Goal: Contribute content: Add original content to the website for others to see

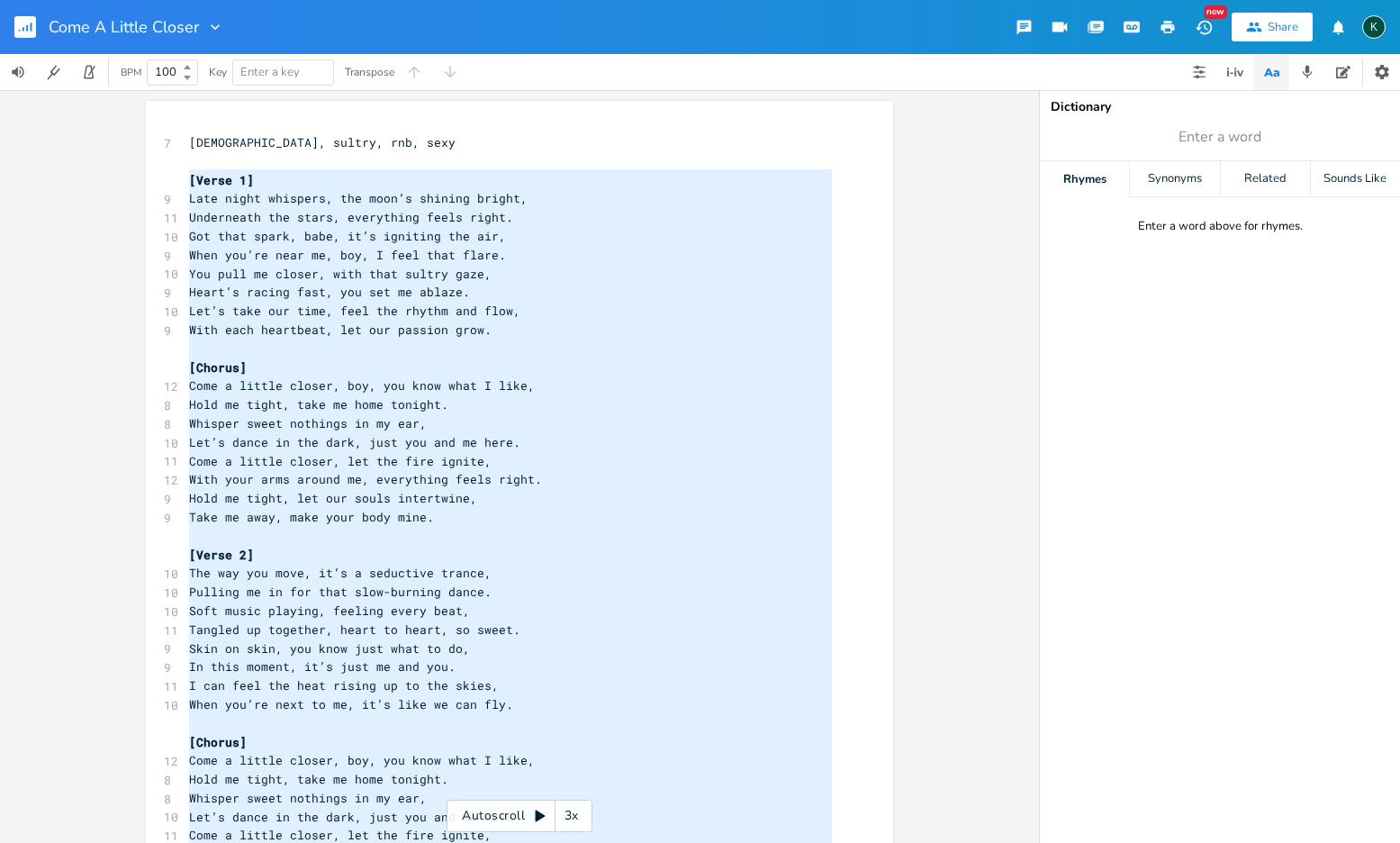
click at [30, 28] on icon "button" at bounding box center [31, 26] width 2 height 9
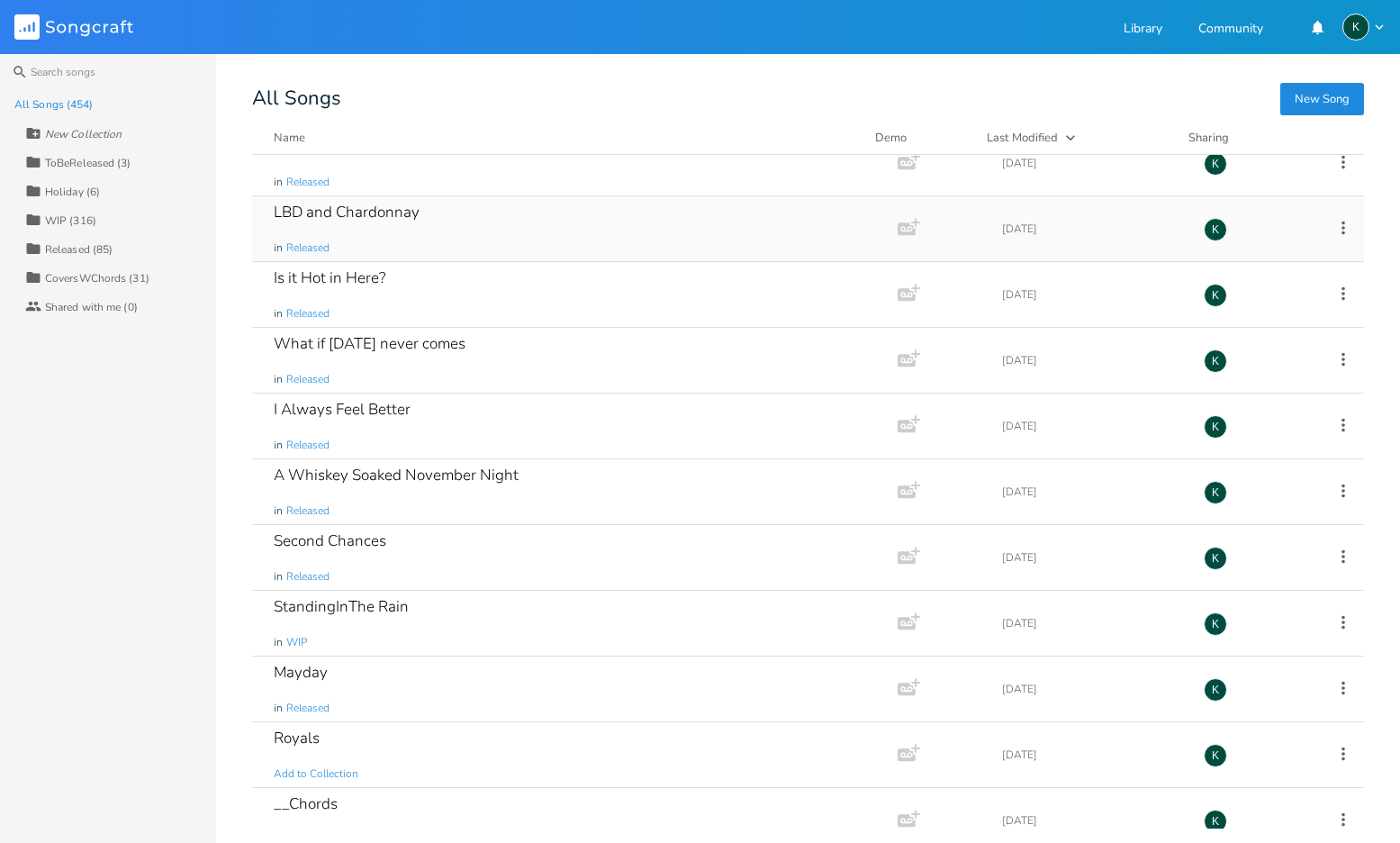
scroll to position [1550, 0]
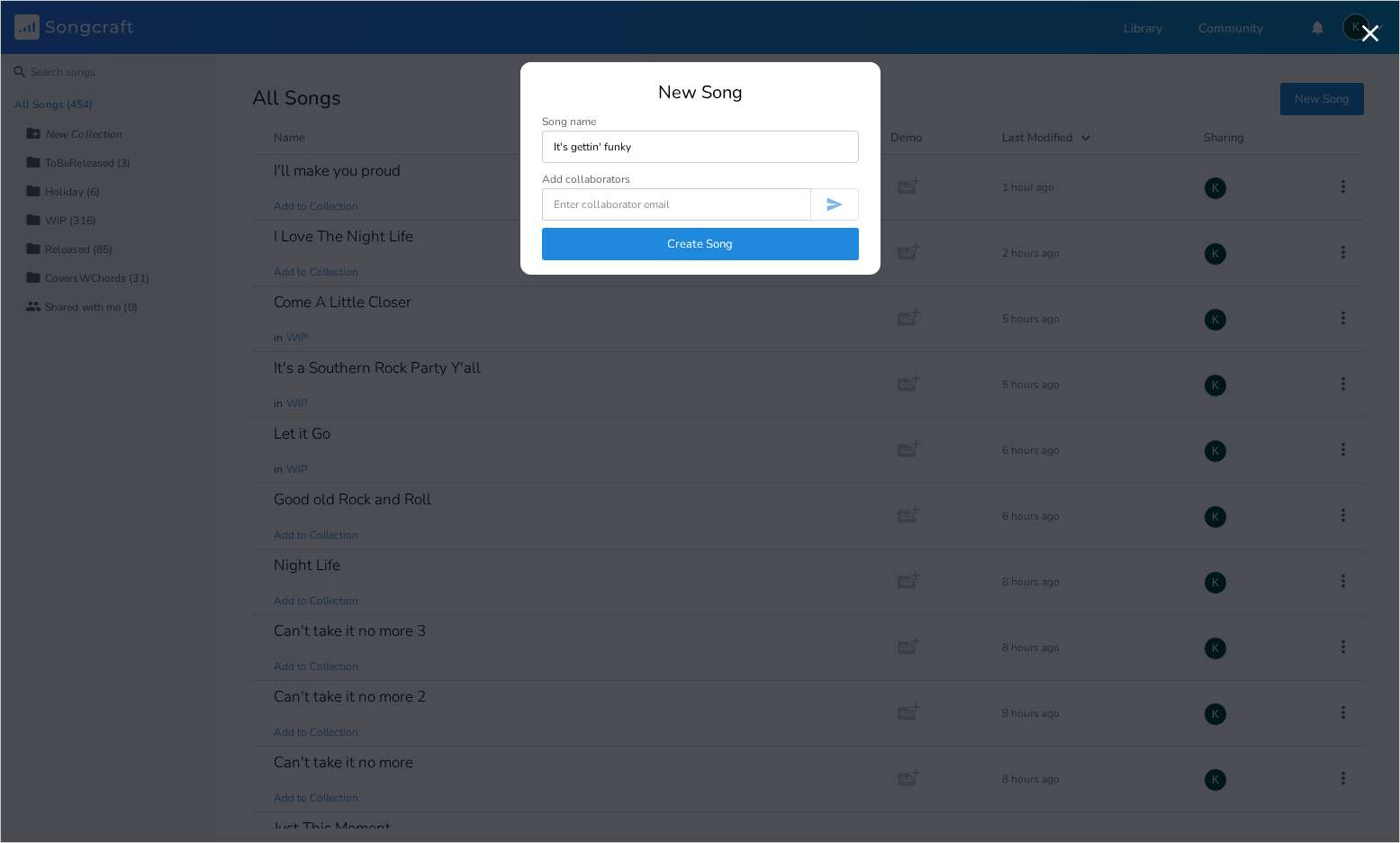
type input "It's gettin' funky"
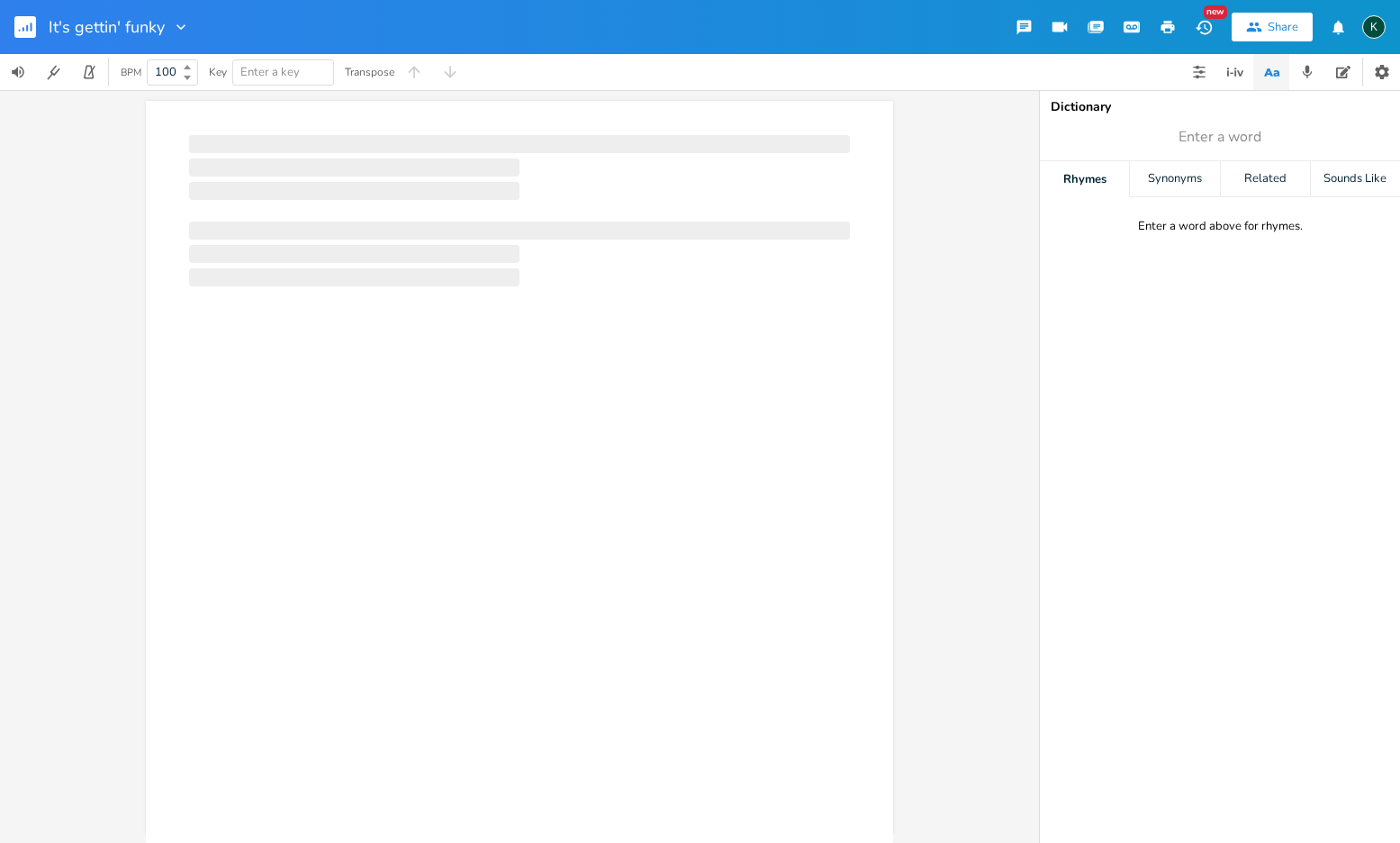
scroll to position [0, 1]
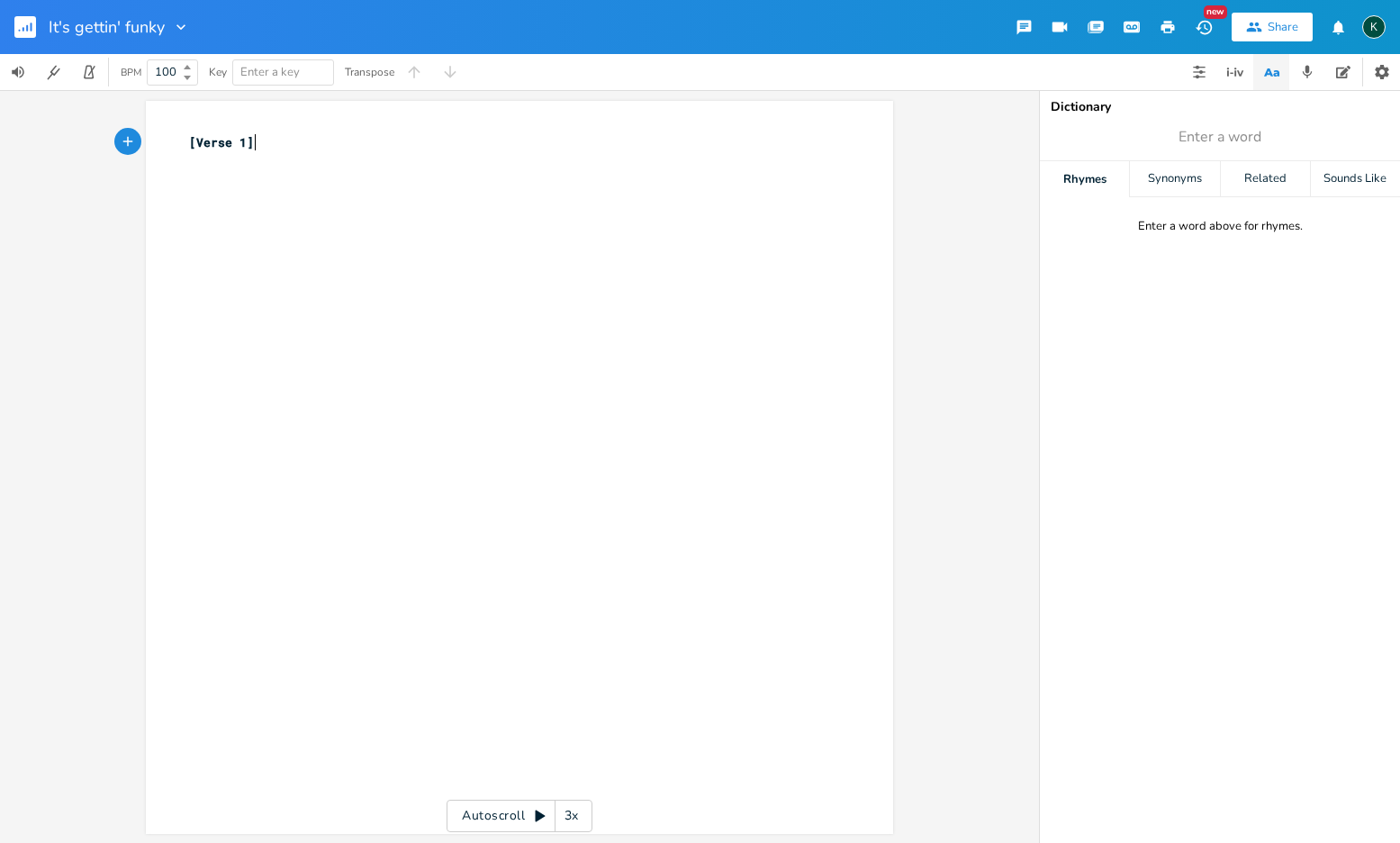
type textarea "[Verse 1]"
drag, startPoint x: 267, startPoint y: 141, endPoint x: 110, endPoint y: 134, distance: 157.2
click at [146, 138] on div "[Verse 1] x [Verse 1] ​" at bounding box center [520, 468] width 747 height 733
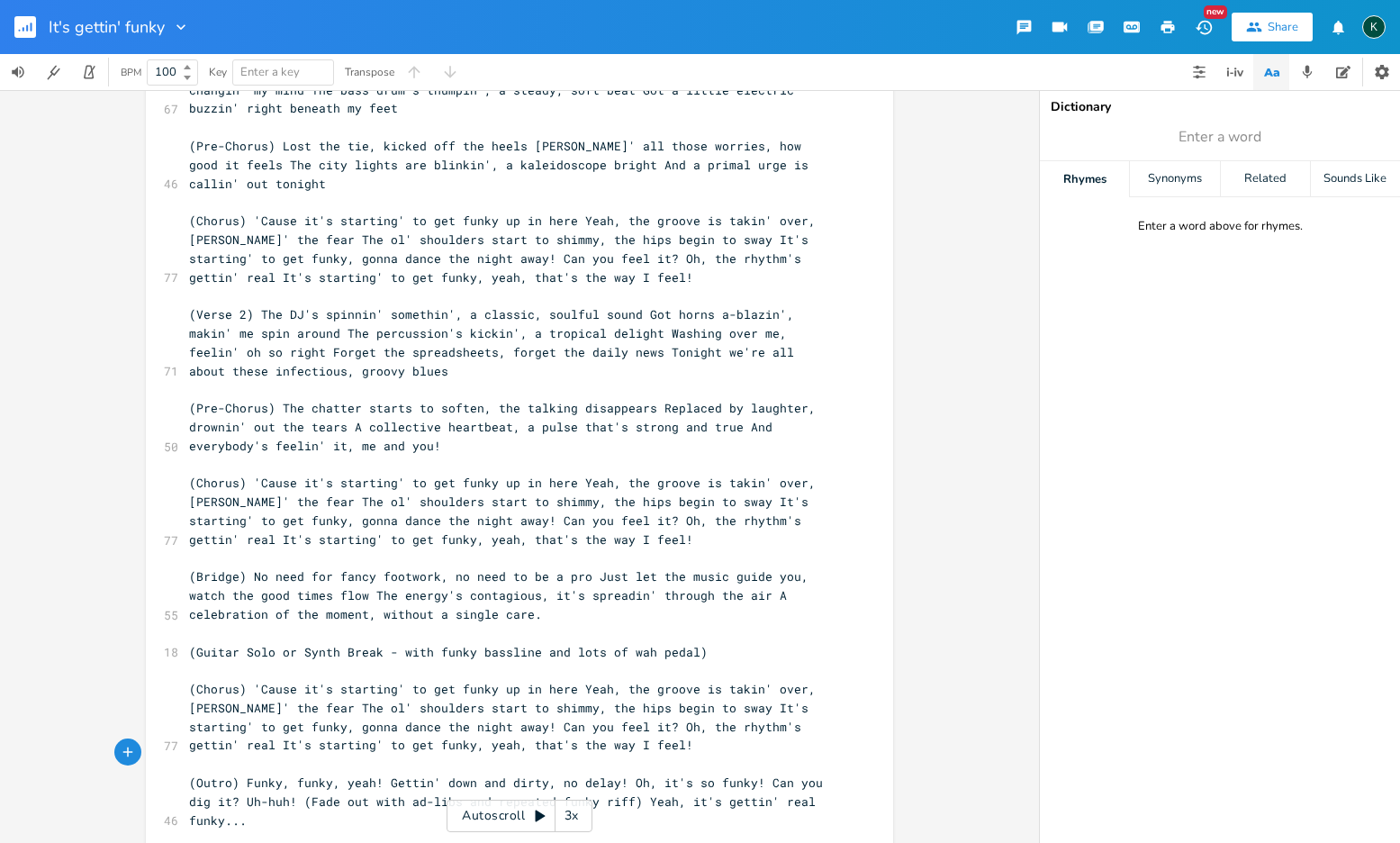
scroll to position [0, 0]
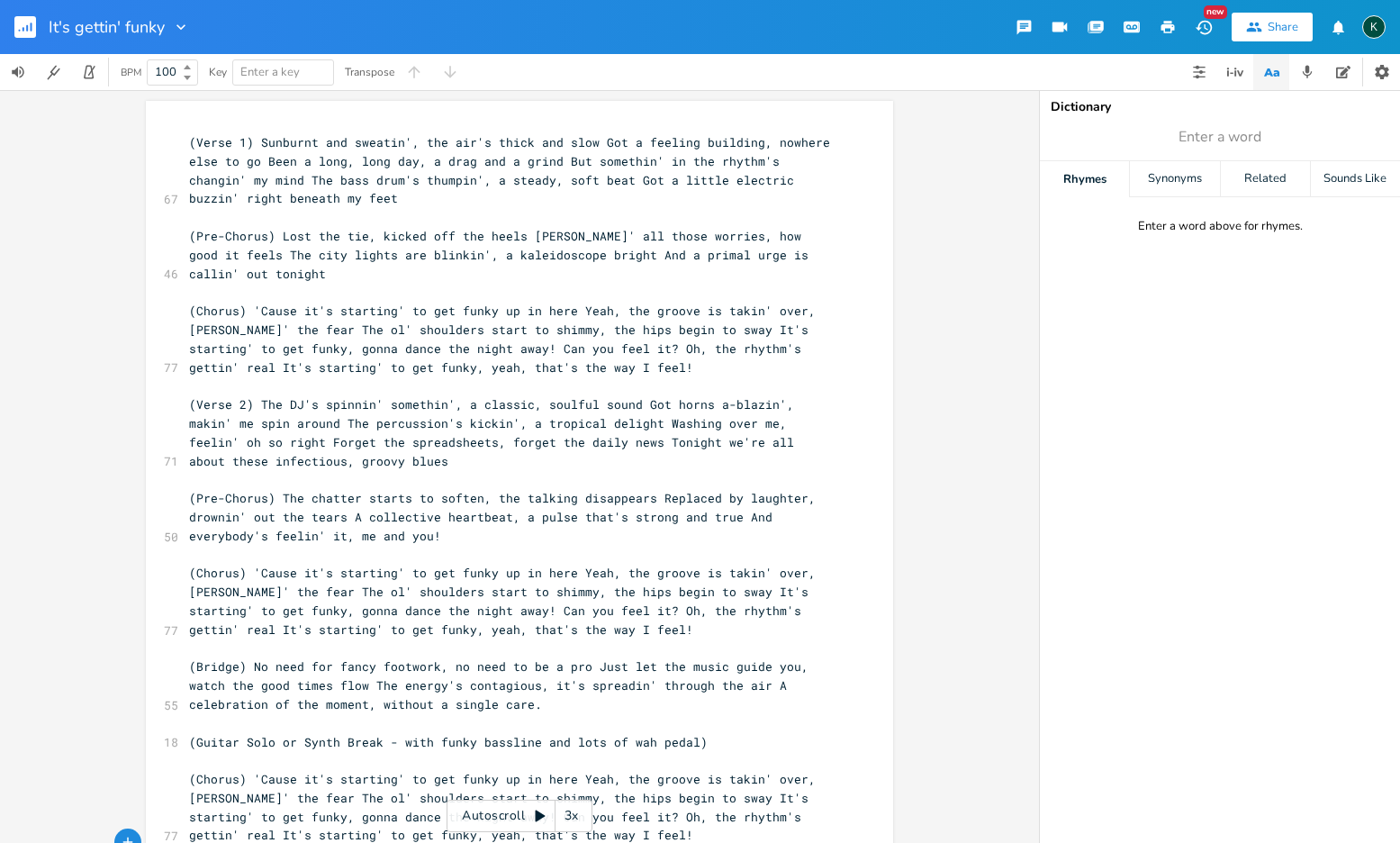
click at [252, 142] on span "(Verse 1) Sunburnt and sweatin', the air's thick and slow Got a feeling buildin…" at bounding box center [513, 170] width 648 height 72
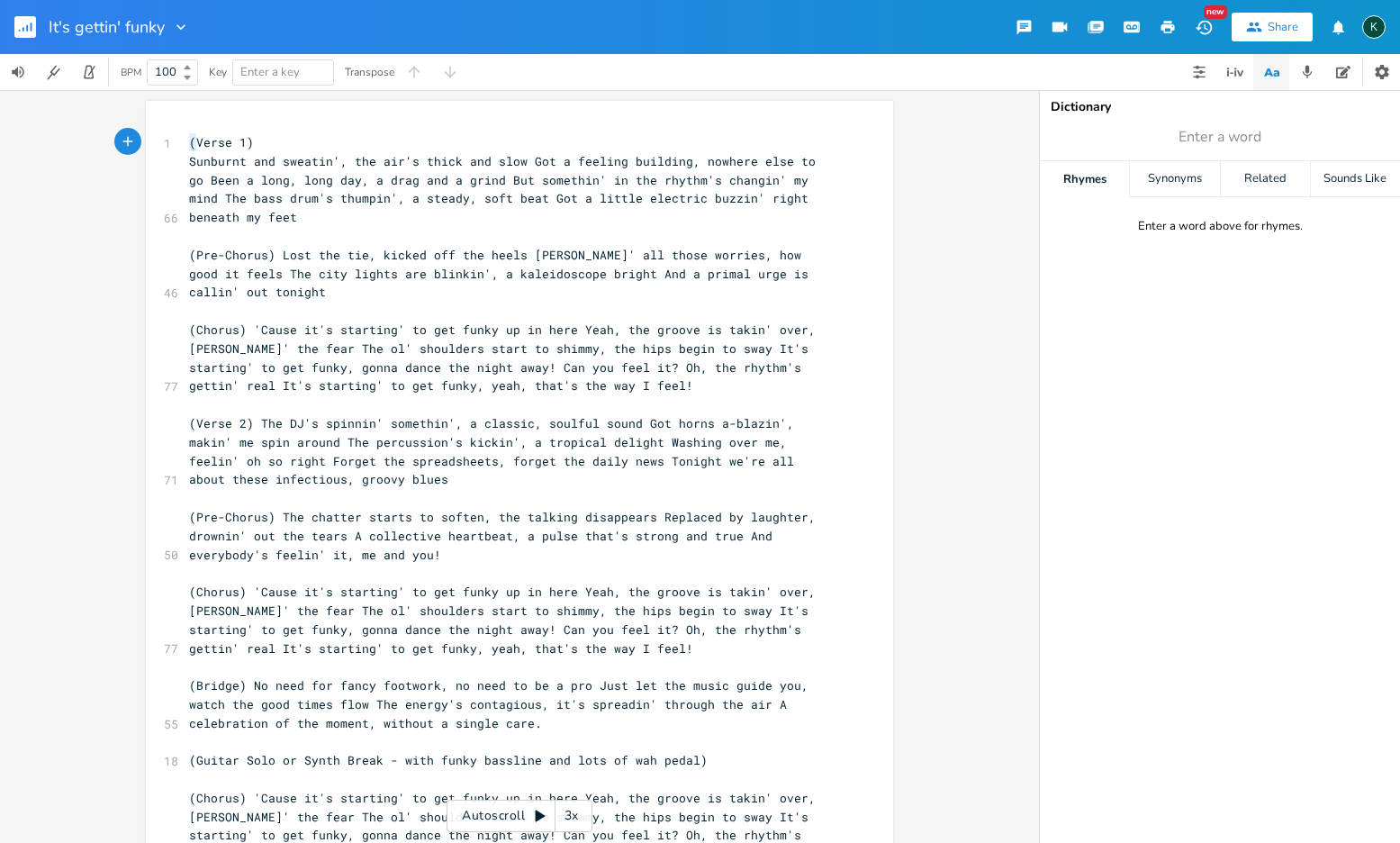
click at [189, 139] on pre "(Verse 1)" at bounding box center [510, 142] width 650 height 19
type textarea "["
click at [249, 141] on span "[Verse 1)" at bounding box center [222, 142] width 65 height 17
type textarea "]"
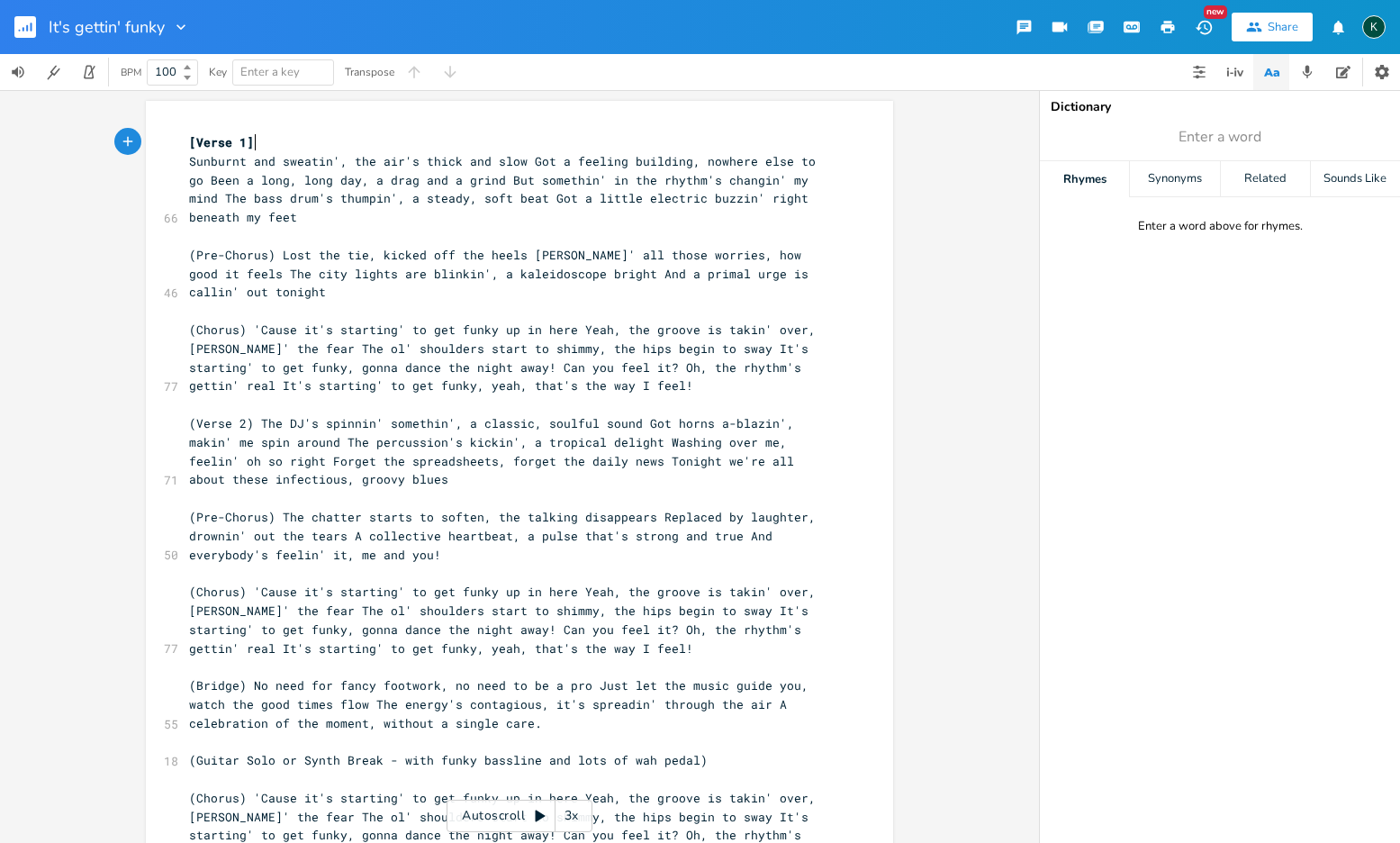
scroll to position [0, 3]
click at [189, 252] on pre "(Pre-Chorus) Lost the tie, kicked off the heels [PERSON_NAME]' all those worrie…" at bounding box center [510, 273] width 650 height 56
type textarea "["
click at [266, 250] on span "[Pre-Chorus) Lost the tie, kicked off the heels [PERSON_NAME]' all those worrie…" at bounding box center [502, 273] width 626 height 54
type textarea "]"
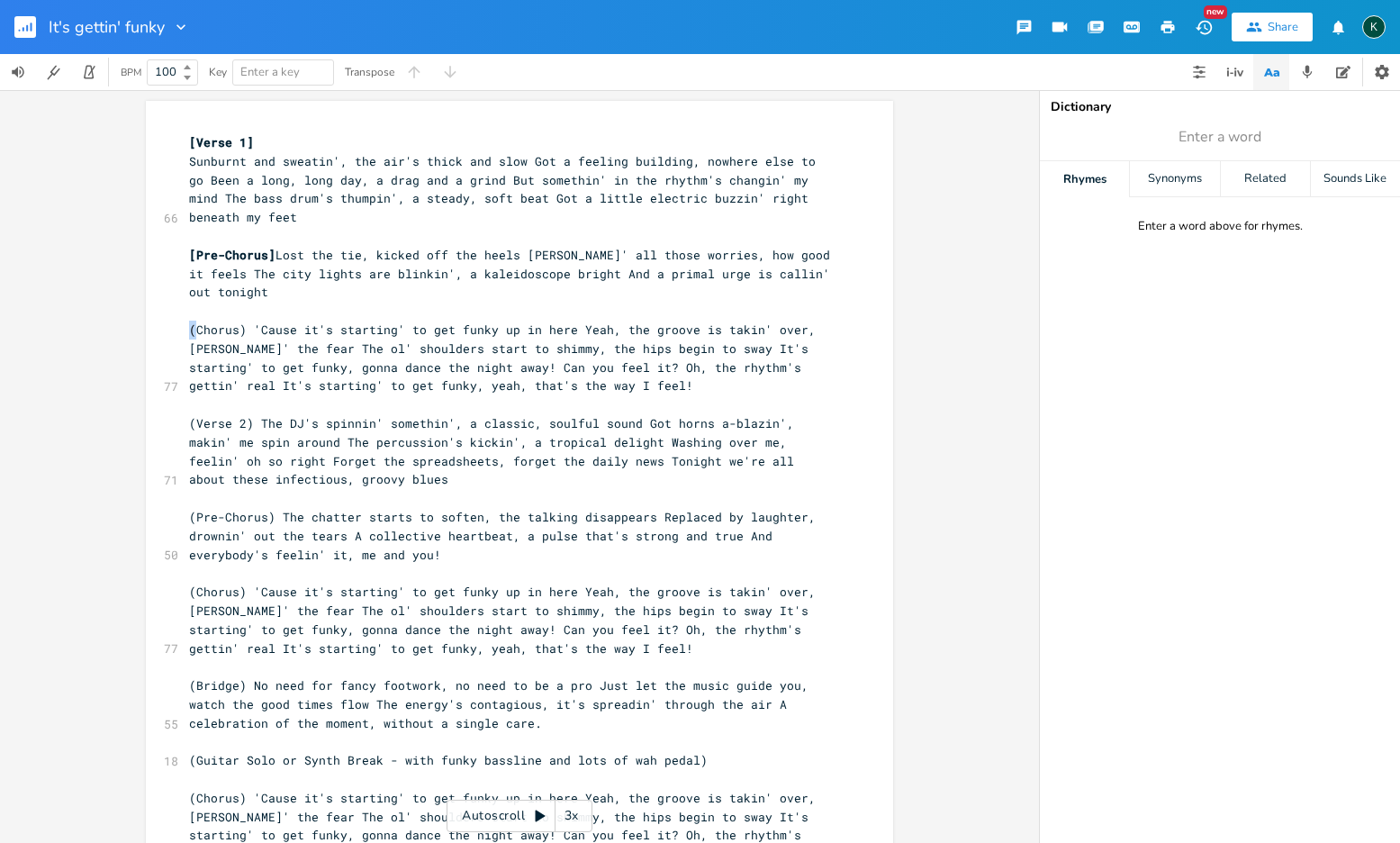
drag, startPoint x: 179, startPoint y: 322, endPoint x: 192, endPoint y: 322, distance: 13.0
click at [192, 322] on div "] x [Verse 1] 66 Sunburnt and sweatin', the air's thick and slow Got a feeling …" at bounding box center [520, 541] width 747 height 881
click at [188, 322] on pre "(Chorus) 'Cause it's starting' to get funky up in here Yeah, the groove is taki…" at bounding box center [510, 358] width 650 height 74
type textarea "["
click at [239, 322] on span "[Chorus) 'Cause it's starting' to get funky up in here Yeah, the groove is taki…" at bounding box center [506, 357] width 634 height 72
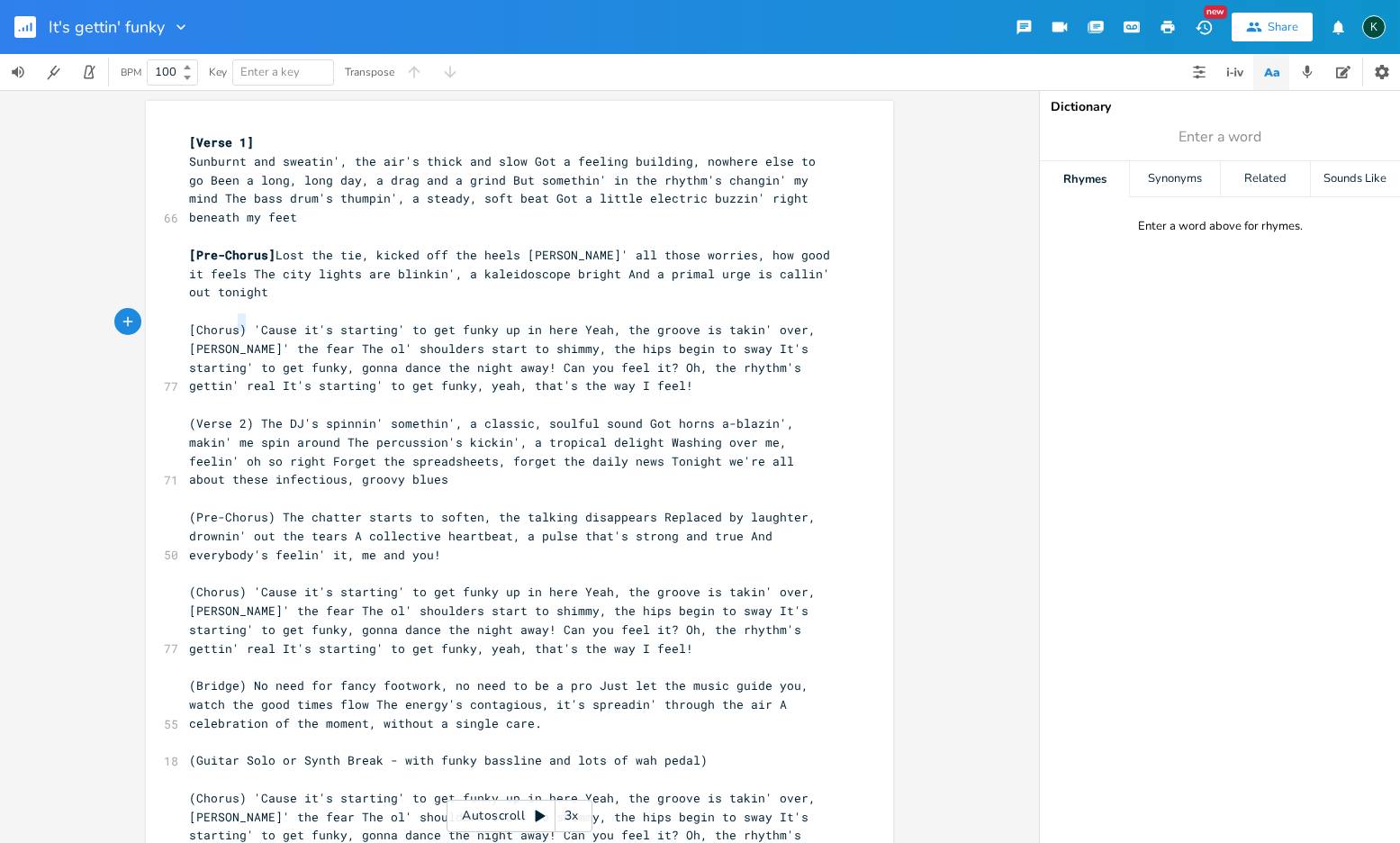
type textarea "]"
drag, startPoint x: 191, startPoint y: 414, endPoint x: 172, endPoint y: 413, distance: 19.0
click at [173, 413] on div "( x [Verse 1] 66 Sunburnt and sweatin', the air's thick and slow Got a feeling …" at bounding box center [520, 541] width 747 height 881
type textarea "["
click at [246, 415] on span "[Verse 2) The DJ's spinnin' somethin', a classic, soulful sound Got horns a-bla…" at bounding box center [495, 450] width 613 height 72
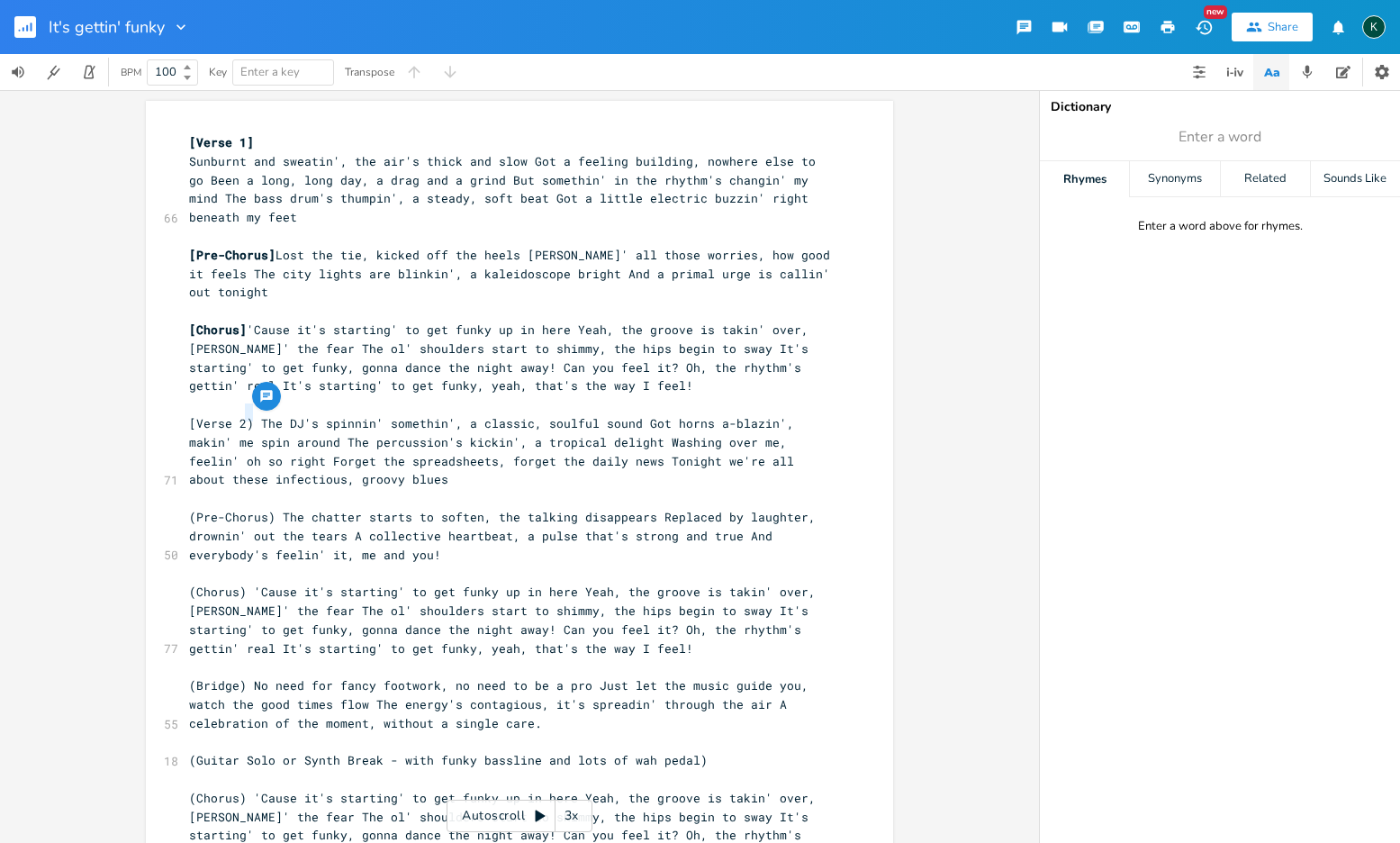
type textarea "]"
drag, startPoint x: 191, startPoint y: 503, endPoint x: 166, endPoint y: 503, distance: 25.0
click at [167, 503] on div "( x [Verse 1] 66 Sunburnt and sweatin', the air's thick and slow Got a feeling …" at bounding box center [520, 541] width 747 height 881
type textarea "["
click at [268, 509] on span "[Pre-Chorus) The chatter starts to soften, the talking disappears Replaced by l…" at bounding box center [506, 535] width 634 height 54
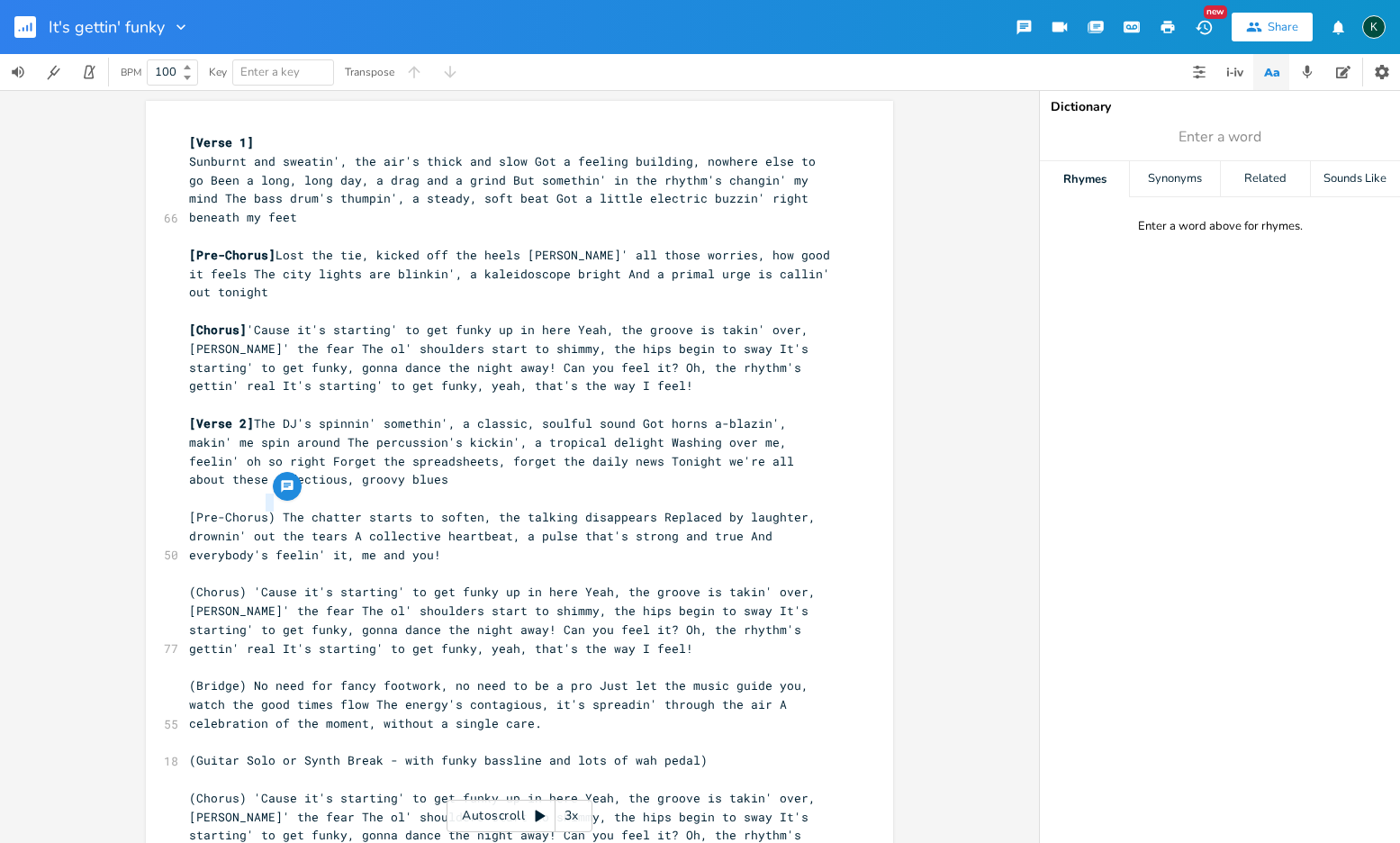
type textarea "]"
click at [239, 583] on span "(Chorus) 'Cause it's starting' to get funky up in here Yeah, the groove is taki…" at bounding box center [506, 619] width 634 height 72
type textarea "]"
drag, startPoint x: 190, startPoint y: 577, endPoint x: 166, endPoint y: 577, distance: 24.0
click at [166, 577] on div "( x [Verse 1] 66 Sunburnt and sweatin', the air's thick and slow Got a feeling …" at bounding box center [520, 541] width 747 height 881
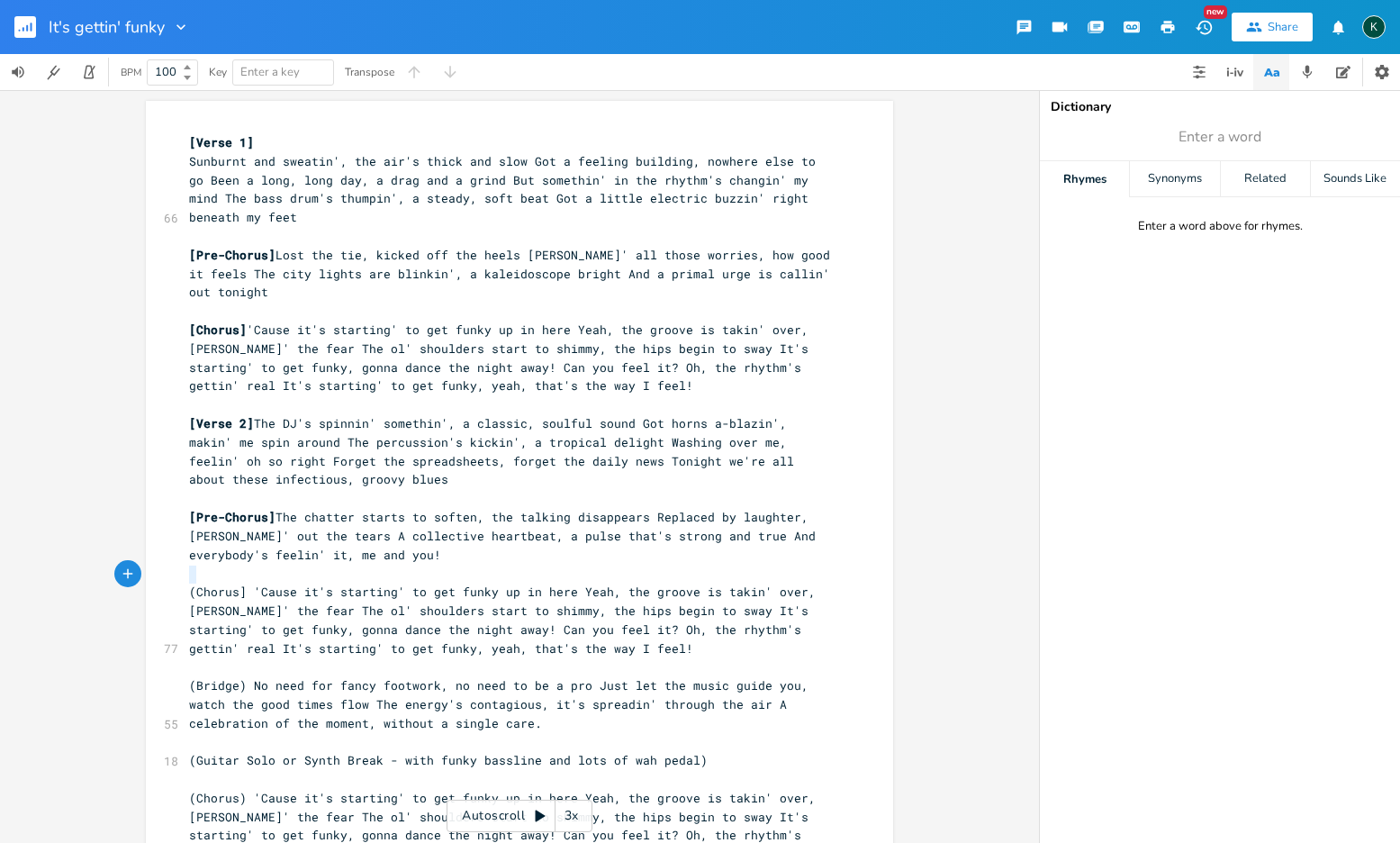
type textarea "["
drag, startPoint x: 188, startPoint y: 671, endPoint x: 161, endPoint y: 668, distance: 27.2
click at [161, 669] on div "( x [Verse 1] 66 Sunburnt and sweatin', the air's thick and slow Got a feeling …" at bounding box center [520, 541] width 747 height 881
type textarea "]"
click at [238, 677] on span "]Bridge) No need for fancy footwork, no need to be a pro Just let the music gui…" at bounding box center [502, 704] width 626 height 54
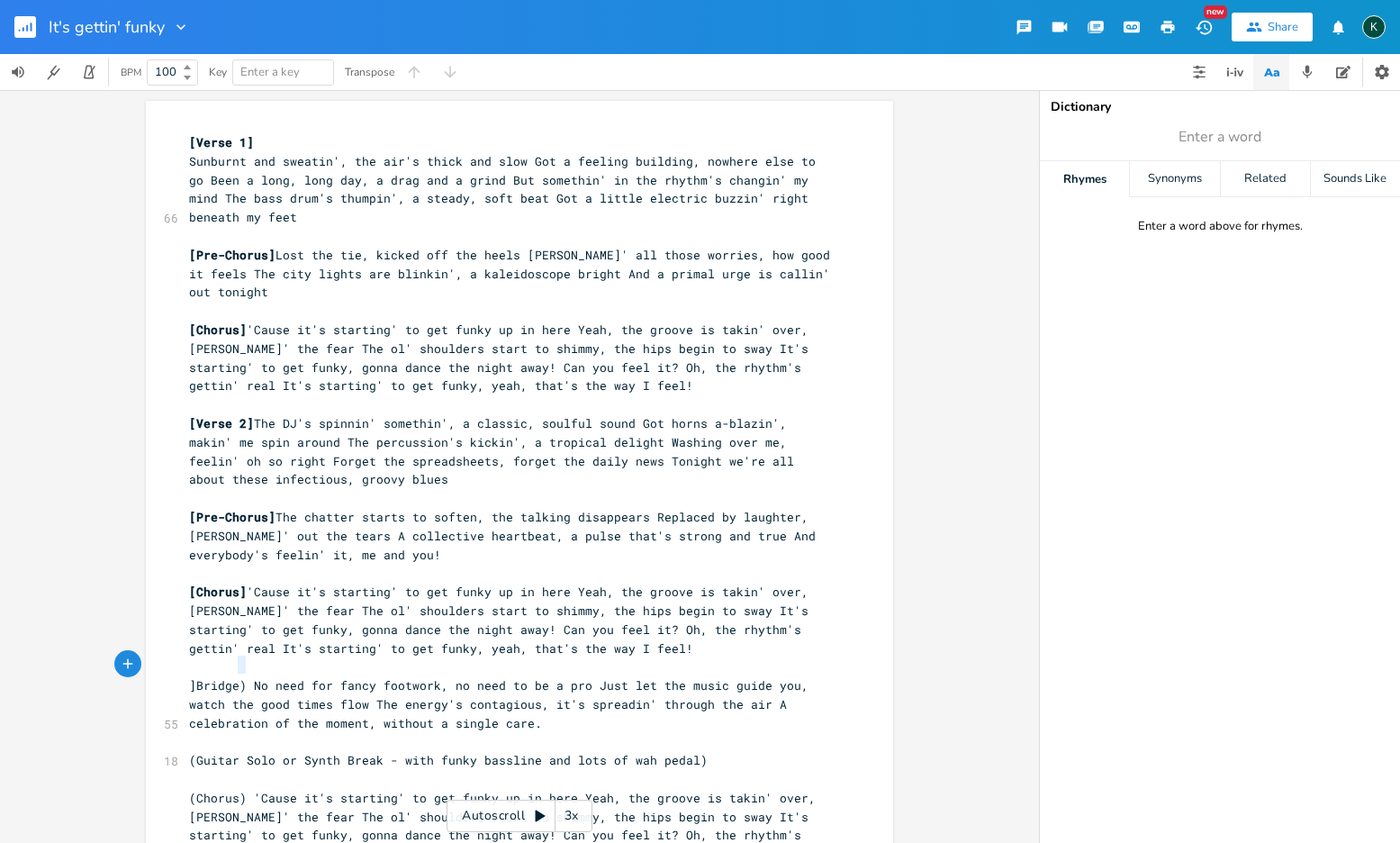
type textarea "["
drag, startPoint x: 238, startPoint y: 668, endPoint x: 227, endPoint y: 669, distance: 11.0
click at [227, 677] on span "]Bridge[ No need for fancy footwork, no need to be a pro Just let the music gui…" at bounding box center [502, 704] width 626 height 54
type textarea "]"
drag, startPoint x: 192, startPoint y: 667, endPoint x: 168, endPoint y: 666, distance: 24.0
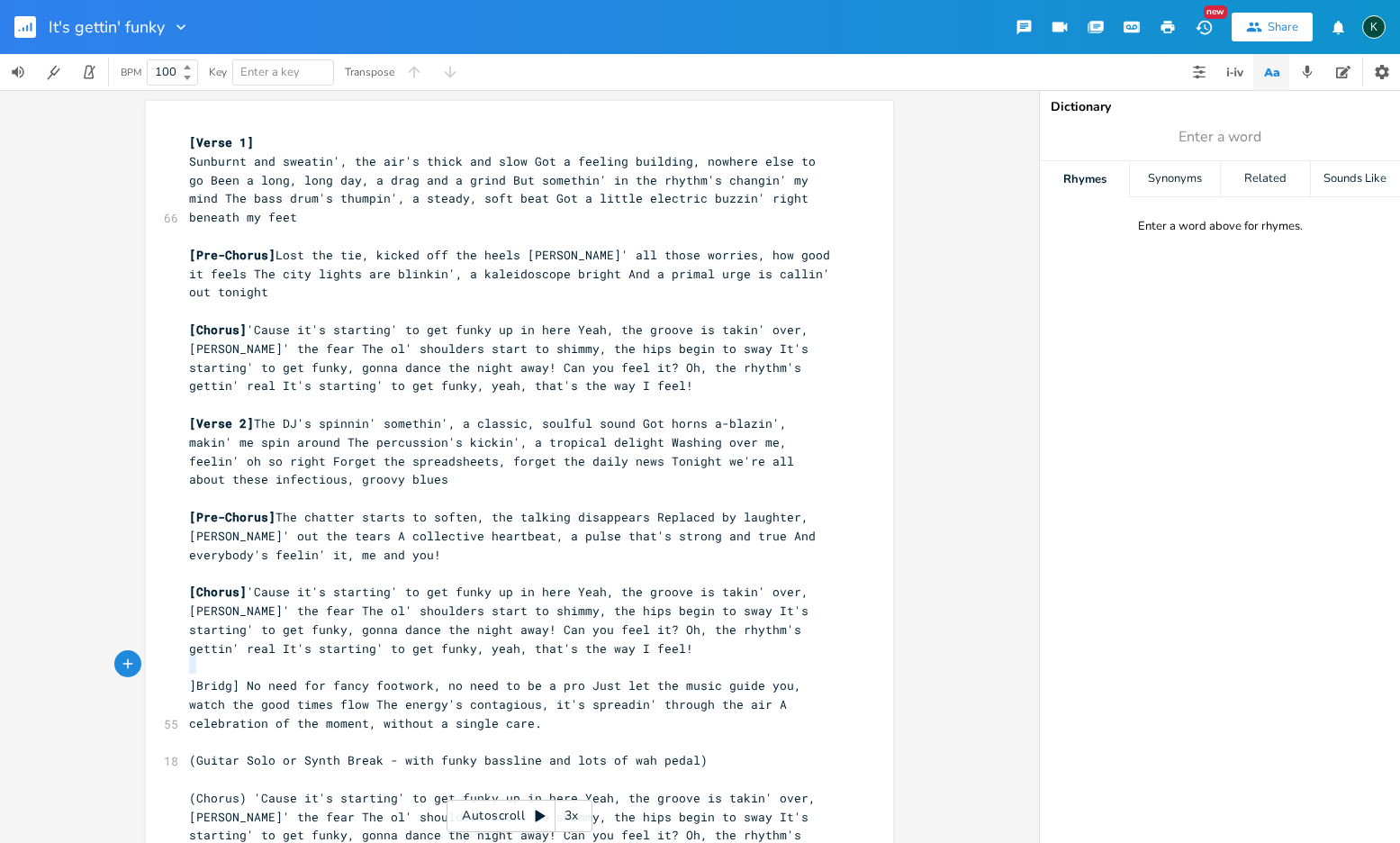
click at [169, 667] on div "] x [Verse 1] 66 Sunburnt and sweatin', the air's thick and slow Got a feeling …" at bounding box center [520, 541] width 747 height 881
type textarea "["
click at [226, 677] on span "[Bridg]" at bounding box center [214, 685] width 50 height 17
type textarea "e"
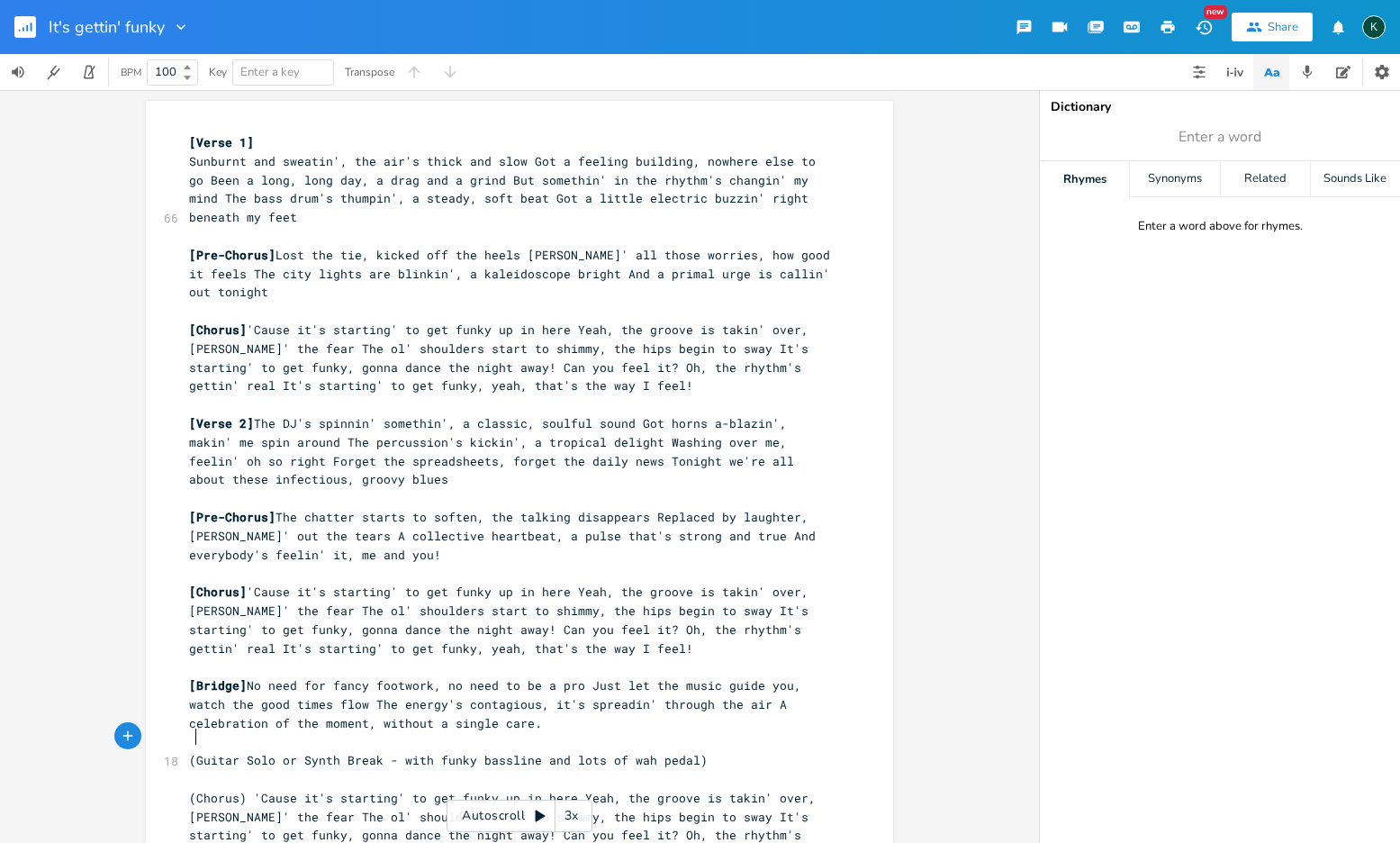
click at [189, 752] on span "(Guitar Solo or Synth Break - with funky bassline and lots of wah pedal)" at bounding box center [448, 760] width 519 height 17
type textarea "["
drag, startPoint x: 680, startPoint y: 742, endPoint x: 705, endPoint y: 742, distance: 25.0
click at [701, 751] on pre "[Guitar Solo or Synth Break - with funky bassline and lots of wah pedal)" at bounding box center [510, 760] width 650 height 19
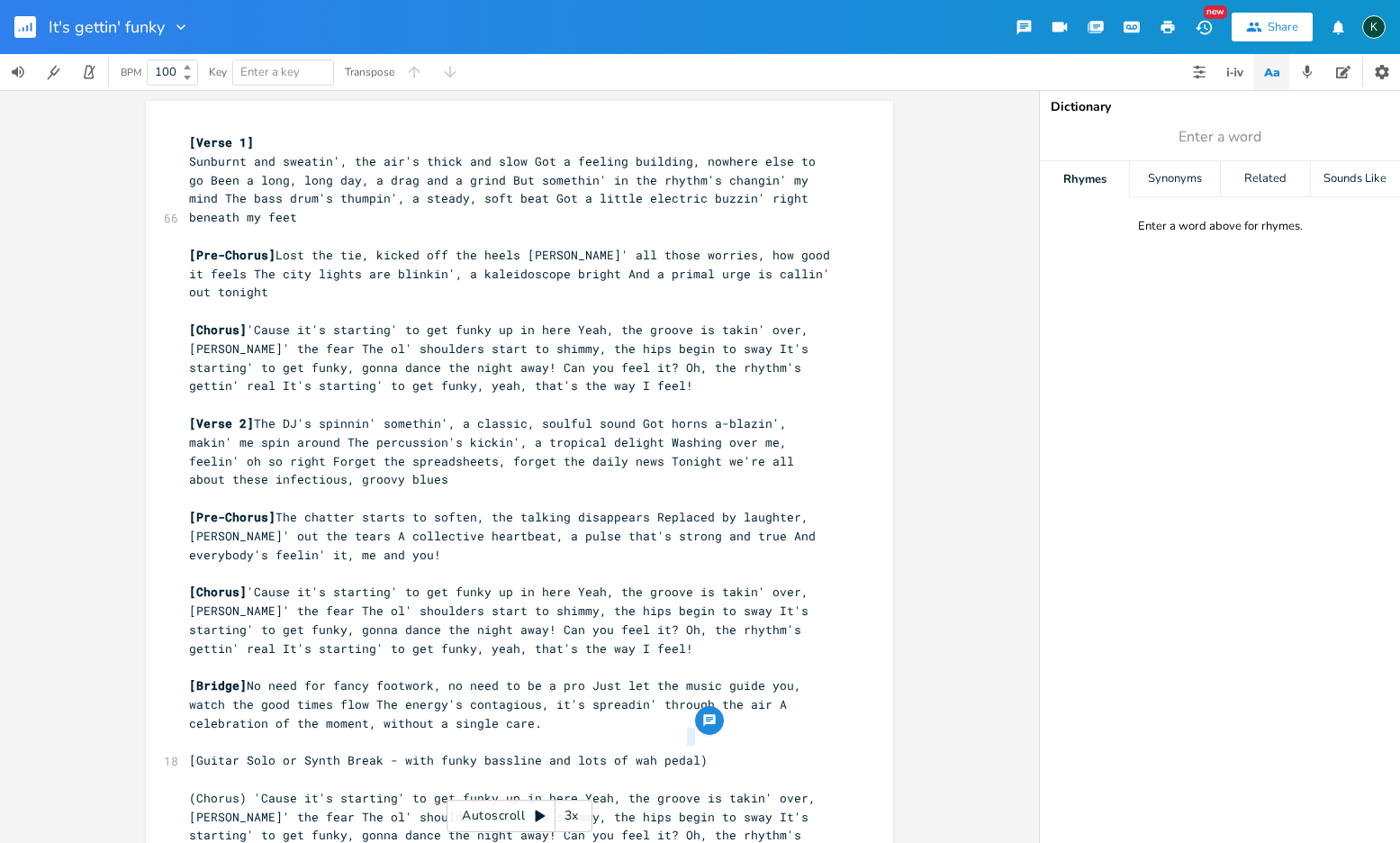
type textarea "]"
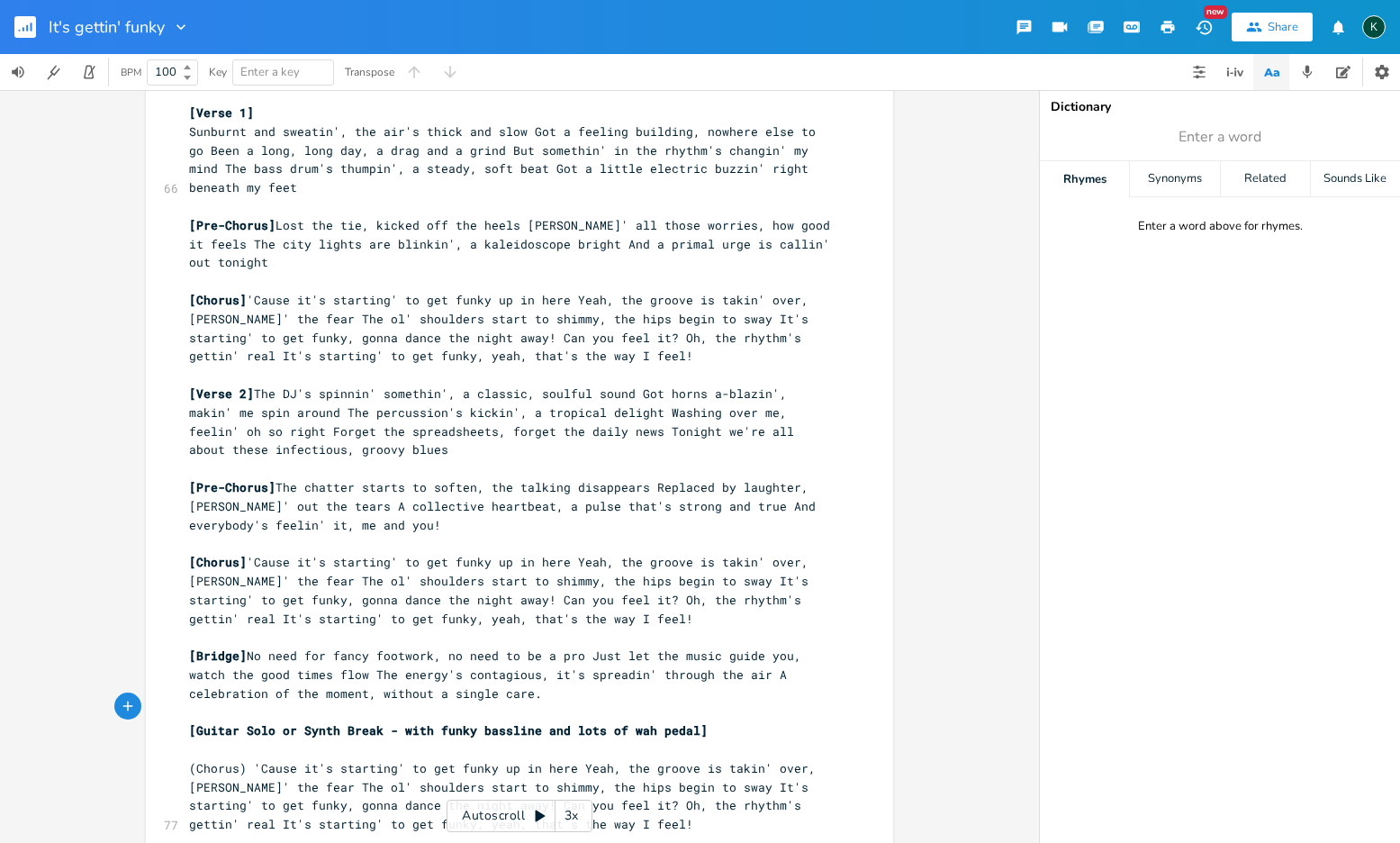
scroll to position [119, 0]
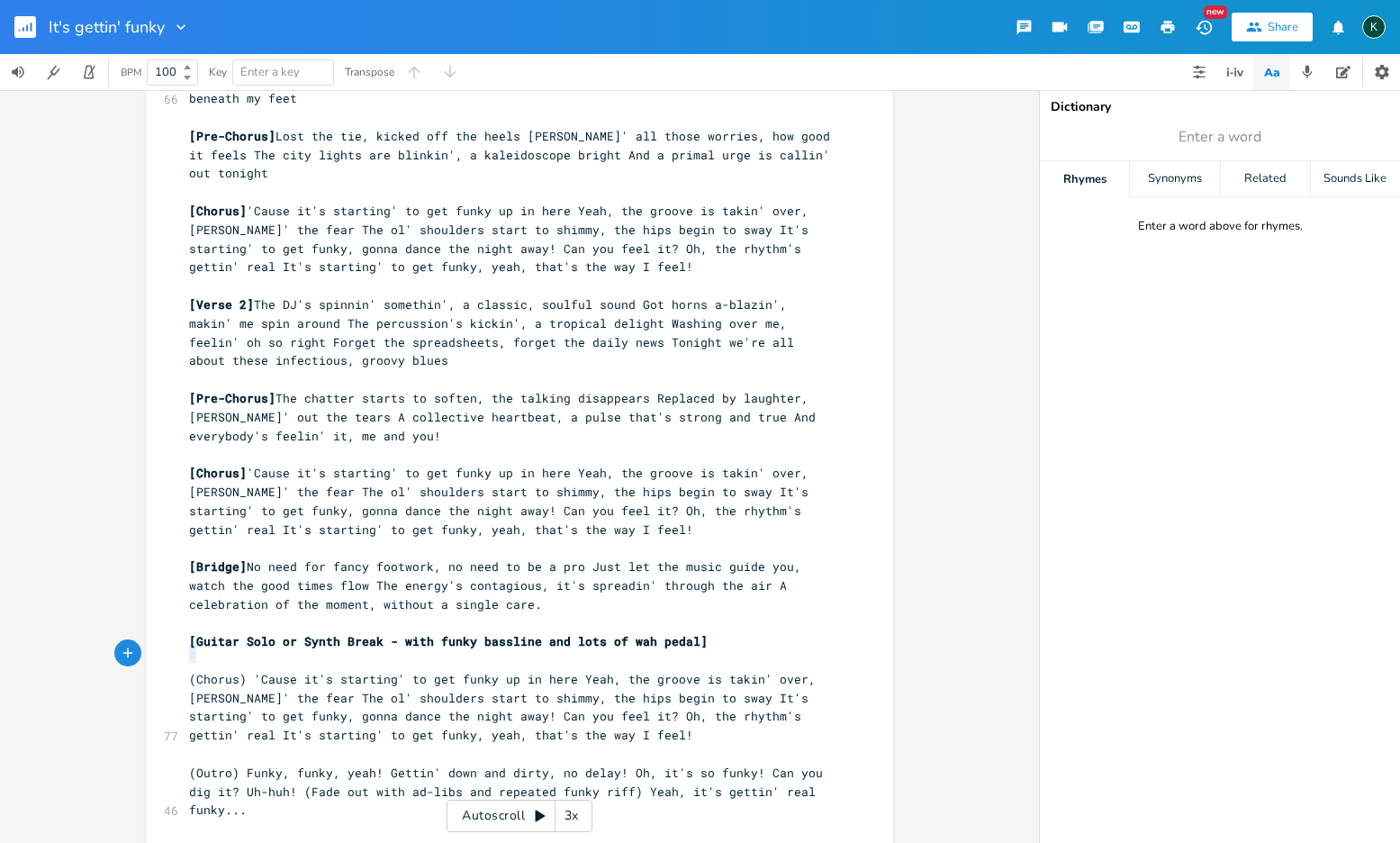
drag, startPoint x: 190, startPoint y: 660, endPoint x: 173, endPoint y: 654, distance: 18.0
click at [175, 655] on div "( x [Verse 1] 66 Sunburnt and sweatin', the air's thick and slow Got a feeling …" at bounding box center [520, 422] width 747 height 881
type textarea "["
click at [237, 670] on span "[Chorus) 'Cause it's starting' to get funky up in here Yeah, the groove is taki…" at bounding box center [506, 706] width 634 height 72
type textarea "]"
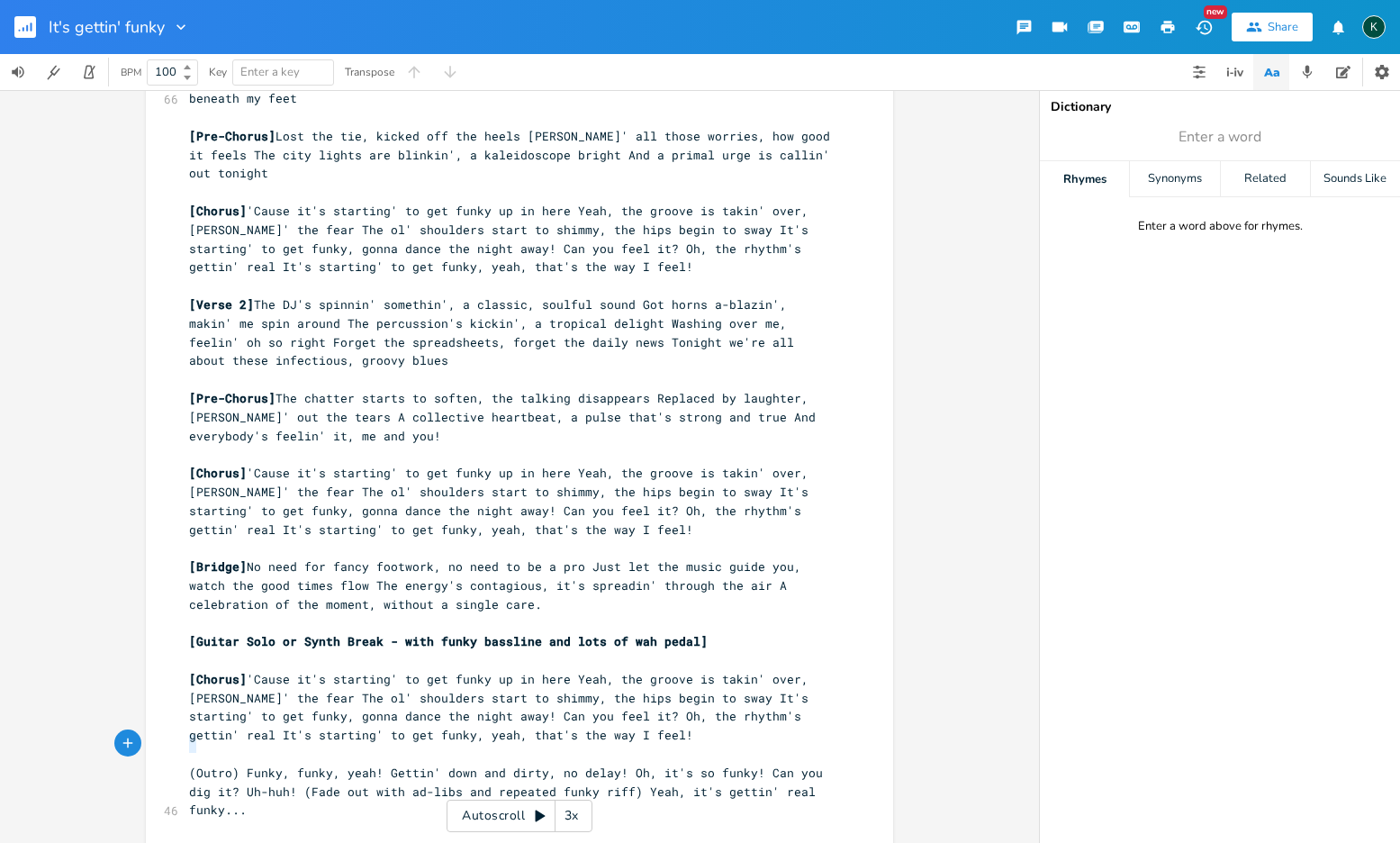
drag, startPoint x: 190, startPoint y: 740, endPoint x: 179, endPoint y: 740, distance: 11.0
click at [179, 740] on div "( x [Verse 1] 66 Sunburnt and sweatin', the air's thick and slow Got a feeling …" at bounding box center [520, 422] width 747 height 881
type textarea "["
click at [231, 765] on span "[Outro) Funky, funky, yeah! Gettin' down and dirty, no delay! Oh, it's so funky…" at bounding box center [510, 791] width 641 height 54
type textarea "]"
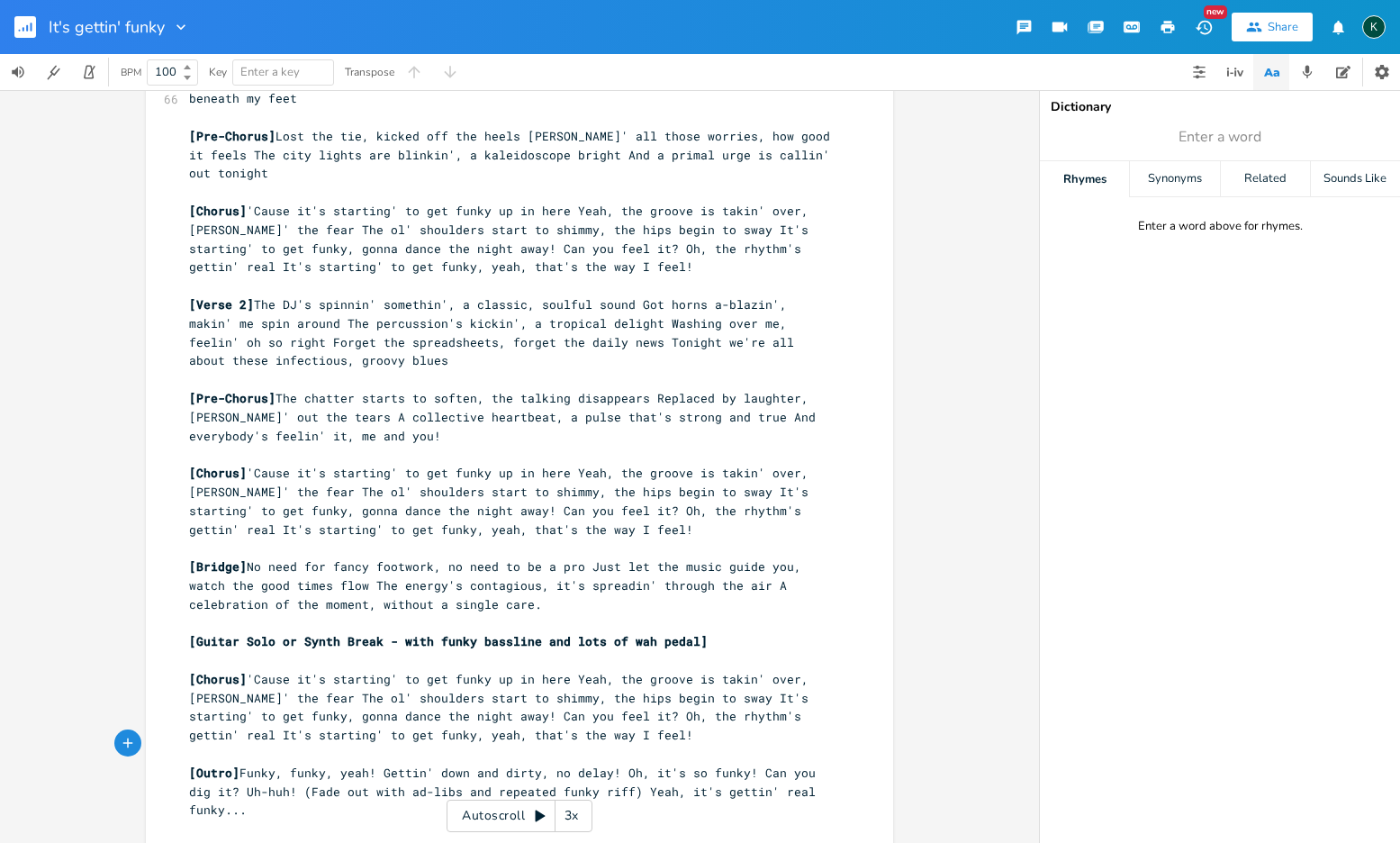
click at [243, 765] on span "[Outro] Funky, funky, yeah! Gettin' down and dirty, no delay! Oh, it's so funky…" at bounding box center [506, 791] width 634 height 54
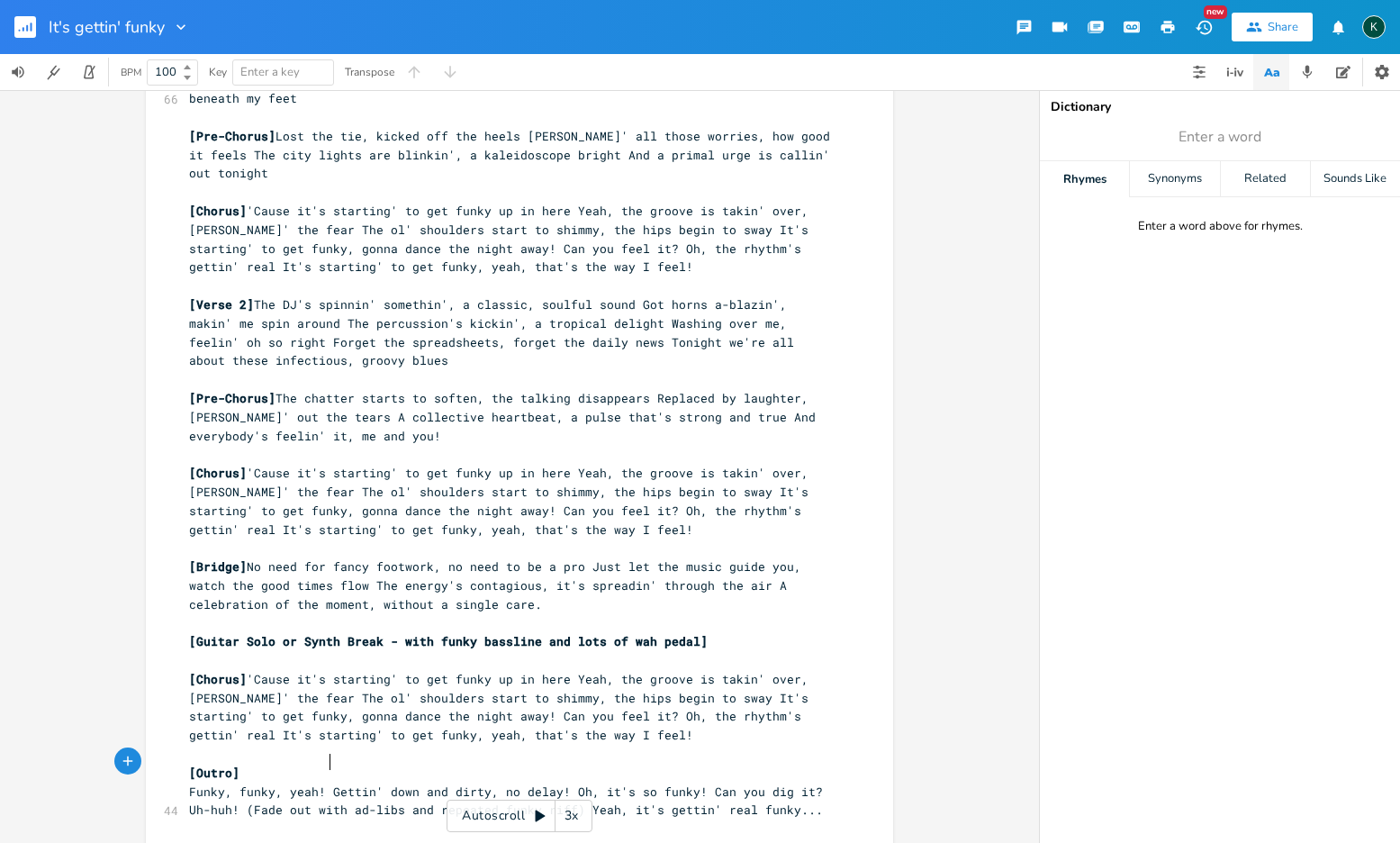
click at [325, 783] on span "Funky, funky, yeah! Gettin' down and dirty, no delay! Oh, it's so funky! Can yo…" at bounding box center [510, 801] width 641 height 35
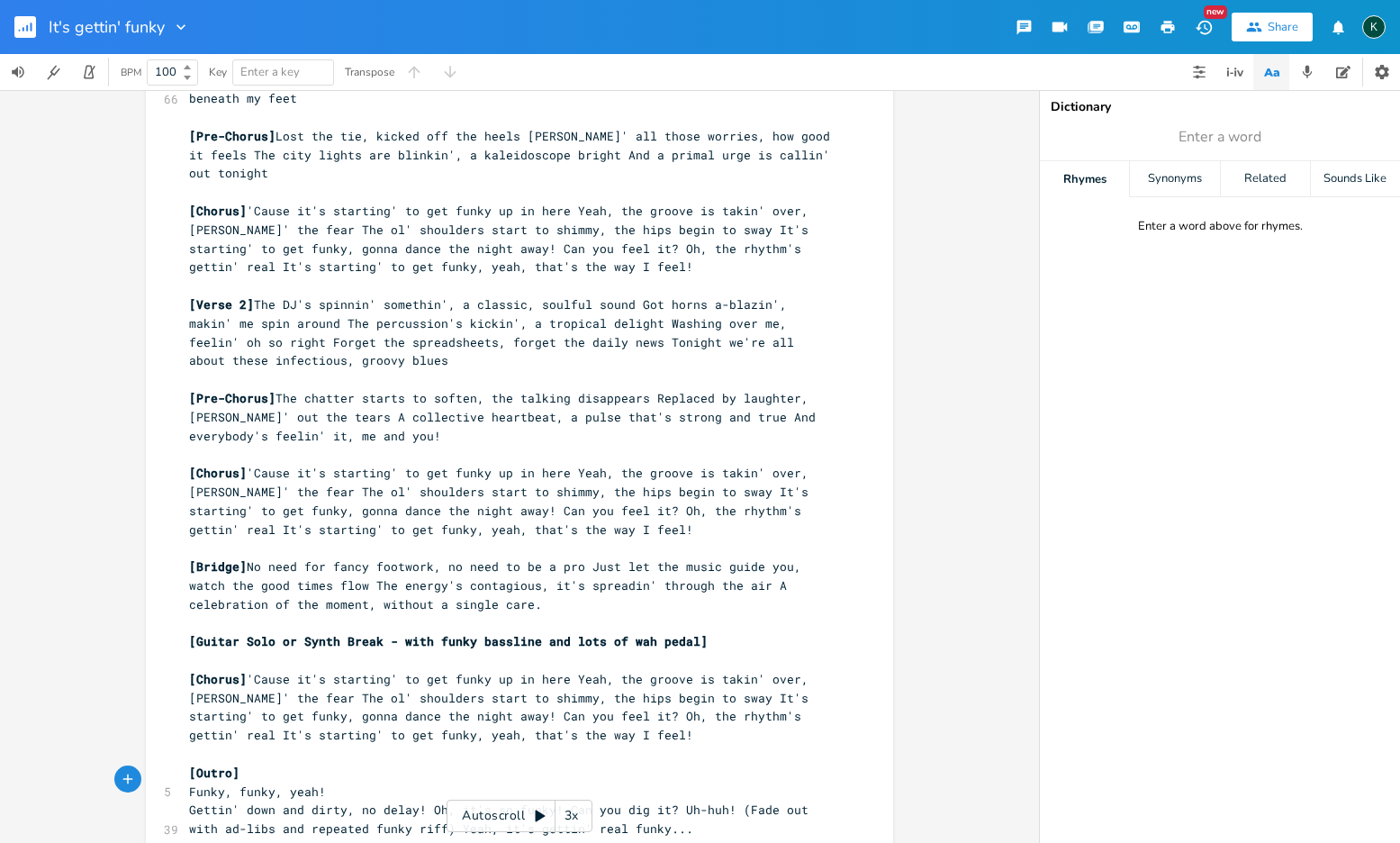
scroll to position [137, 0]
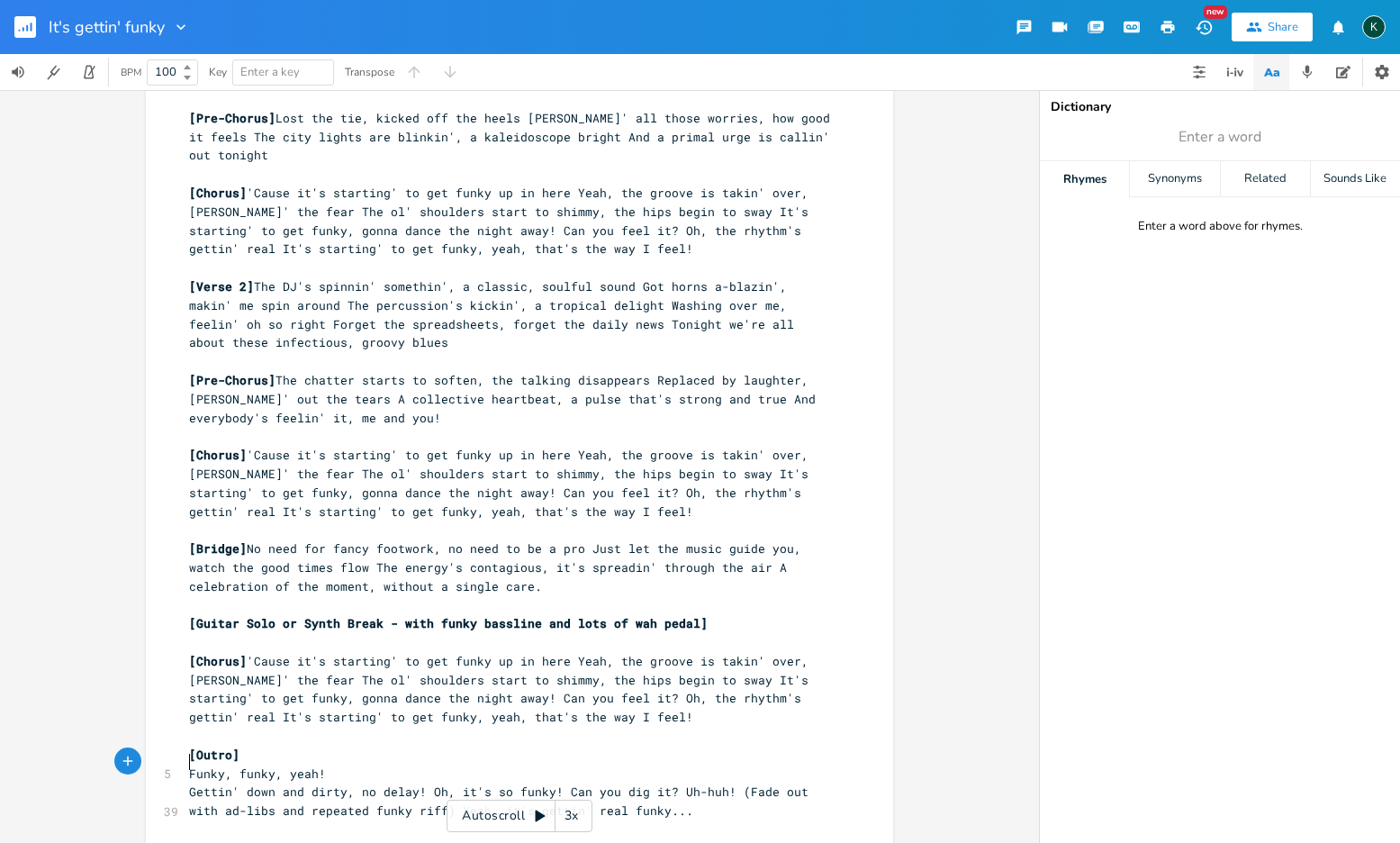
click at [424, 783] on span "Gettin' down and dirty, no delay! Oh, it's so funky! Can you dig it? Uh-huh! (F…" at bounding box center [502, 801] width 626 height 35
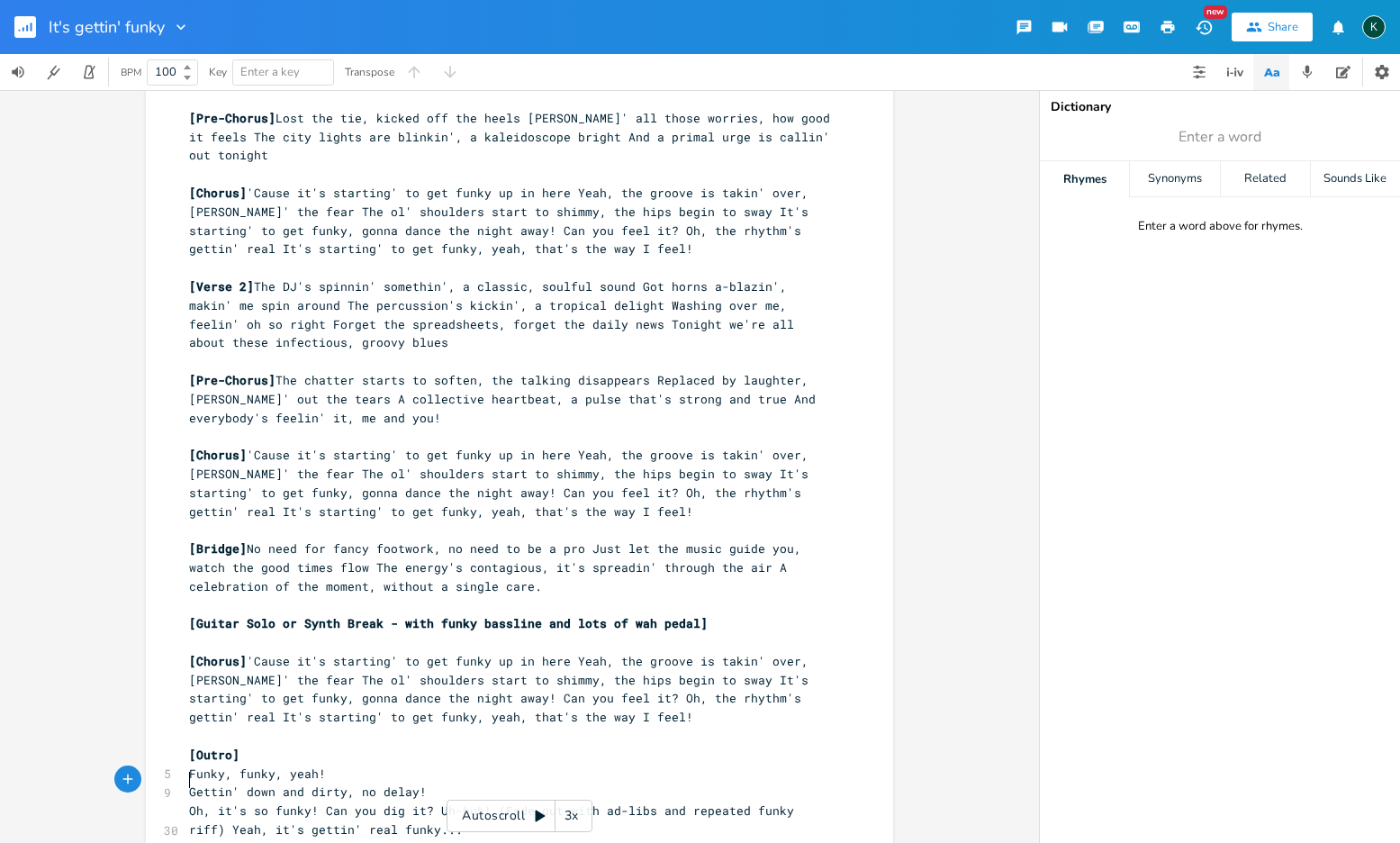
click at [317, 802] on span "Oh, it's so funky! Can you dig it? Uh-huh! (Fade out with ad-libs and repeated …" at bounding box center [495, 819] width 613 height 35
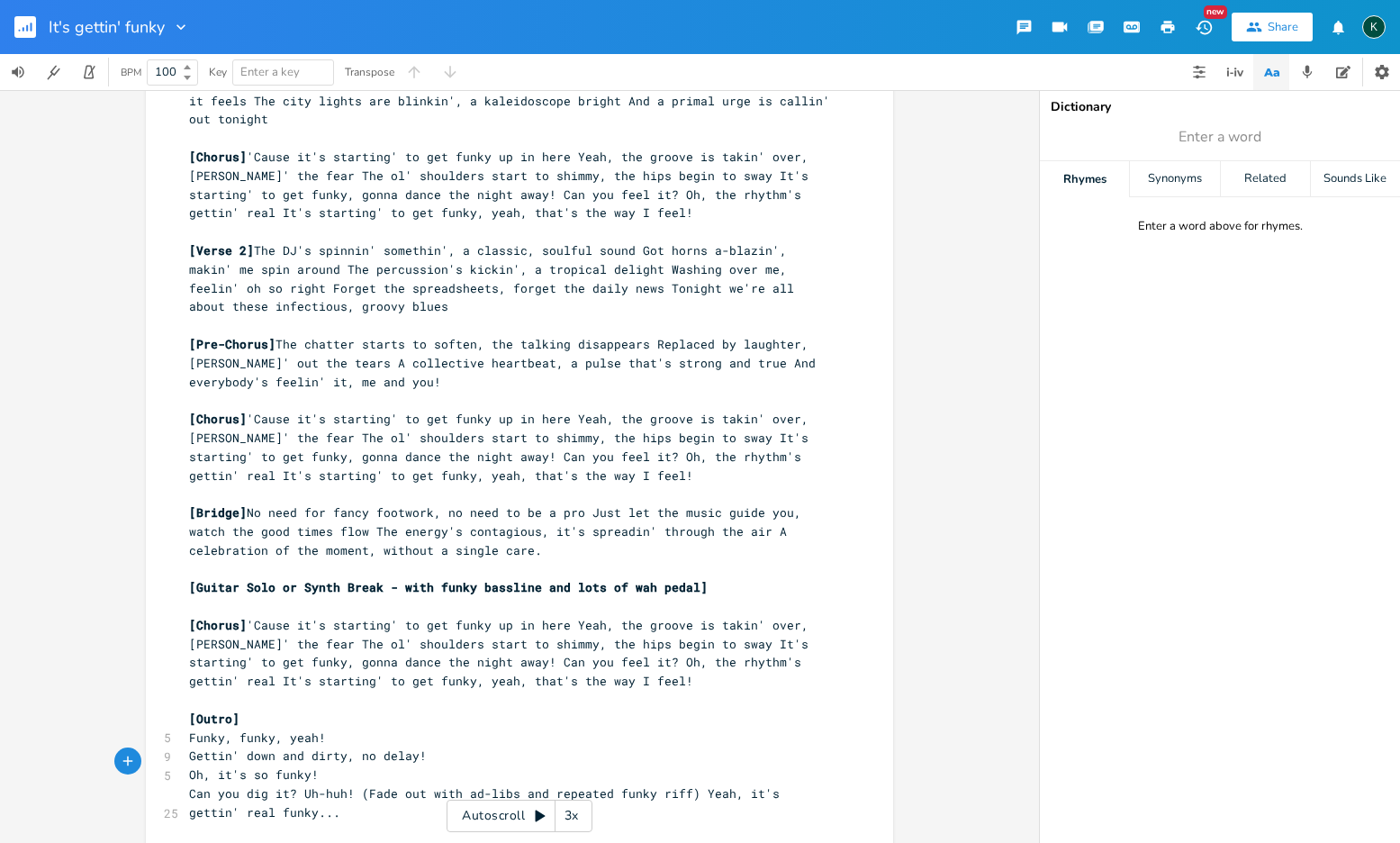
scroll to position [173, 0]
click at [353, 785] on span "Can you dig it? Uh-huh! (Fade out with ad-libs and repeated funky riff) Yeah, i…" at bounding box center [488, 803] width 598 height 35
type textarea "["
type textarea "F"
click at [195, 804] on span "[(Fade out with ad-libs and repeated funky riff) Yeah, it's gettin' real funky.…" at bounding box center [480, 812] width 583 height 17
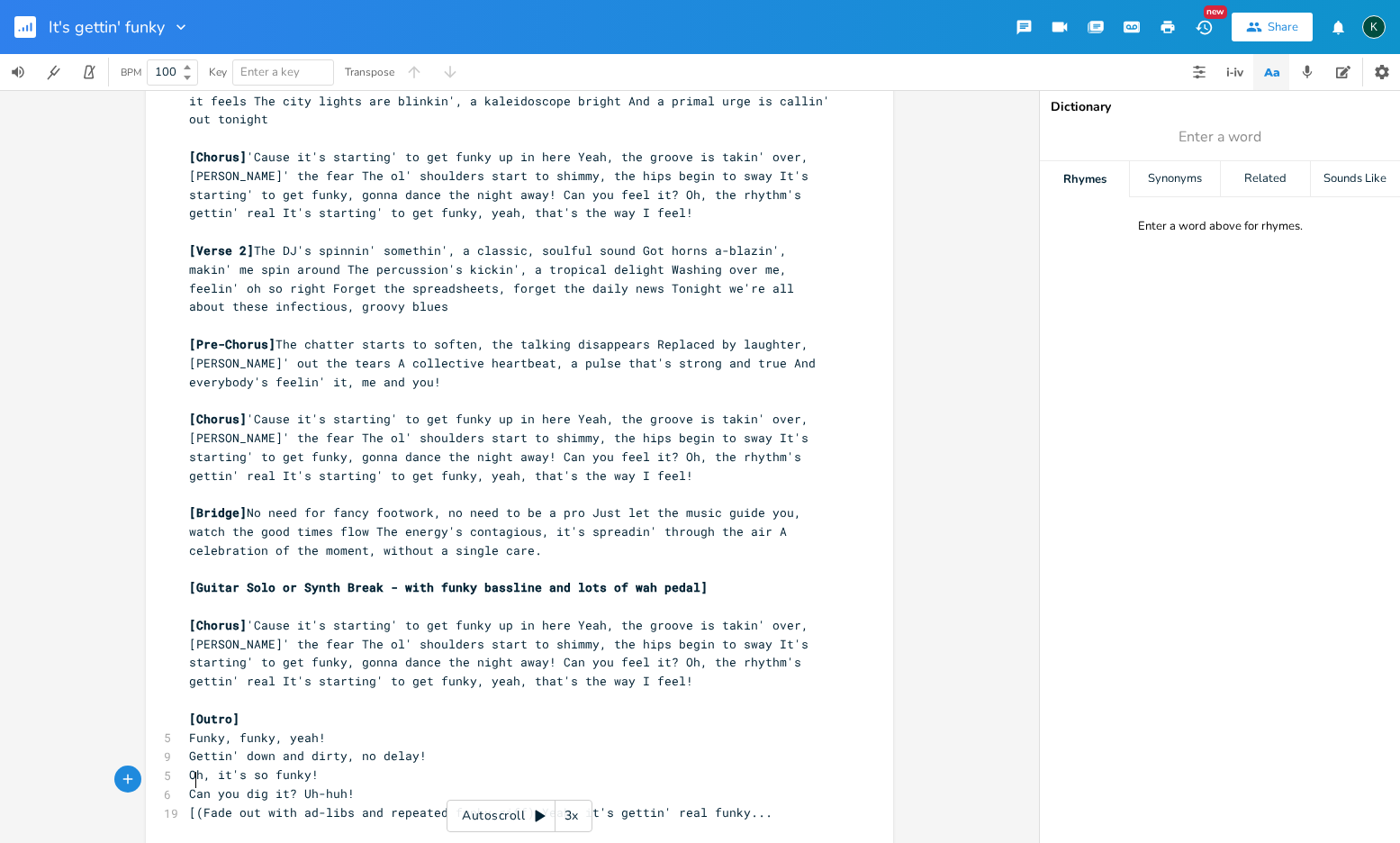
click at [193, 804] on span "[(Fade out with ad-libs and repeated funky riff) Yeah, it's gettin' real funky.…" at bounding box center [480, 812] width 583 height 17
drag, startPoint x: 195, startPoint y: 781, endPoint x: 182, endPoint y: 781, distance: 13.0
click at [185, 803] on pre "[(Fade out with ad-libs and repeated funky riff) Yeah, it's gettin' real funky.…" at bounding box center [510, 812] width 650 height 19
type textarea "["
click at [511, 804] on span "[Fade out with ad-libs and repeated funky riff) Yeah, it's gettin' real funky..." at bounding box center [477, 812] width 576 height 17
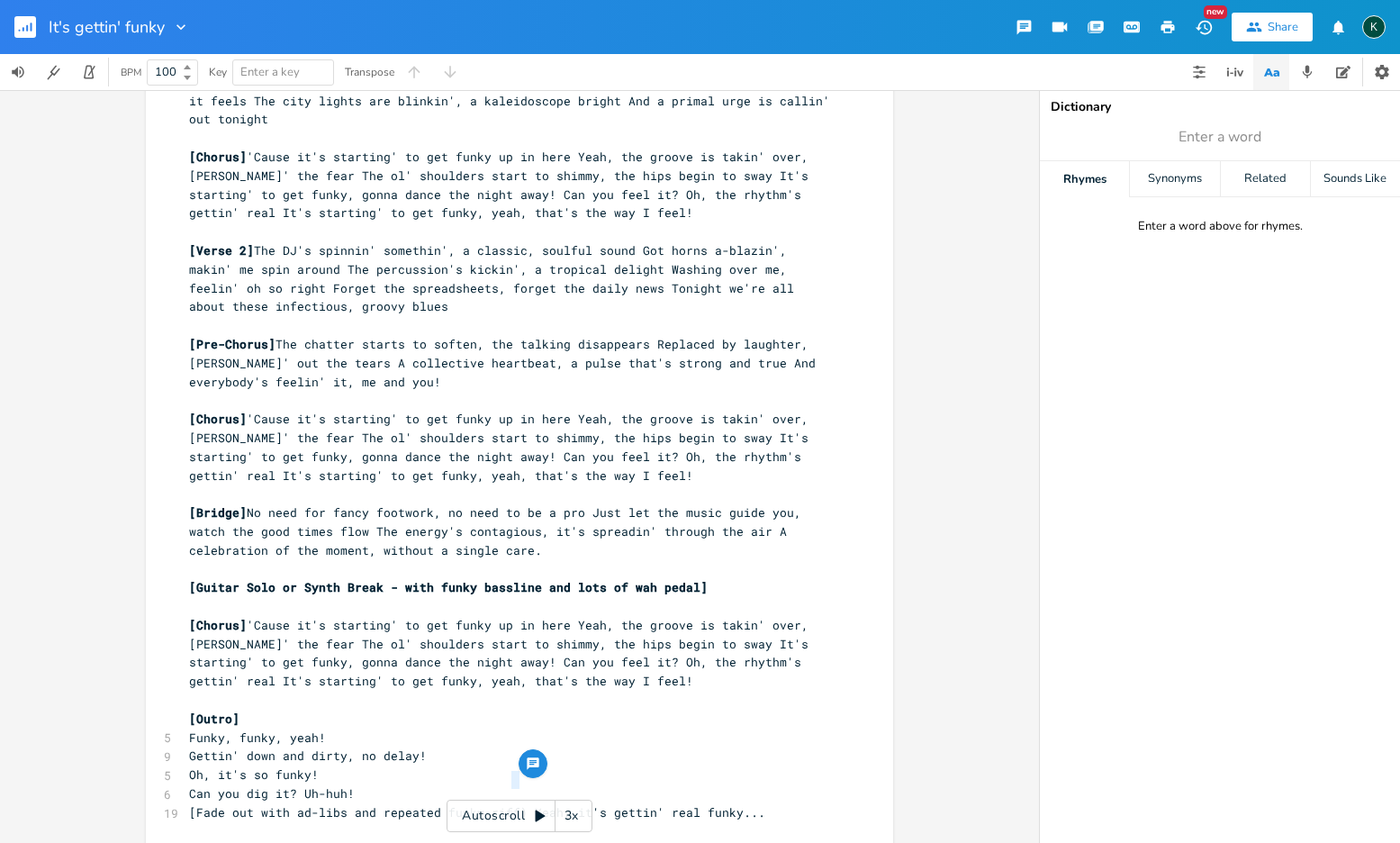
type textarea "]"
click at [533, 804] on span "[Fade out with ad-libs and repeated funky riff] Yeah, it's gettin' real funky..." at bounding box center [474, 812] width 569 height 17
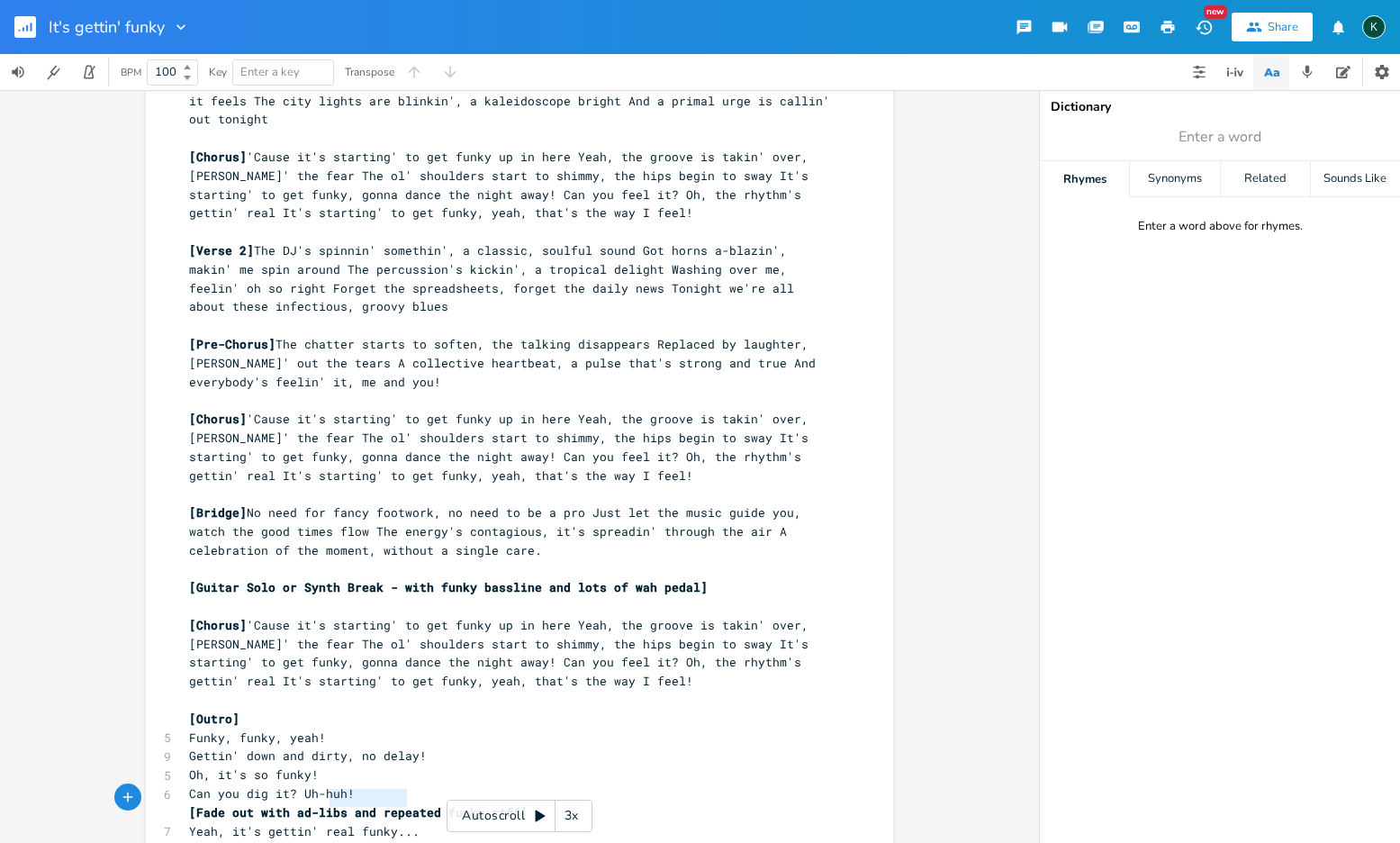
type textarea "Yeah, it's gettin' real funky.."
drag, startPoint x: 403, startPoint y: 801, endPoint x: 143, endPoint y: 799, distance: 260.0
click at [146, 799] on div "Yeah, it's gettin' real funky.. x [Verse 1] 66 Sunburnt and sweatin', the air's…" at bounding box center [520, 406] width 747 height 956
click at [308, 822] on span "Yeah, it's gettin' real funky..." at bounding box center [304, 830] width 230 height 17
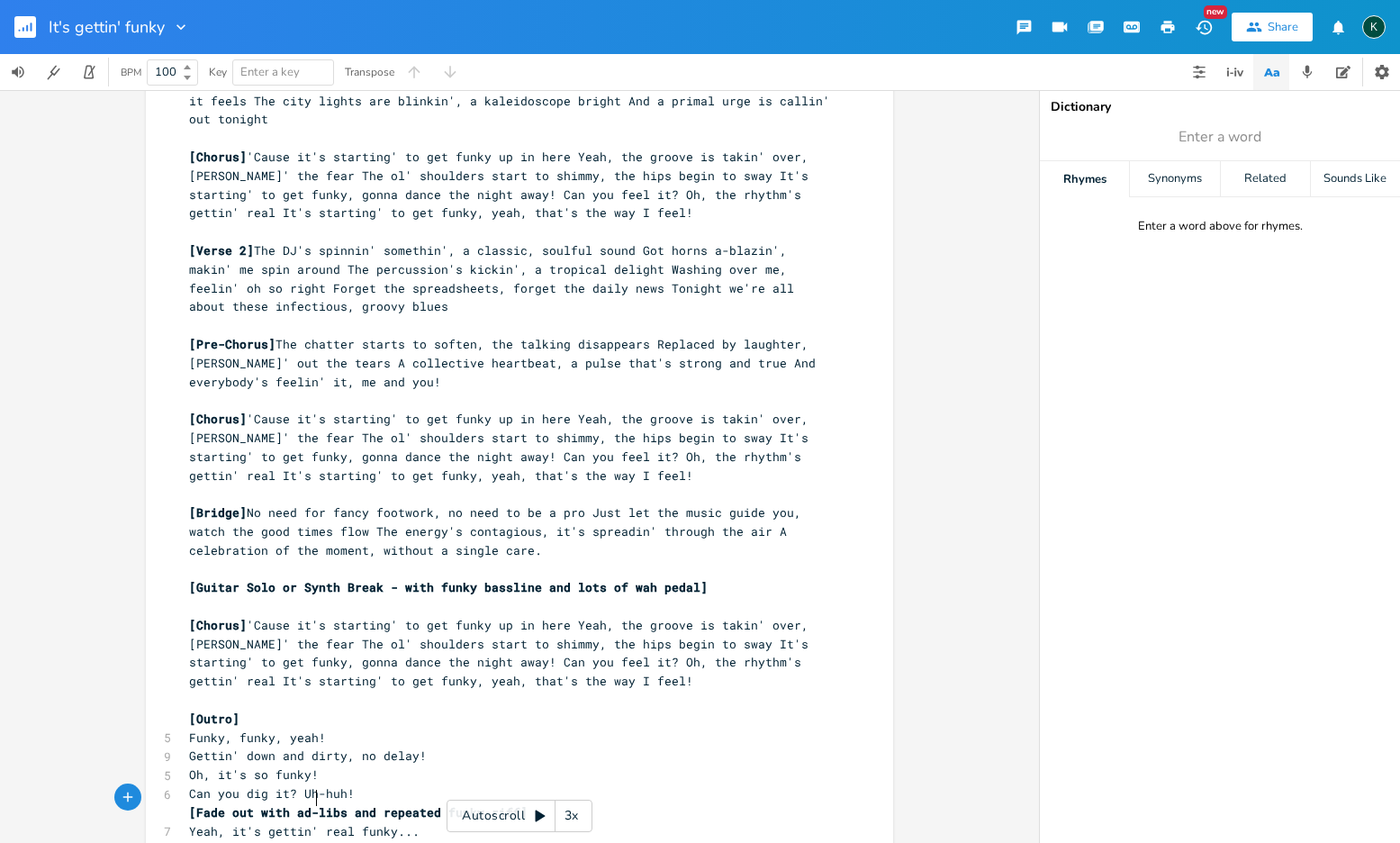
type textarea "f"
type textarea "funky..."
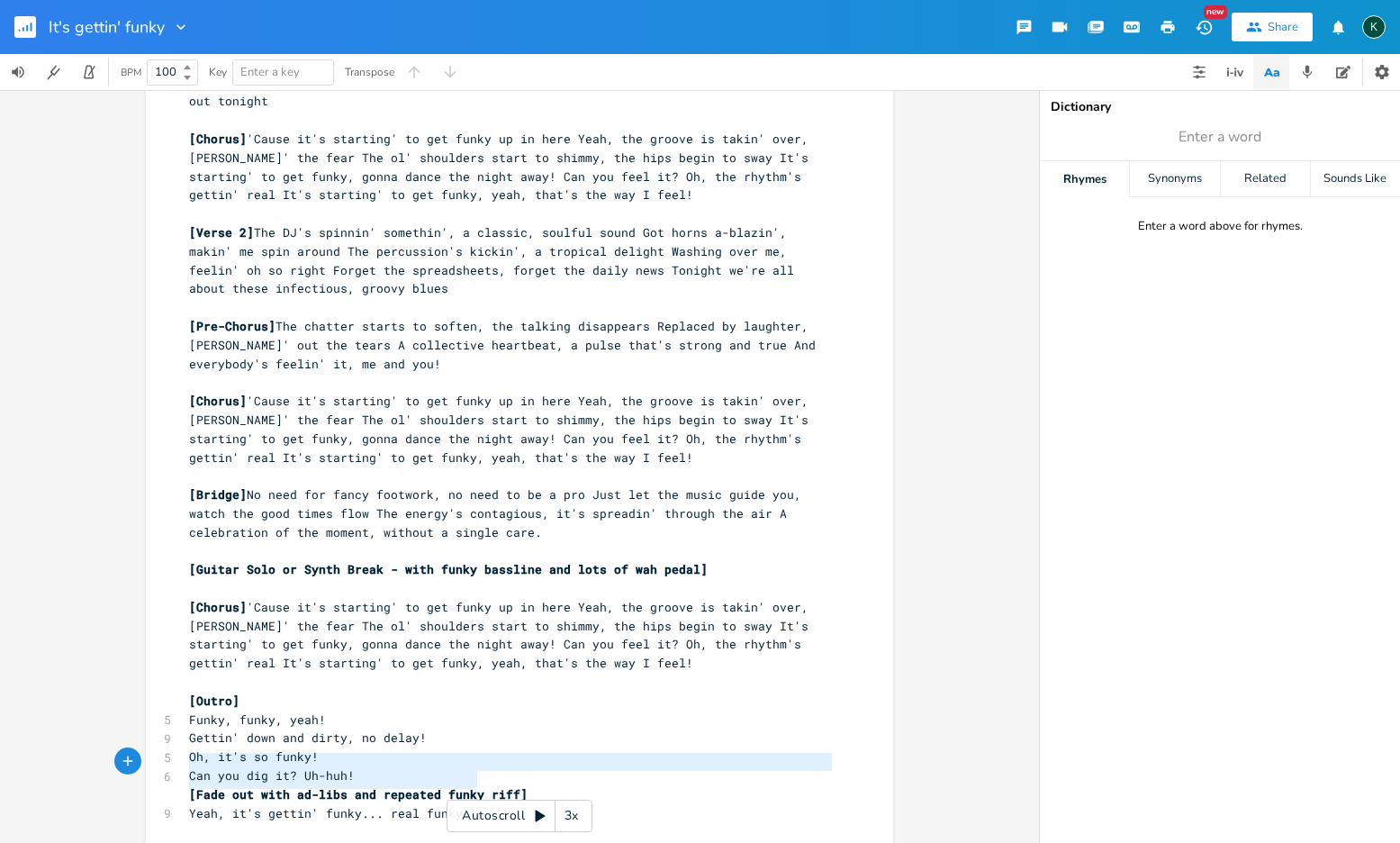
type textarea "Yeah, it's gettin' funky... real funky..."
drag, startPoint x: 486, startPoint y: 778, endPoint x: 75, endPoint y: 786, distance: 411.1
click at [75, 786] on div "Yeah, it's gettin' funky... real funky... x [Verse 1] 66 Sunburnt and sweatin',…" at bounding box center [520, 467] width 1039 height 753
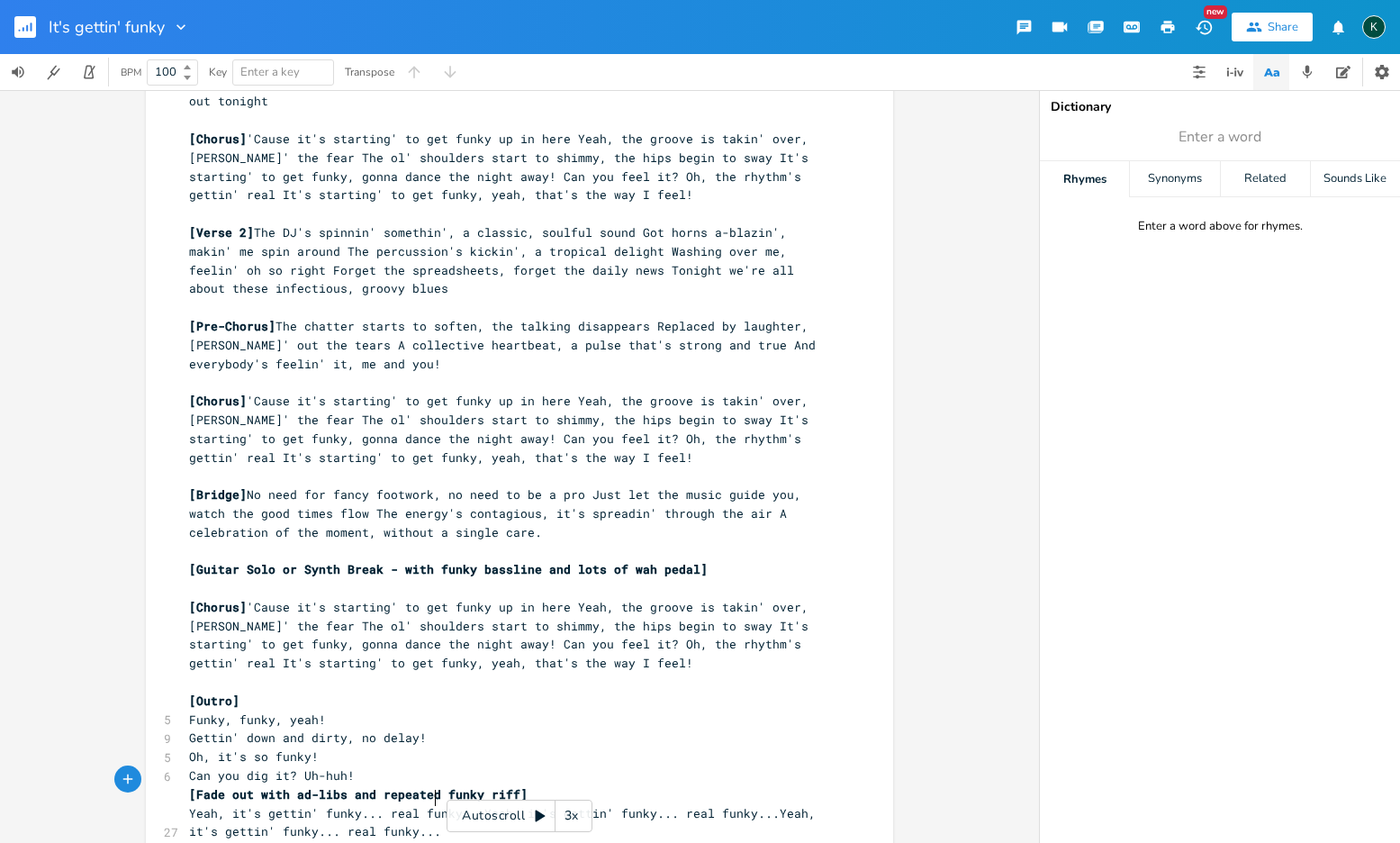
paste textarea
click at [475, 805] on span "Yeah, it's gettin' funky... real funky...Yeah, it's gettin' funky... real funky…" at bounding box center [506, 822] width 634 height 35
click at [471, 822] on span "Yeah, it's gettin' funky... real funky...Yeah, it's gettin' funky... real funky…" at bounding box center [506, 840] width 634 height 35
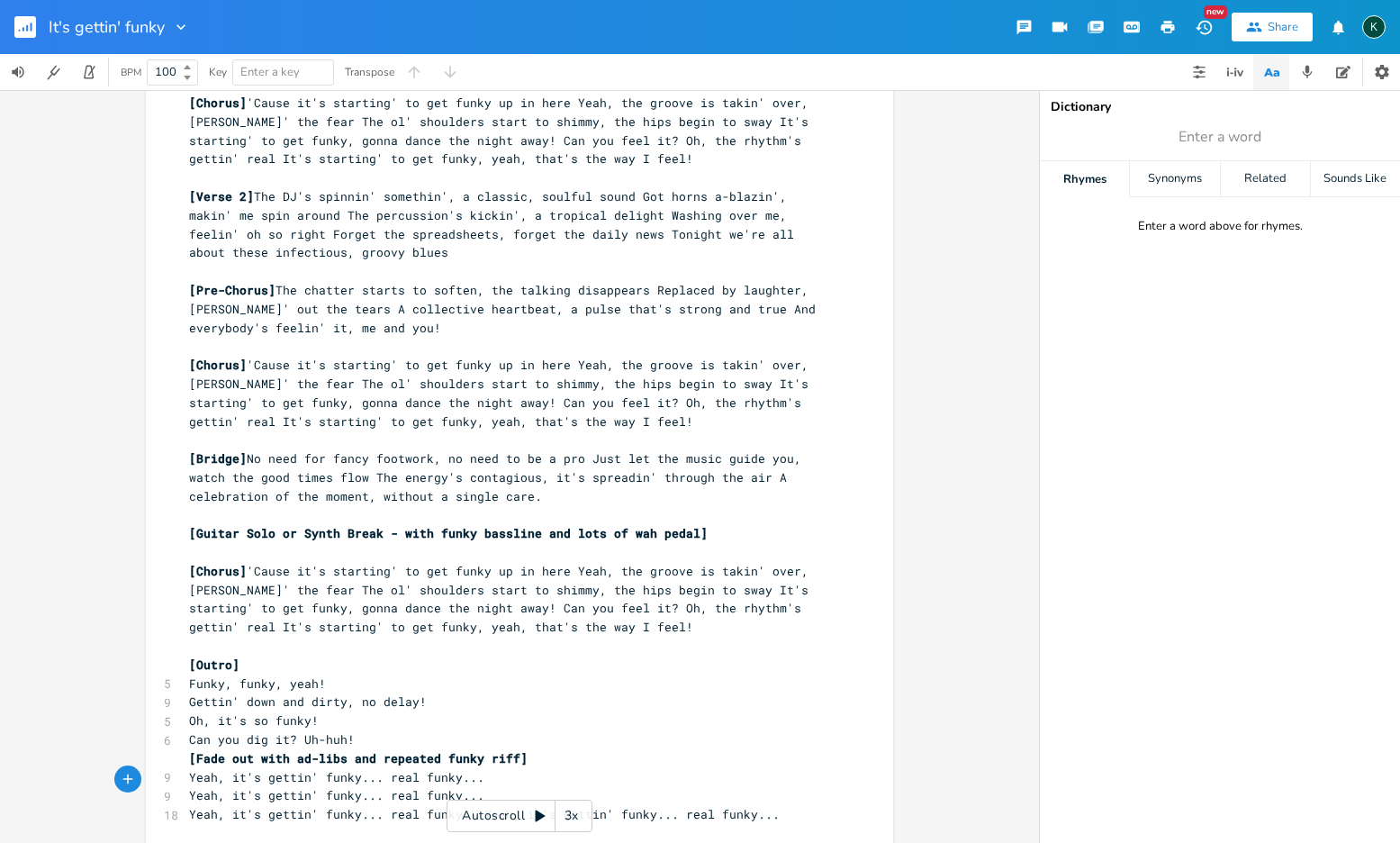
click at [472, 806] on span "Yeah, it's gettin' funky... real funky...Yeah, it's gettin' funky... real funky…" at bounding box center [484, 814] width 591 height 17
click at [391, 730] on pre "Can you dig it? Uh-huh!" at bounding box center [510, 739] width 650 height 19
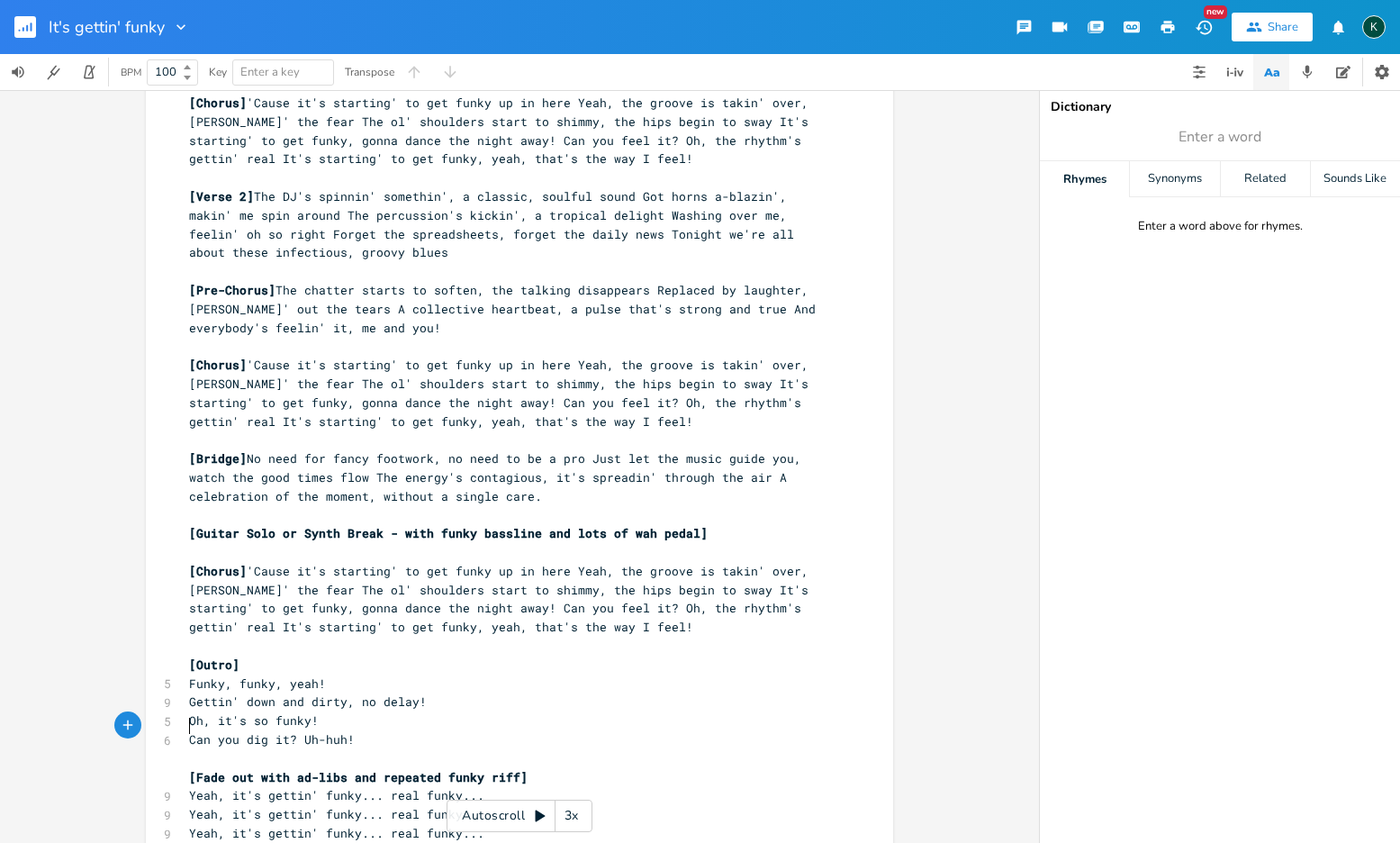
scroll to position [0, 0]
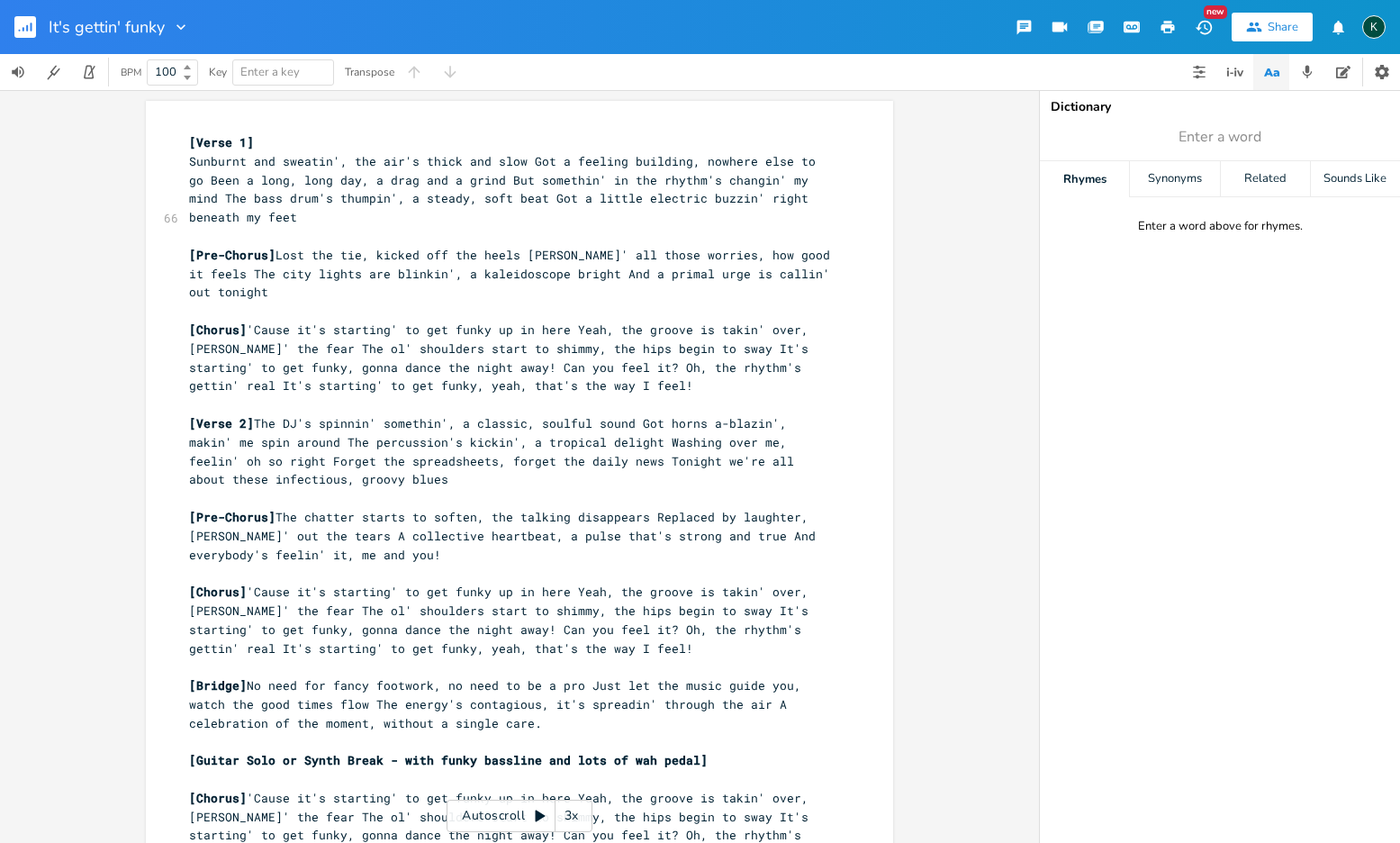
click at [522, 161] on span "Sunburnt and sweatin', the air's thick and slow Got a feeling building, nowhere…" at bounding box center [506, 188] width 634 height 72
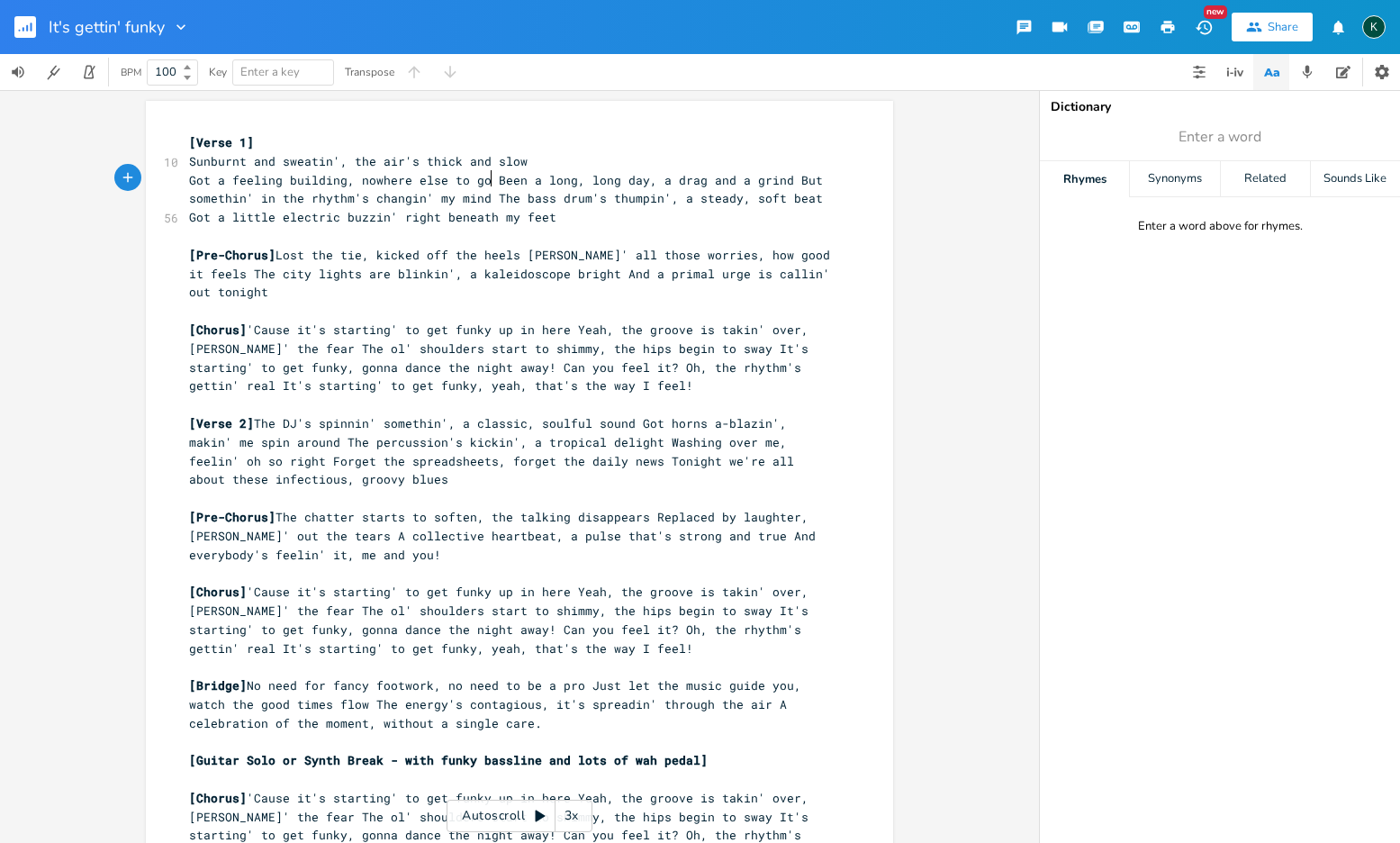
click at [487, 179] on span "Got a feeling building, nowhere else to go Been a long, long day, a drag and a …" at bounding box center [510, 198] width 641 height 54
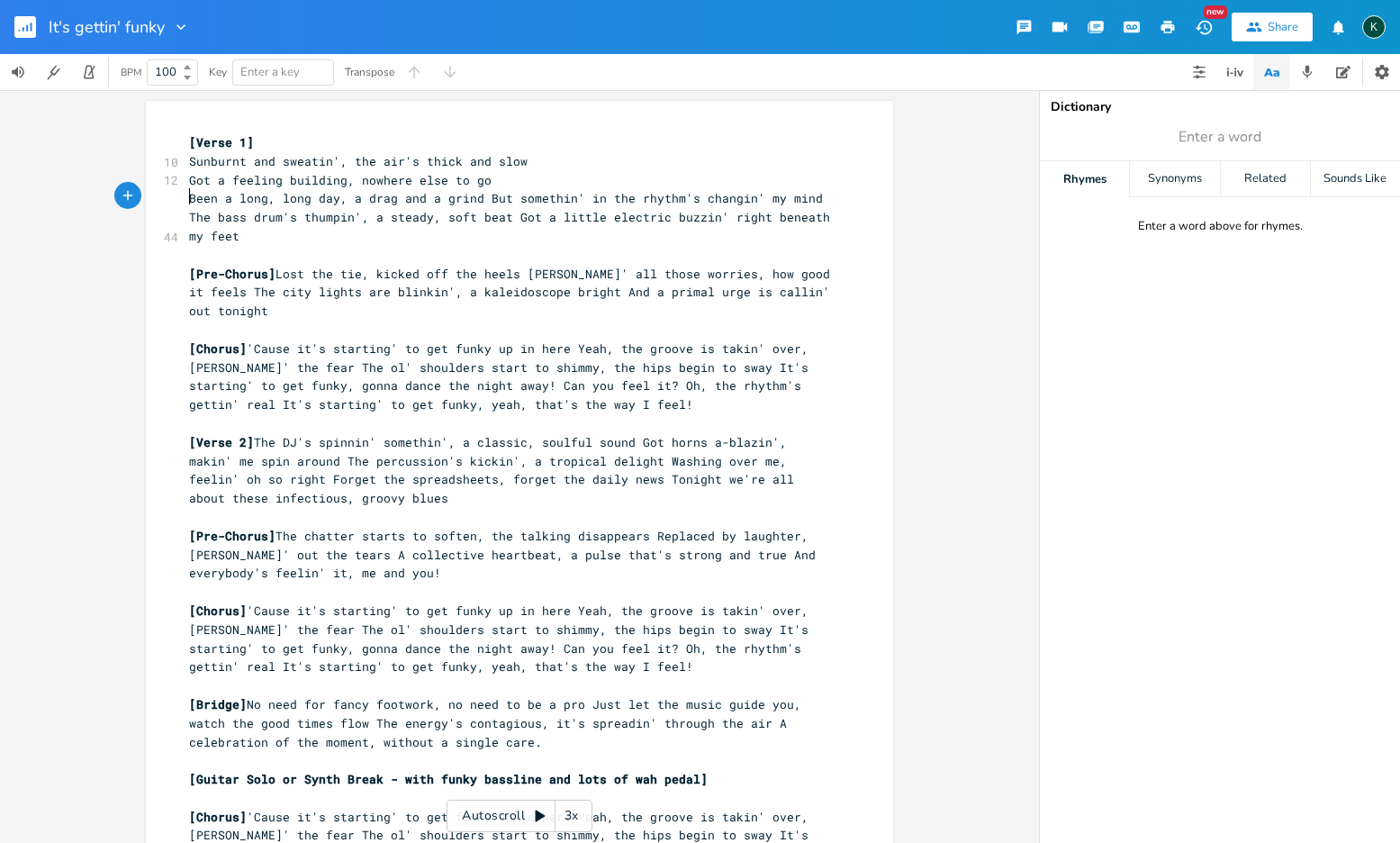
click at [480, 199] on span "Been a long, long day, a drag and a grind But somethin' in the rhythm's changin…" at bounding box center [513, 217] width 648 height 54
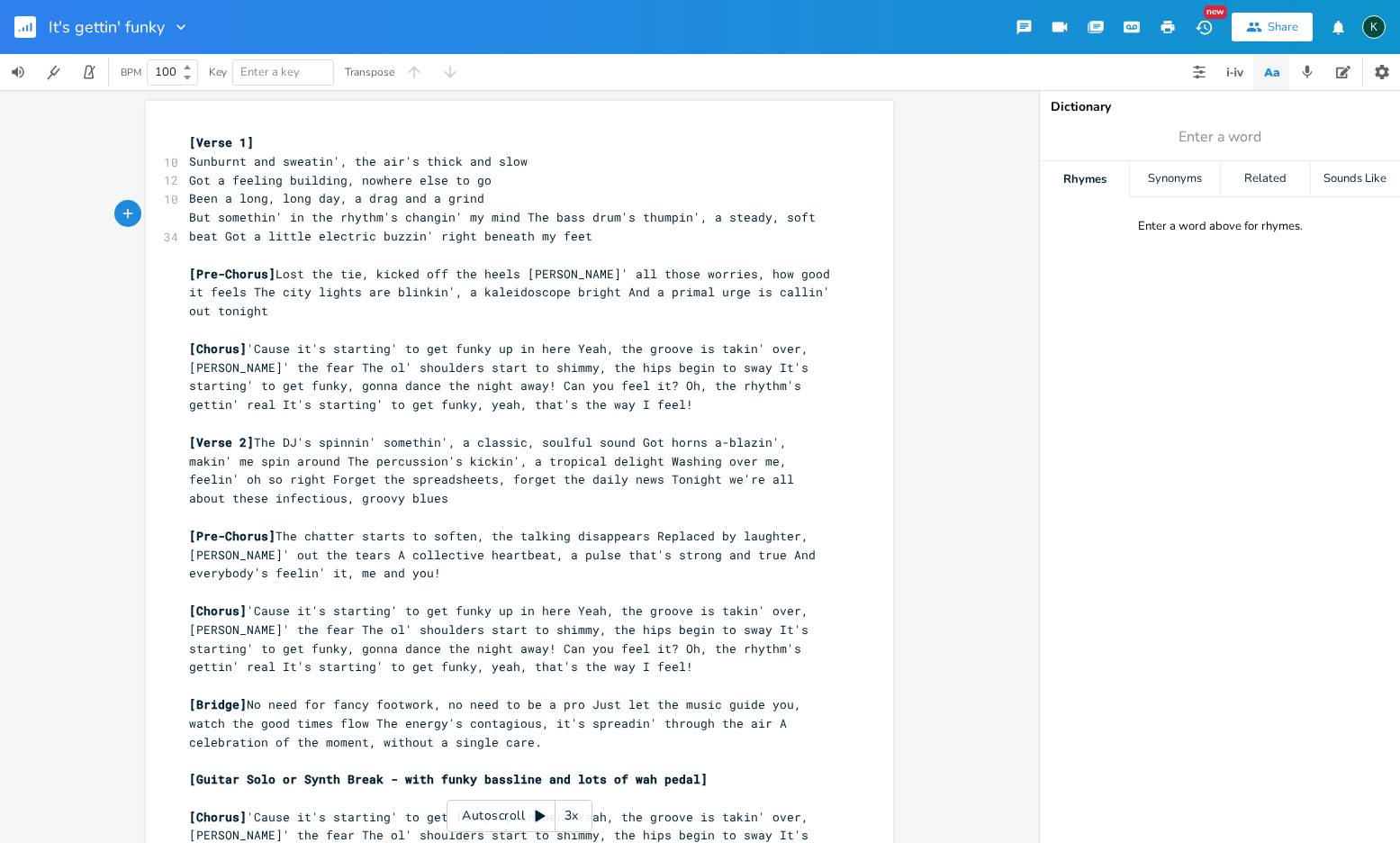
click at [514, 214] on span "But somethin' in the rhythm's changin' my mind The bass drum's thumpin', a stea…" at bounding box center [506, 226] width 634 height 35
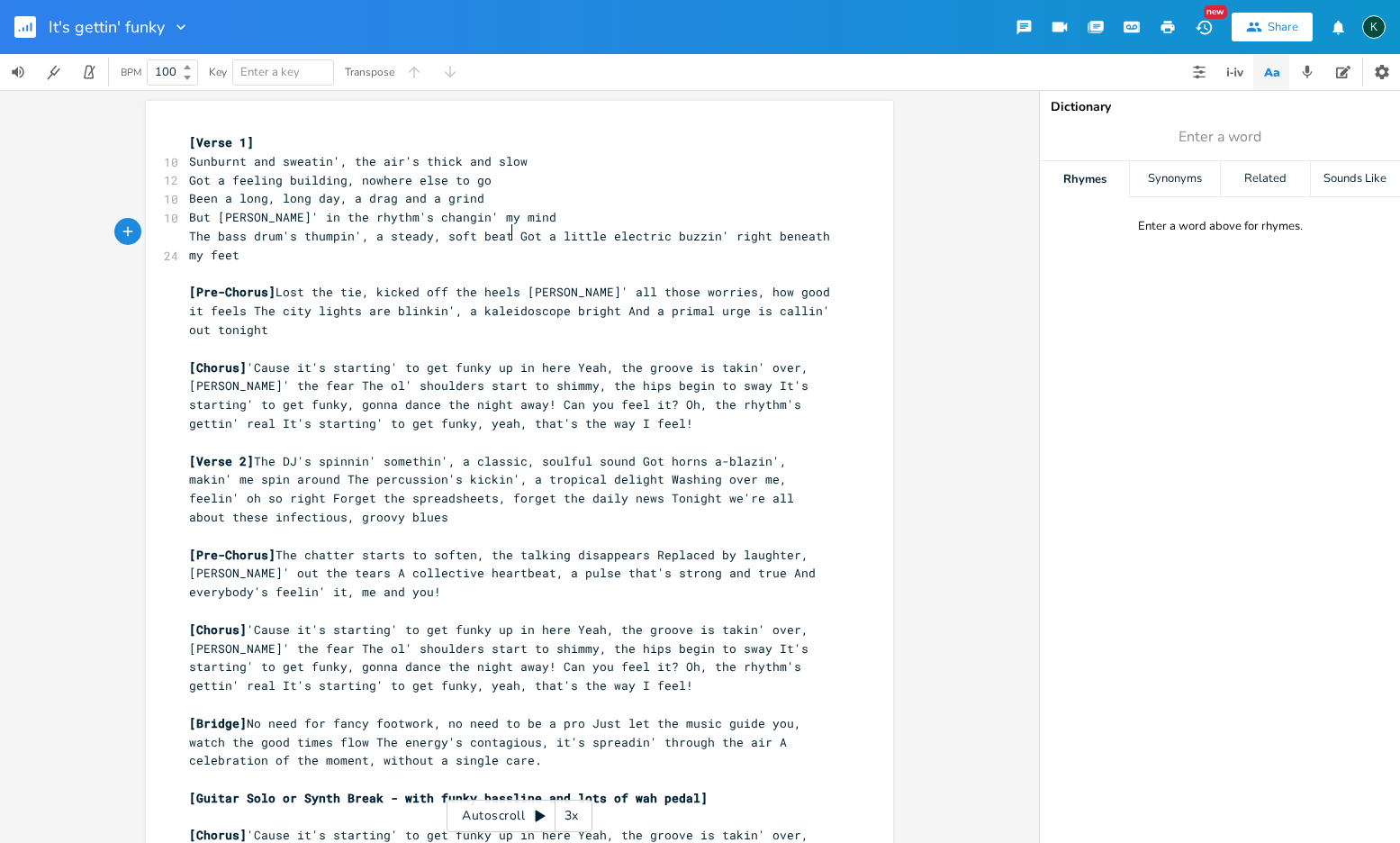
click at [508, 235] on span "The bass drum's thumpin', a steady, soft beat Got a little electric buzzin' rig…" at bounding box center [513, 245] width 648 height 35
click at [281, 289] on span "[Pre-Chorus] Lost the tie, kicked off the heels [PERSON_NAME]' all those worrie…" at bounding box center [513, 310] width 648 height 54
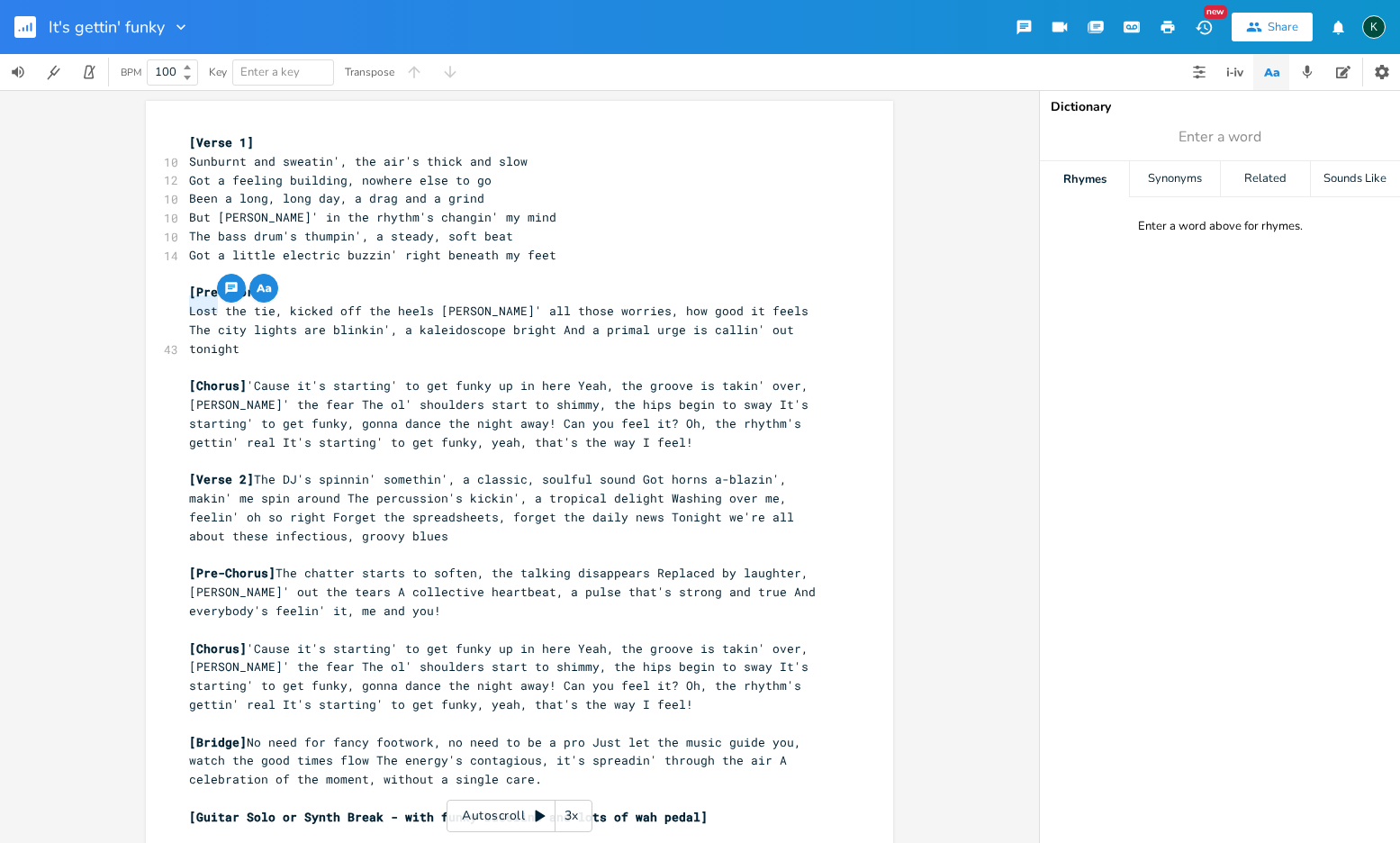
drag, startPoint x: 210, startPoint y: 309, endPoint x: 179, endPoint y: 311, distance: 31.1
click at [179, 311] on div "Lost x [Verse 1] 10 Sunburnt and sweatin', the air's thick and slow 12 Got a fe…" at bounding box center [520, 645] width 747 height 1088
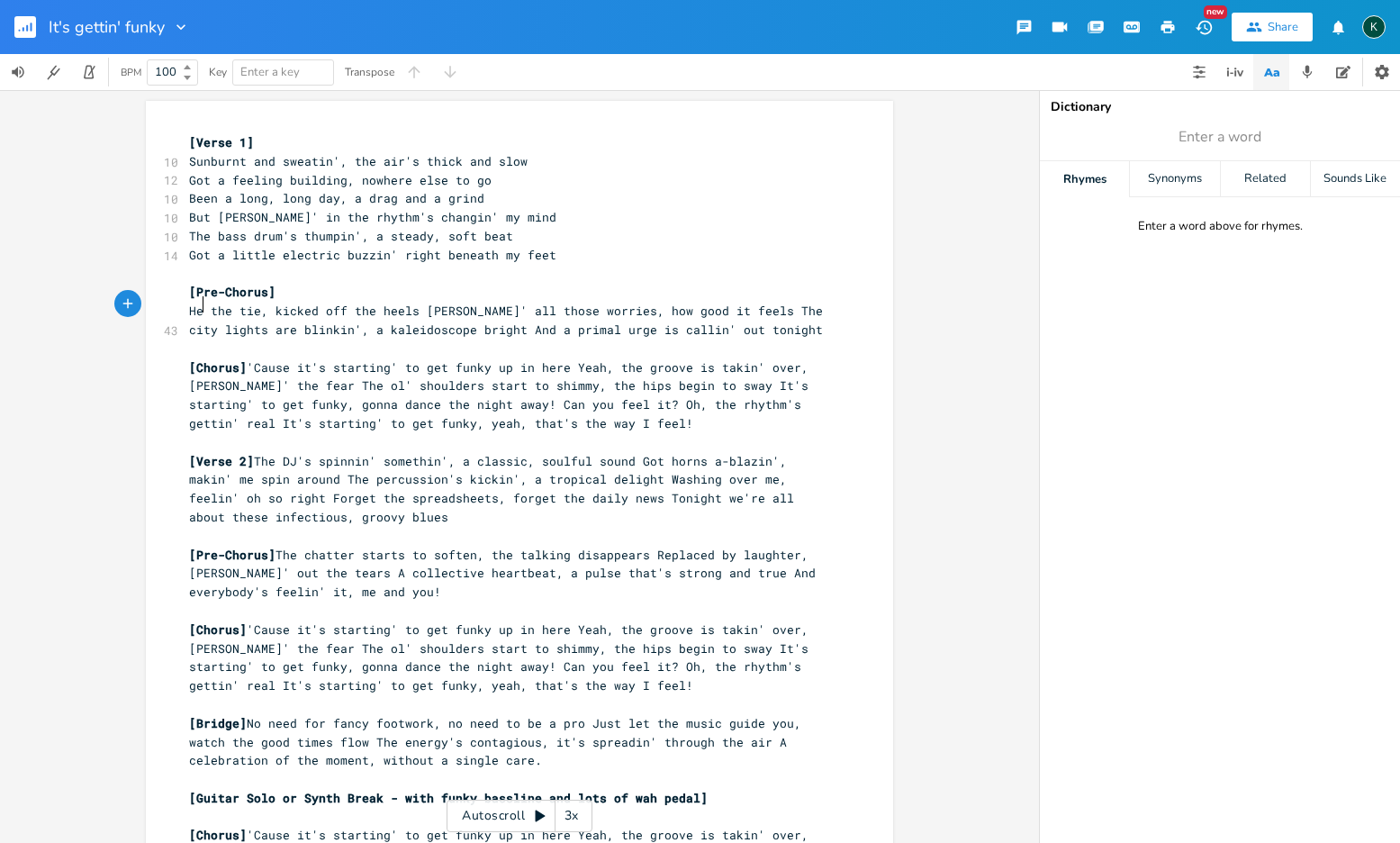
type textarea "He"
type textarea "lo"
type textarea "\"
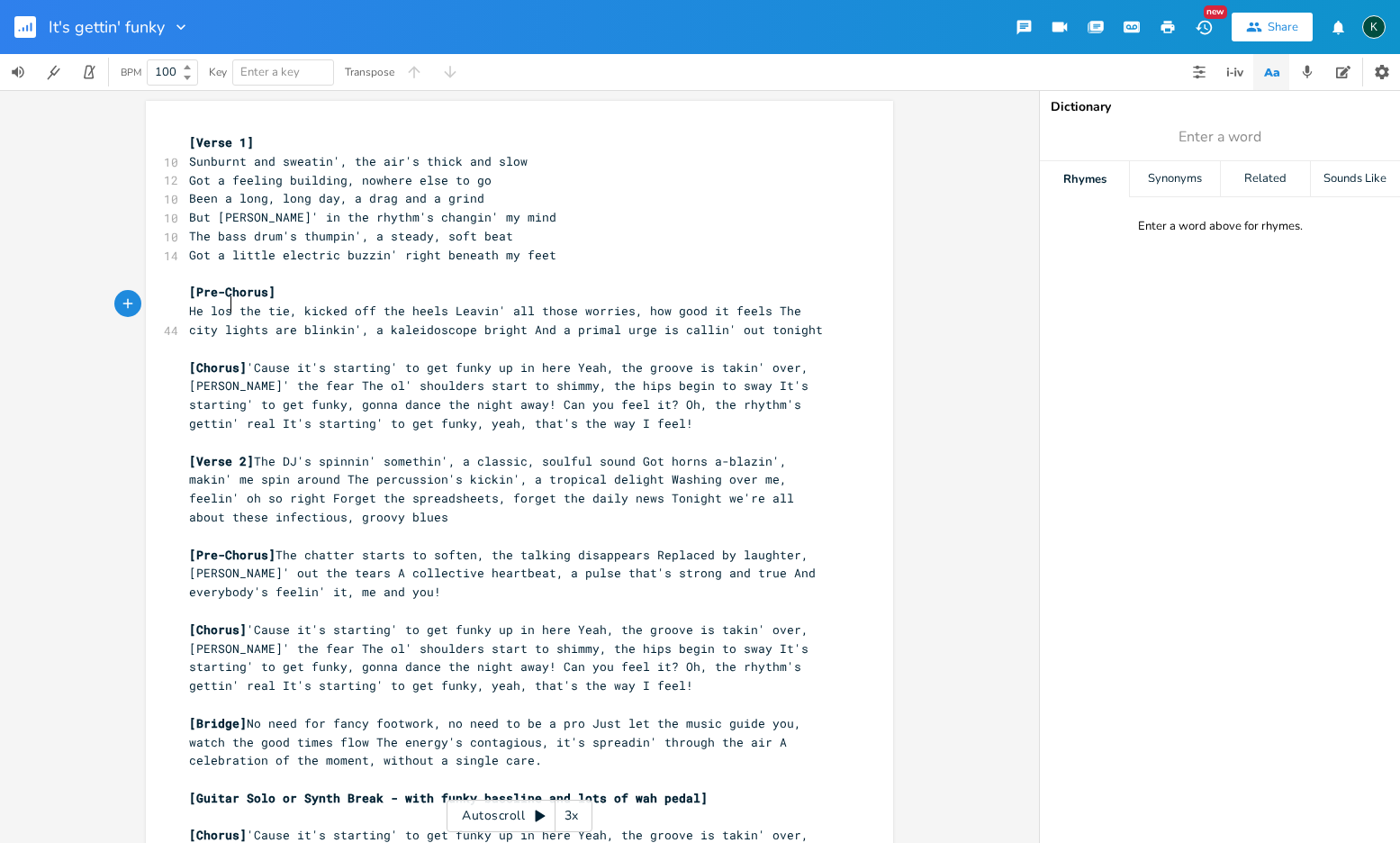
type textarea "lost"
click at [305, 305] on span "He lost the tie, kicked off the heels Leavin' all those worries, how good it fe…" at bounding box center [506, 321] width 634 height 35
type textarea "she"
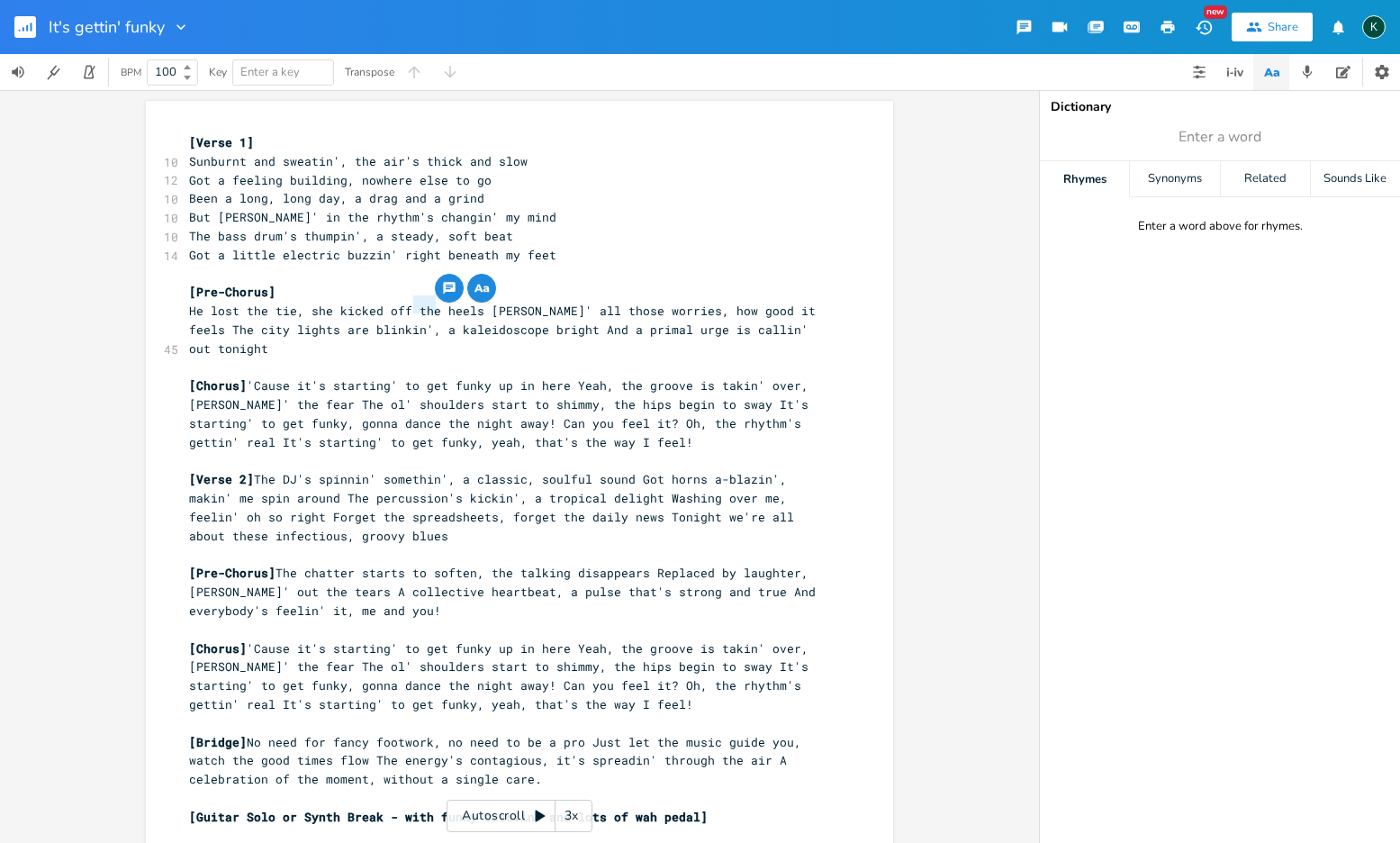
drag, startPoint x: 410, startPoint y: 304, endPoint x: 428, endPoint y: 306, distance: 18.1
click at [428, 306] on span "He lost the tie, she kicked off the heels [PERSON_NAME]' all those worries, how…" at bounding box center [506, 329] width 634 height 54
type textarea "her"
click at [479, 307] on span "He lost the tie, she kicked off her heels [PERSON_NAME]' all those worries, how…" at bounding box center [506, 329] width 634 height 54
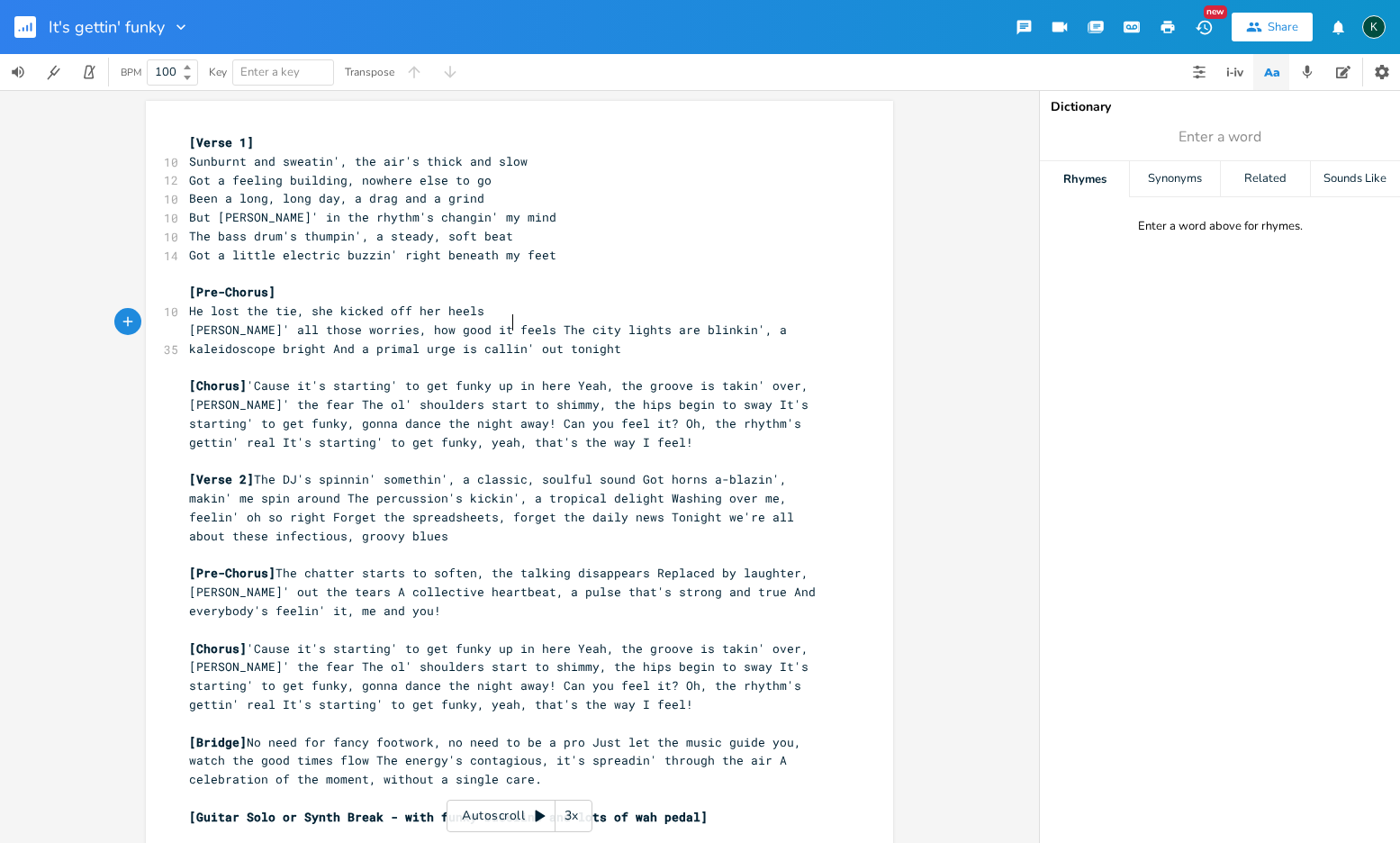
click at [504, 323] on span "[PERSON_NAME]' all those worries, how good it feels The city lights are blinkin…" at bounding box center [491, 339] width 605 height 35
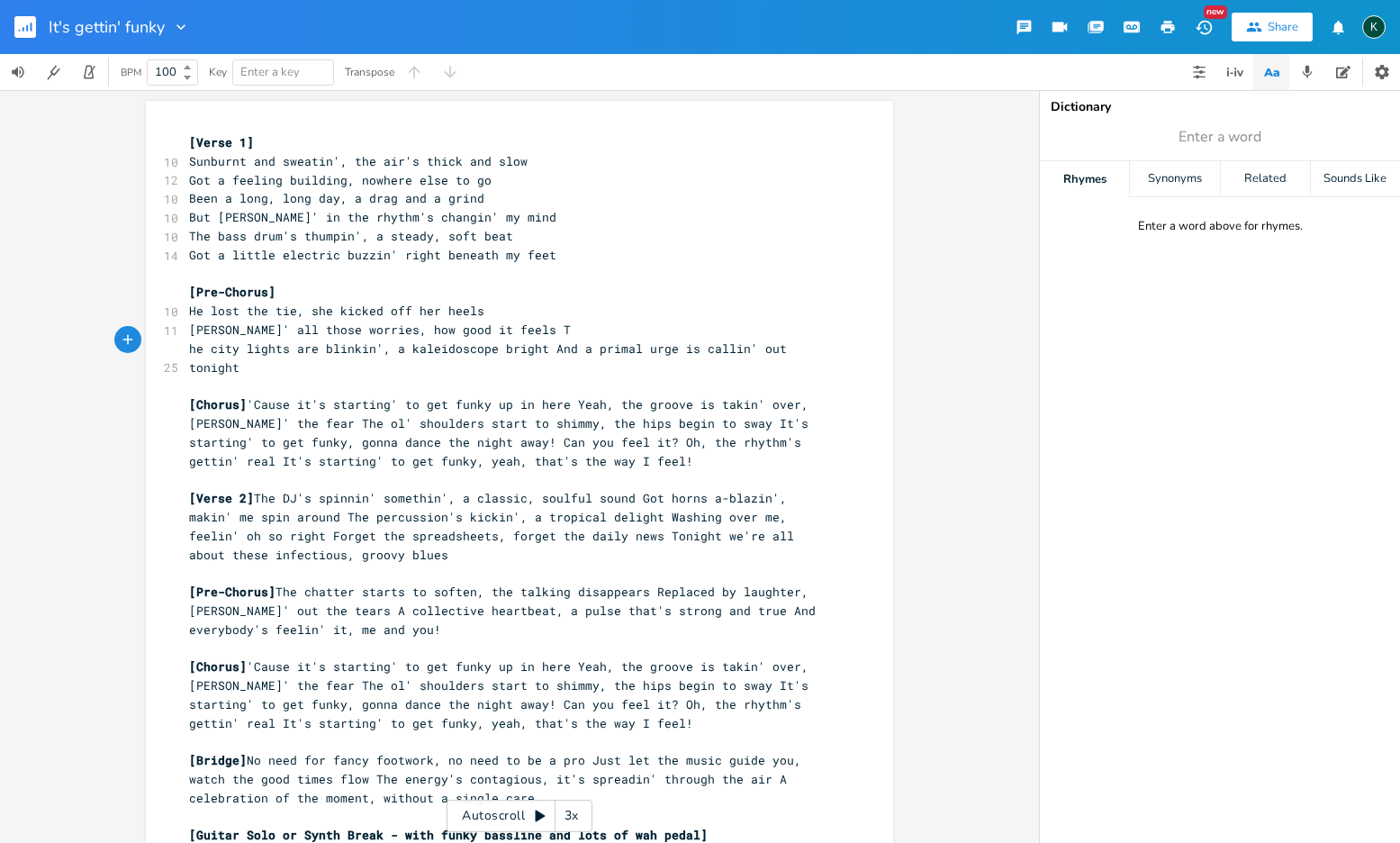
click at [542, 343] on span "he city lights are blinkin', a kaleidoscope bright And a primal urge is callin'…" at bounding box center [491, 358] width 605 height 35
click at [252, 396] on span "[Chorus] 'Cause it's starting' to get funky up in here Yeah, the groove is taki…" at bounding box center [502, 431] width 626 height 72
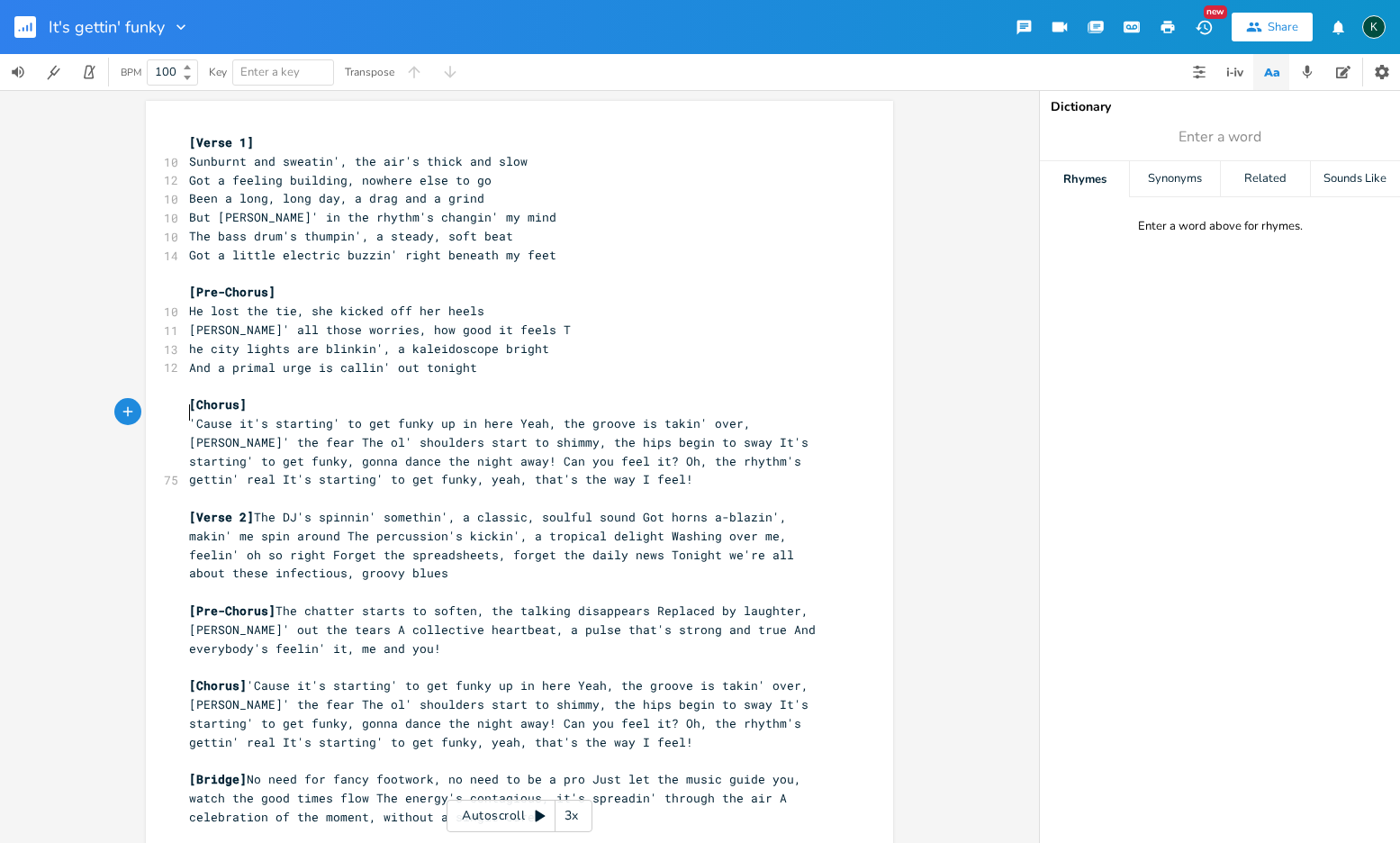
click at [510, 415] on span "'Cause it's starting' to get funky up in here Yeah, the groove is takin' over, …" at bounding box center [502, 450] width 626 height 72
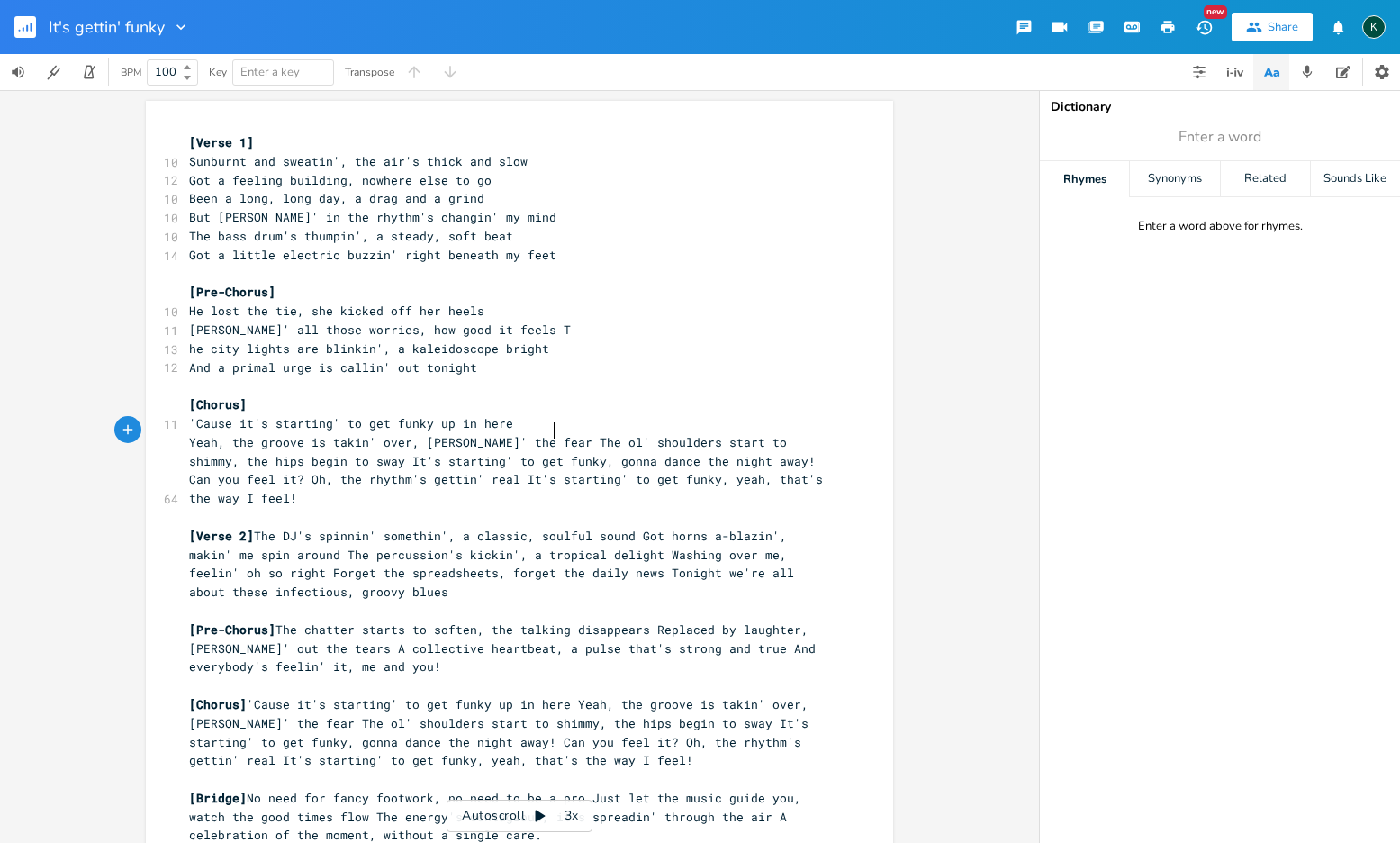
click at [550, 434] on span "Yeah, the groove is takin' over, [PERSON_NAME]' the fear The ol' shoulders star…" at bounding box center [510, 470] width 641 height 72
click at [594, 453] on span "The ol' shoulders start to shimmy, the hips begin to sway It's starting' to get…" at bounding box center [513, 479] width 648 height 54
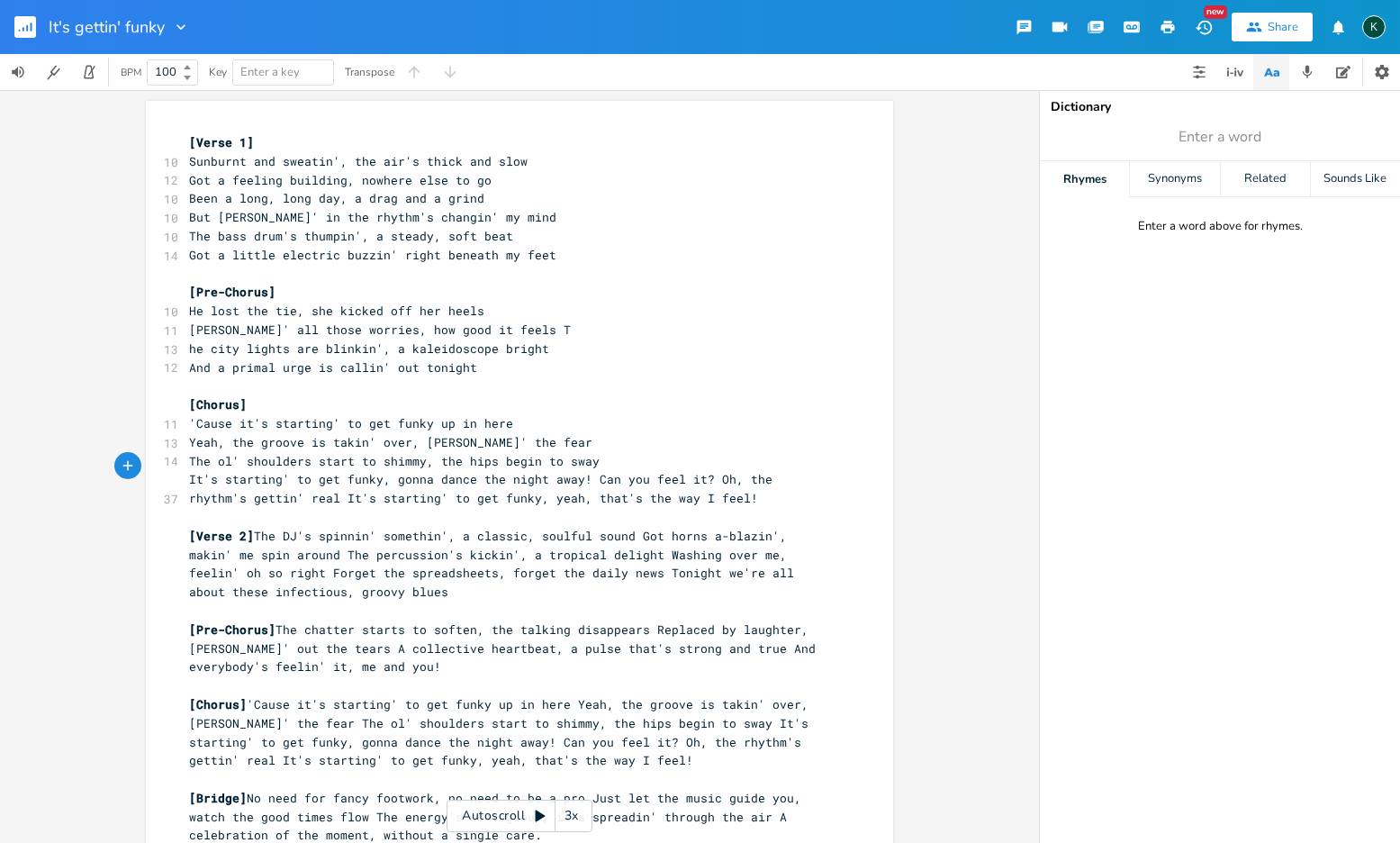
click at [585, 471] on span "It's starting' to get funky, gonna dance the night away! Can you feel it? Oh, t…" at bounding box center [484, 488] width 591 height 35
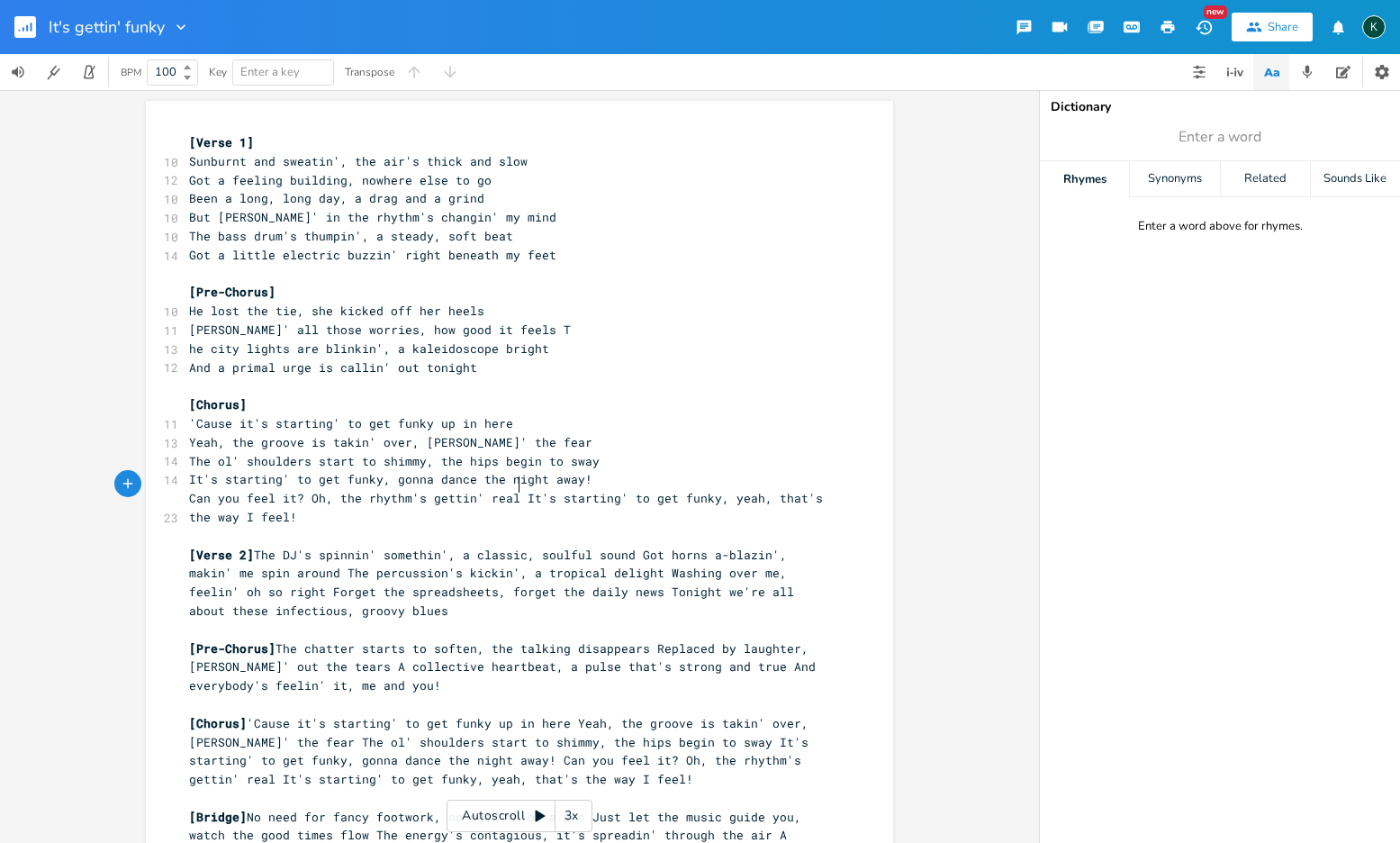
click at [515, 490] on span "Can you feel it? Oh, the rhythm's gettin' real It's starting' to get funky, yea…" at bounding box center [510, 508] width 641 height 35
drag, startPoint x: 417, startPoint y: 433, endPoint x: 544, endPoint y: 430, distance: 127.0
click at [544, 434] on span "Yeah, the groove is takin' over, [PERSON_NAME]' the fear" at bounding box center [390, 442] width 403 height 17
type textarea "ain't no plad"
type textarea "ce for tears"
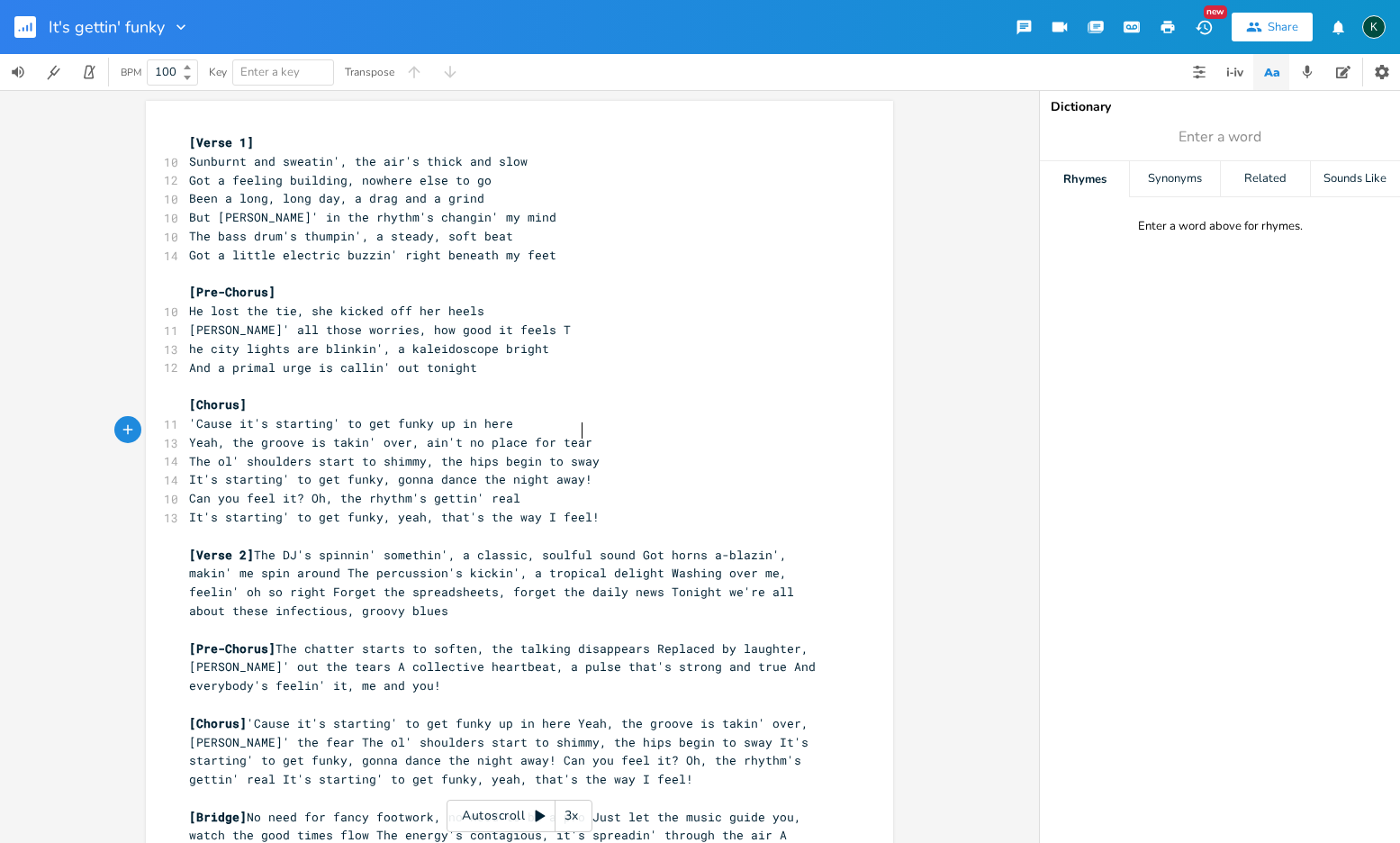
scroll to position [0, 50]
type textarea ","
click at [383, 510] on span "It's starting' to get funky, yeah, that's the way I feel!" at bounding box center [394, 517] width 411 height 17
type textarea "in here..."
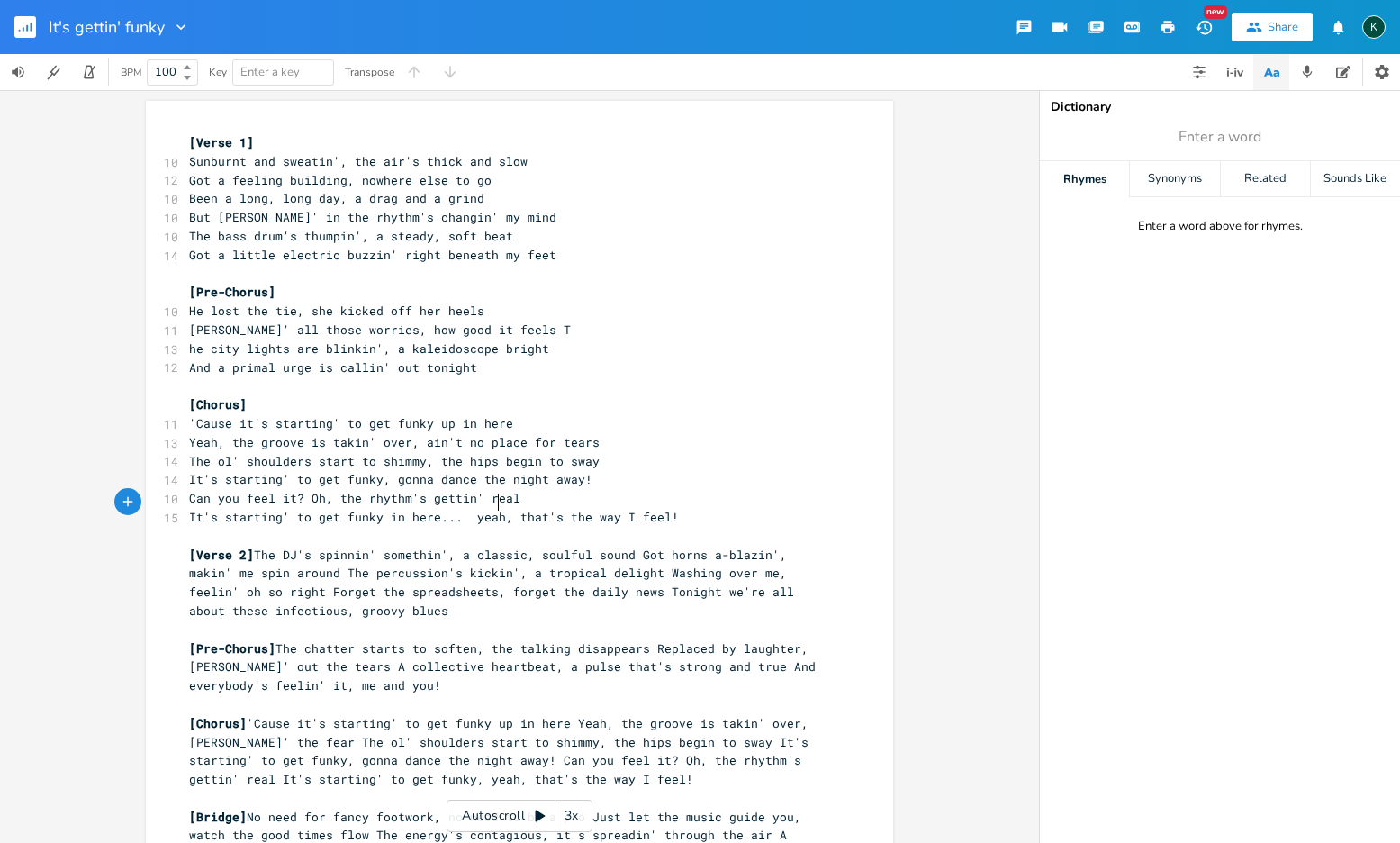
type textarea ","
click at [498, 509] on span "It's starting' to get funky in here... yeah, that's the way I feel!" at bounding box center [434, 517] width 490 height 17
drag, startPoint x: 558, startPoint y: 507, endPoint x: 604, endPoint y: 507, distance: 46.0
click at [604, 509] on span "It's starting' to get funky in here... yeah, that's the way I feel!" at bounding box center [434, 517] width 490 height 17
type textarea "how"
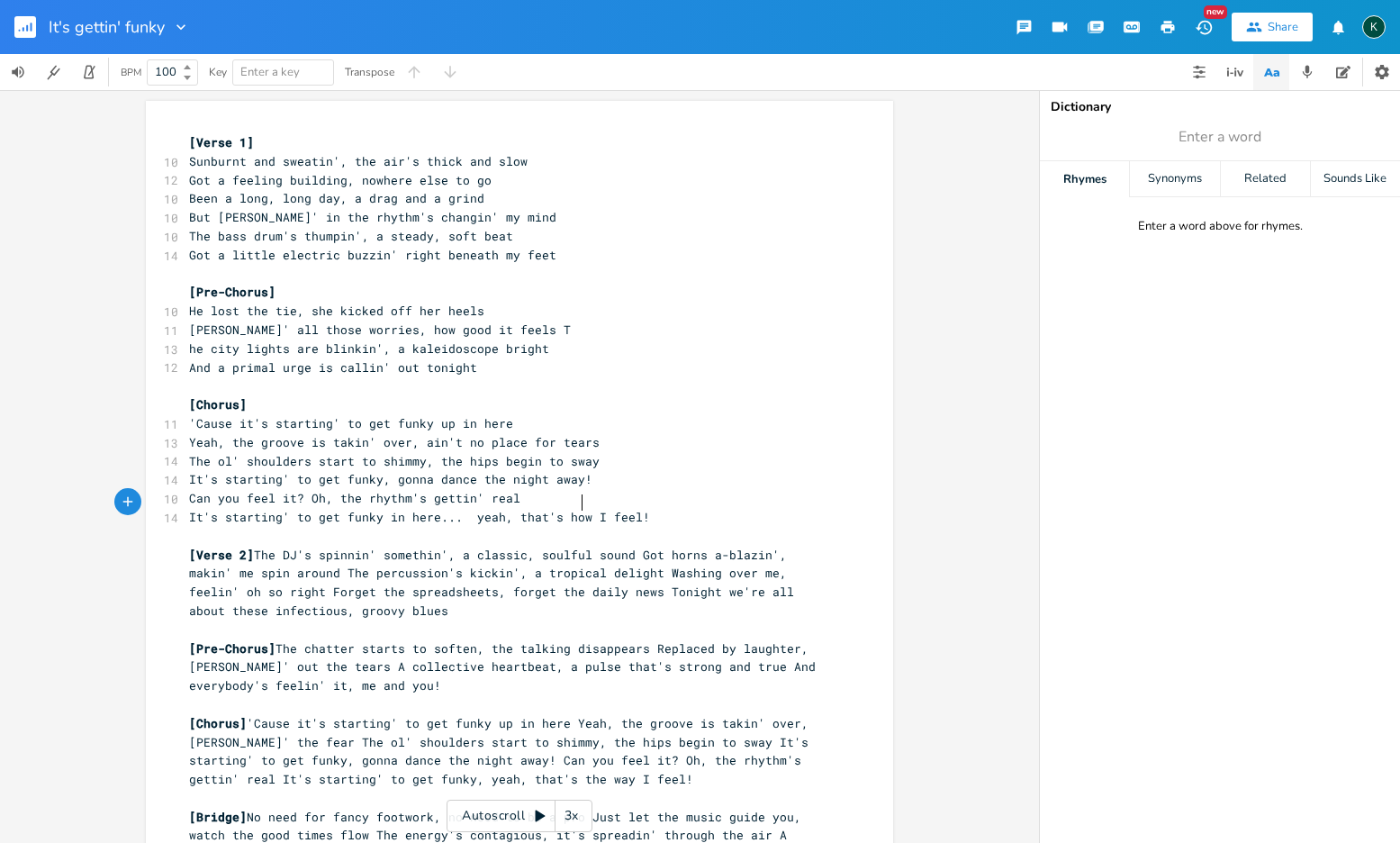
scroll to position [0, 20]
click at [260, 547] on span "[Verse 2] The DJ's spinnin' somethin', a classic, soulful sound Got horns a-bla…" at bounding box center [495, 582] width 613 height 72
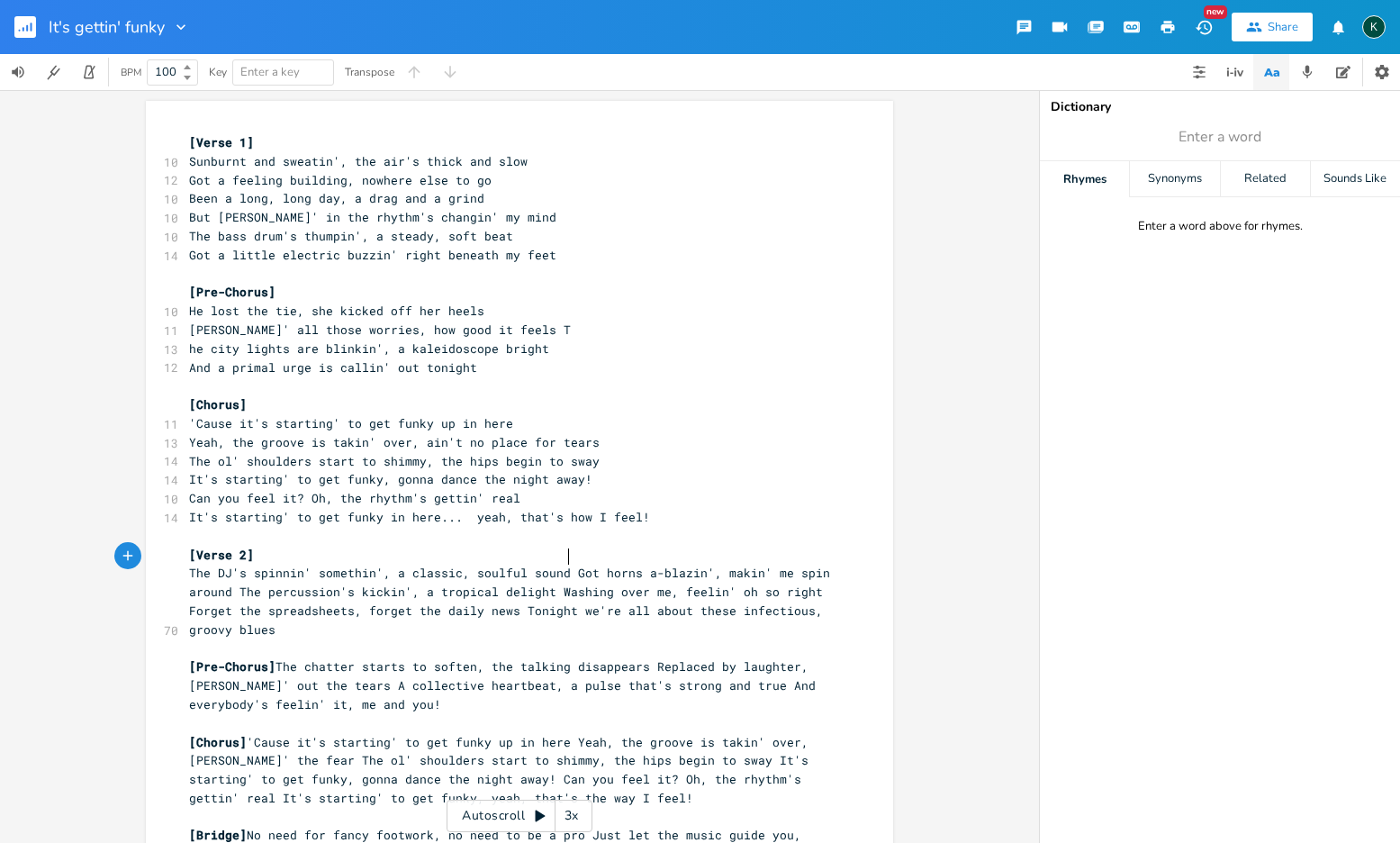
click at [565, 565] on span "The DJ's spinnin' somethin', a classic, soulful sound Got horns a-blazin', maki…" at bounding box center [513, 600] width 648 height 72
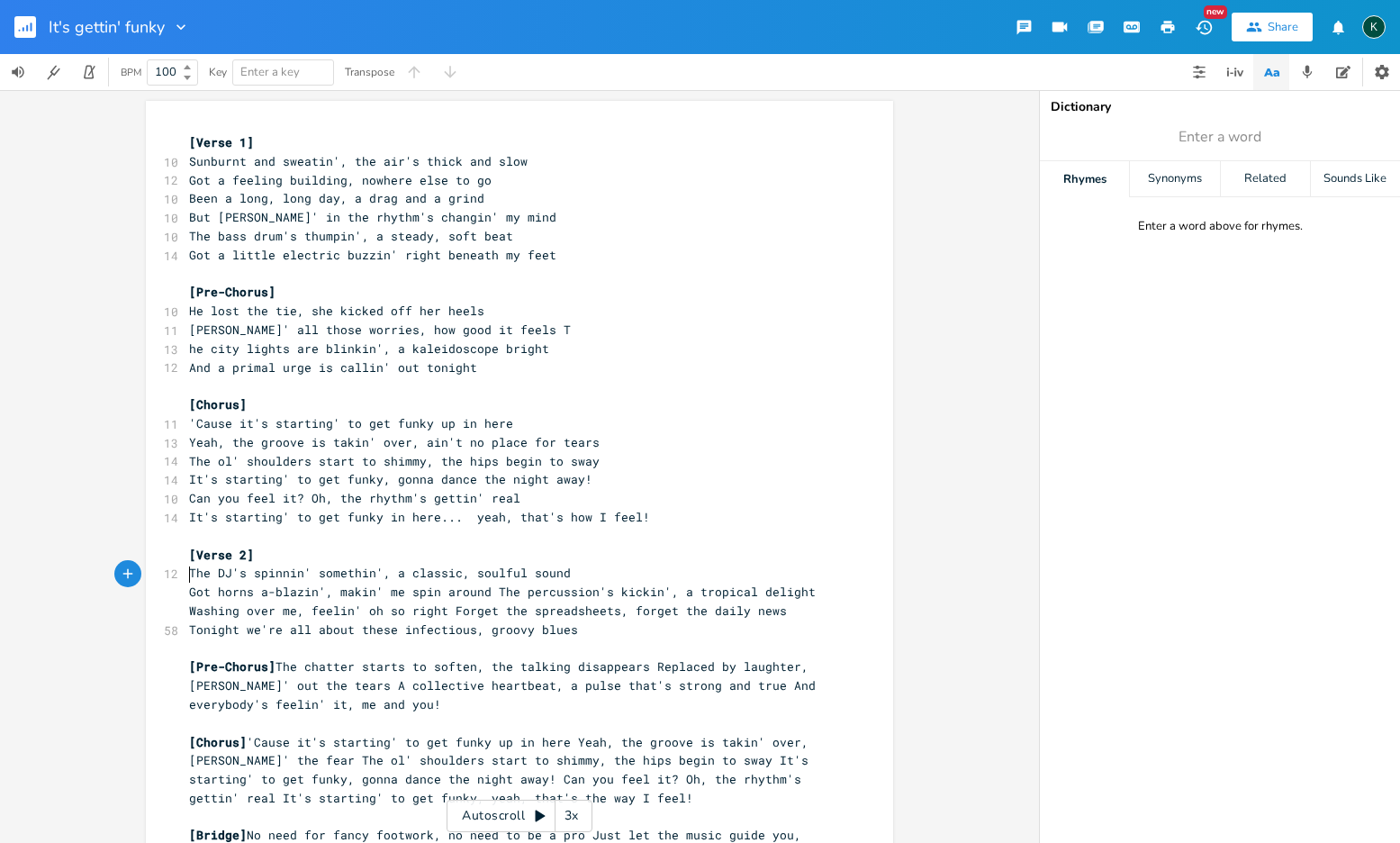
click at [488, 583] on span "Got horns a-blazin', makin' me spin around The percussion's kickin', a tropical…" at bounding box center [506, 610] width 634 height 54
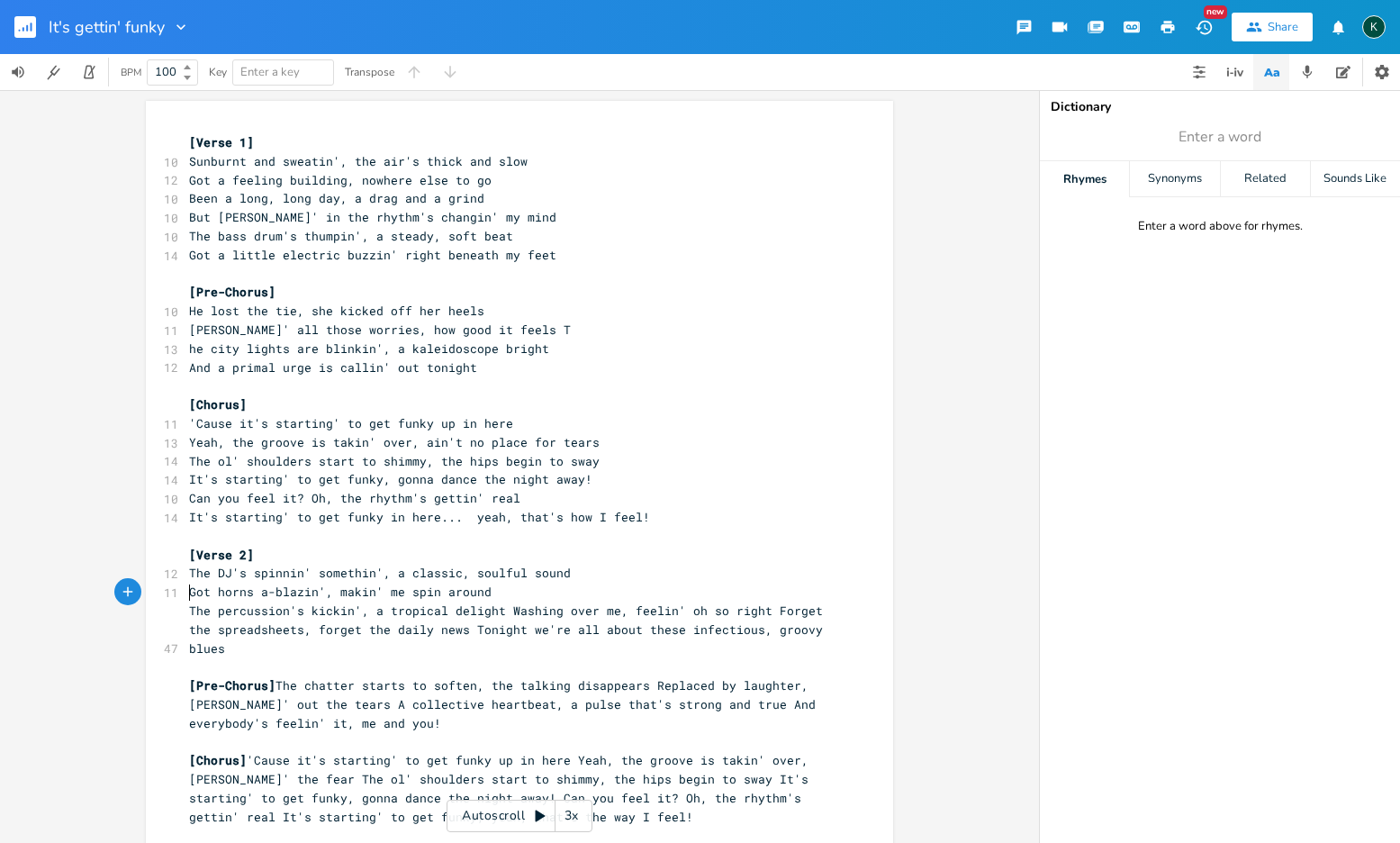
click at [503, 602] on span "The percussion's kickin', a tropical delight Washing over me, feelin' oh so rig…" at bounding box center [510, 628] width 641 height 54
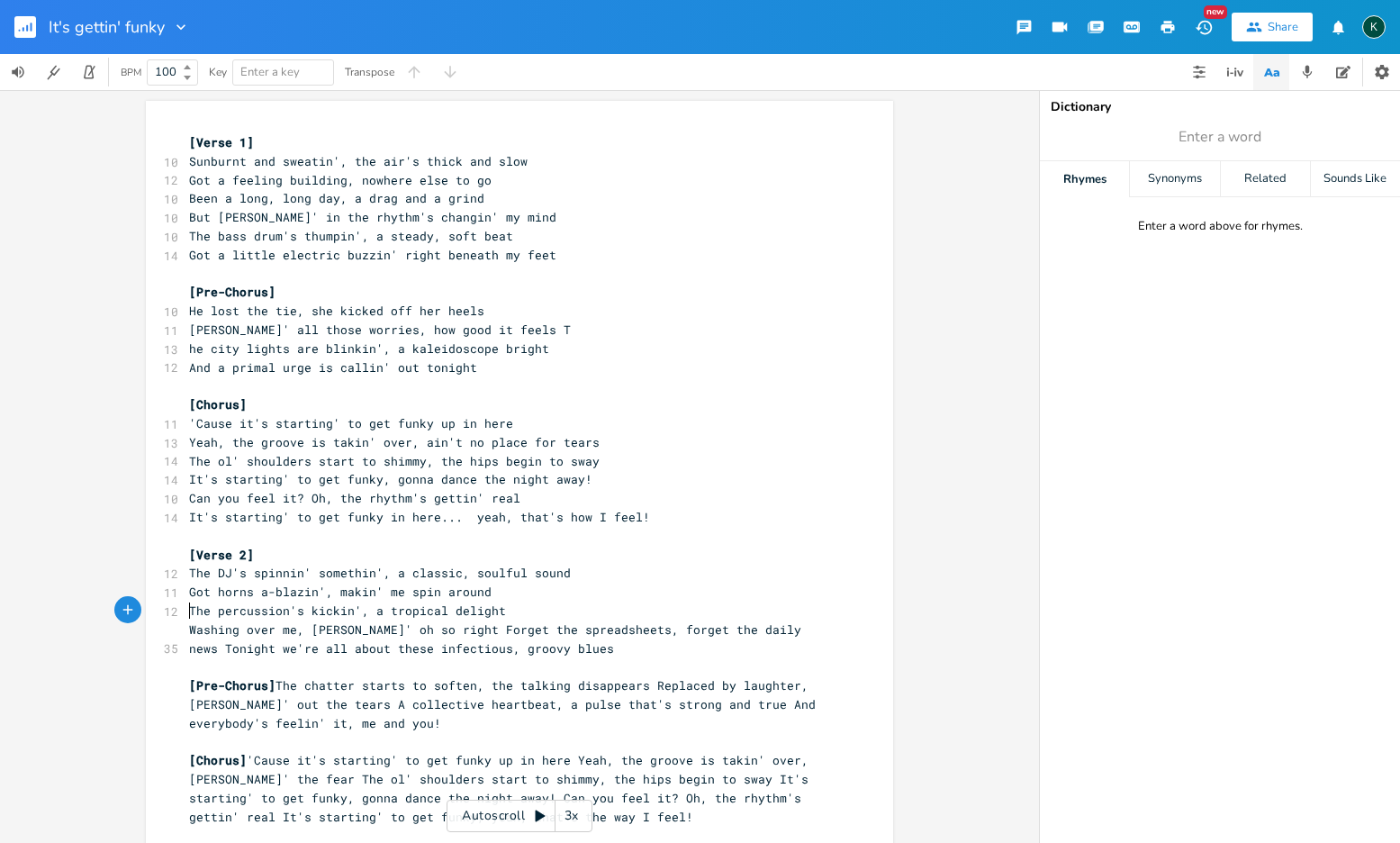
click at [446, 621] on span "Washing over me, [PERSON_NAME]' oh so right Forget the spreadsheets, forget the…" at bounding box center [499, 639] width 620 height 35
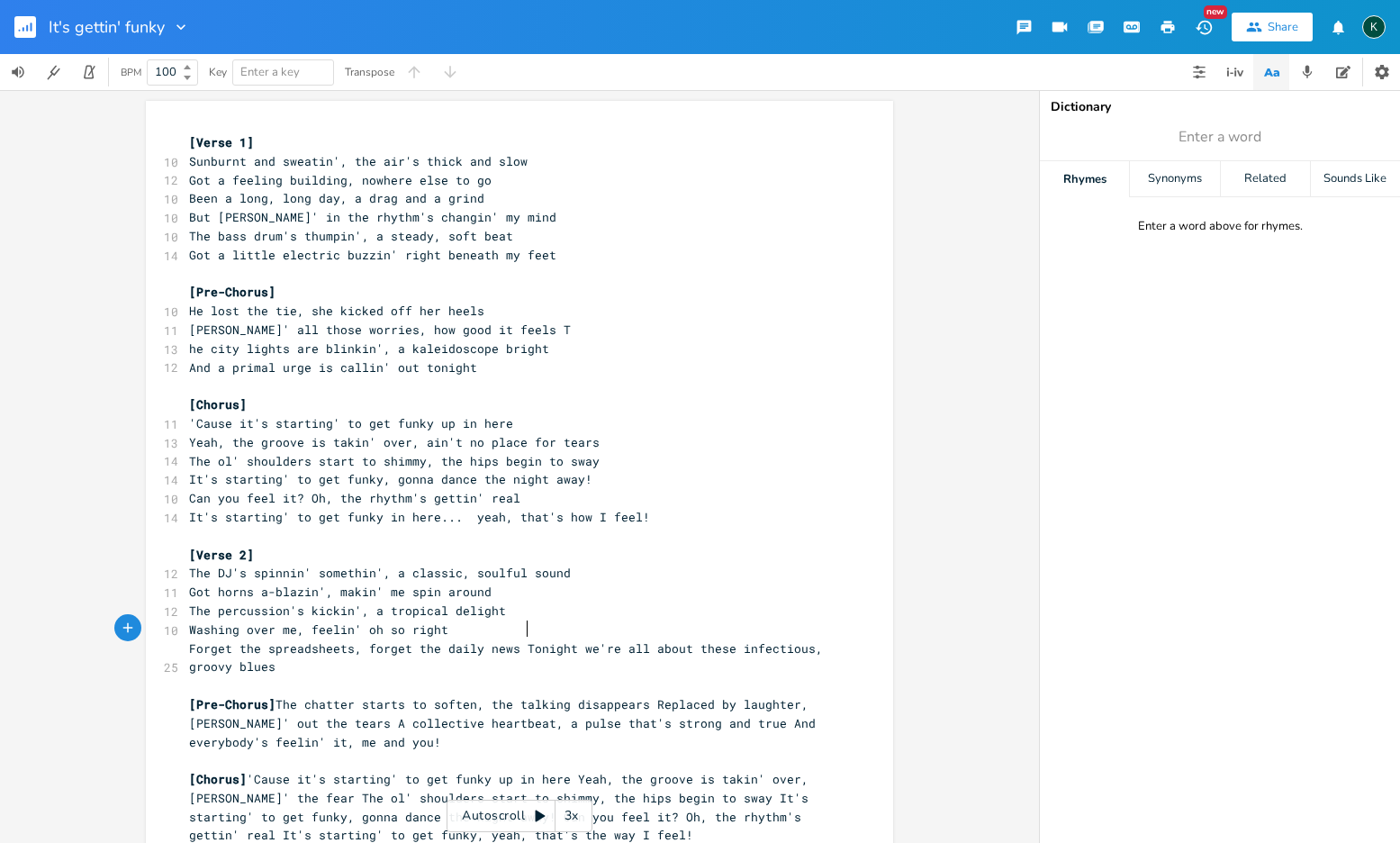
click at [518, 640] on span "Forget the spreadsheets, forget the daily news Tonight we're all about these in…" at bounding box center [510, 658] width 641 height 35
type textarea "T"
click at [520, 640] on span "Forget the spreadsheets, forget the daily news T" at bounding box center [362, 648] width 346 height 17
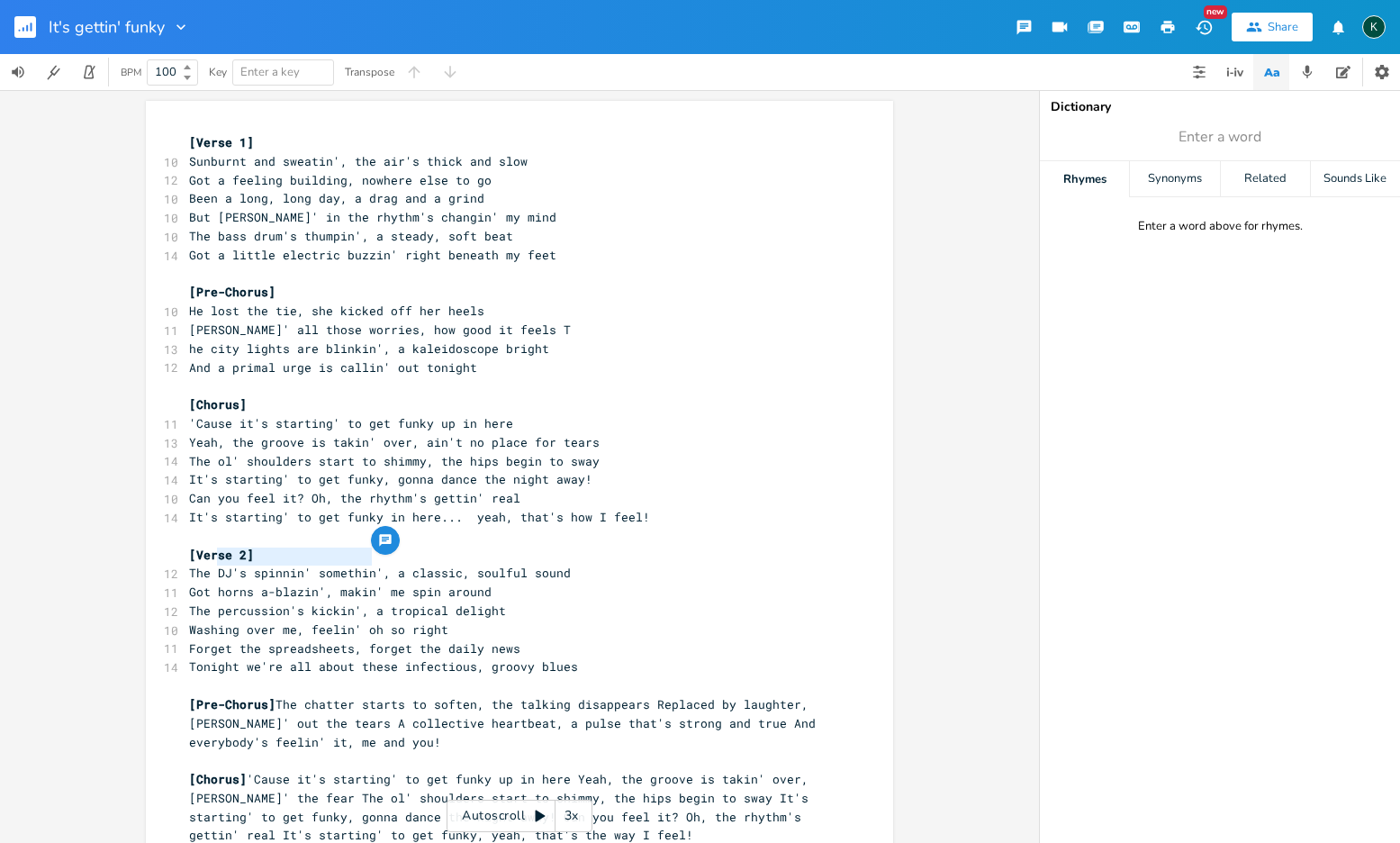
drag, startPoint x: 214, startPoint y: 560, endPoint x: 363, endPoint y: 557, distance: 149.0
click at [363, 565] on span "The DJ's spinnin' somethin', a classic, soulful sound" at bounding box center [379, 572] width 381 height 17
type textarea "Ban"
type textarea "band is pumpin out"
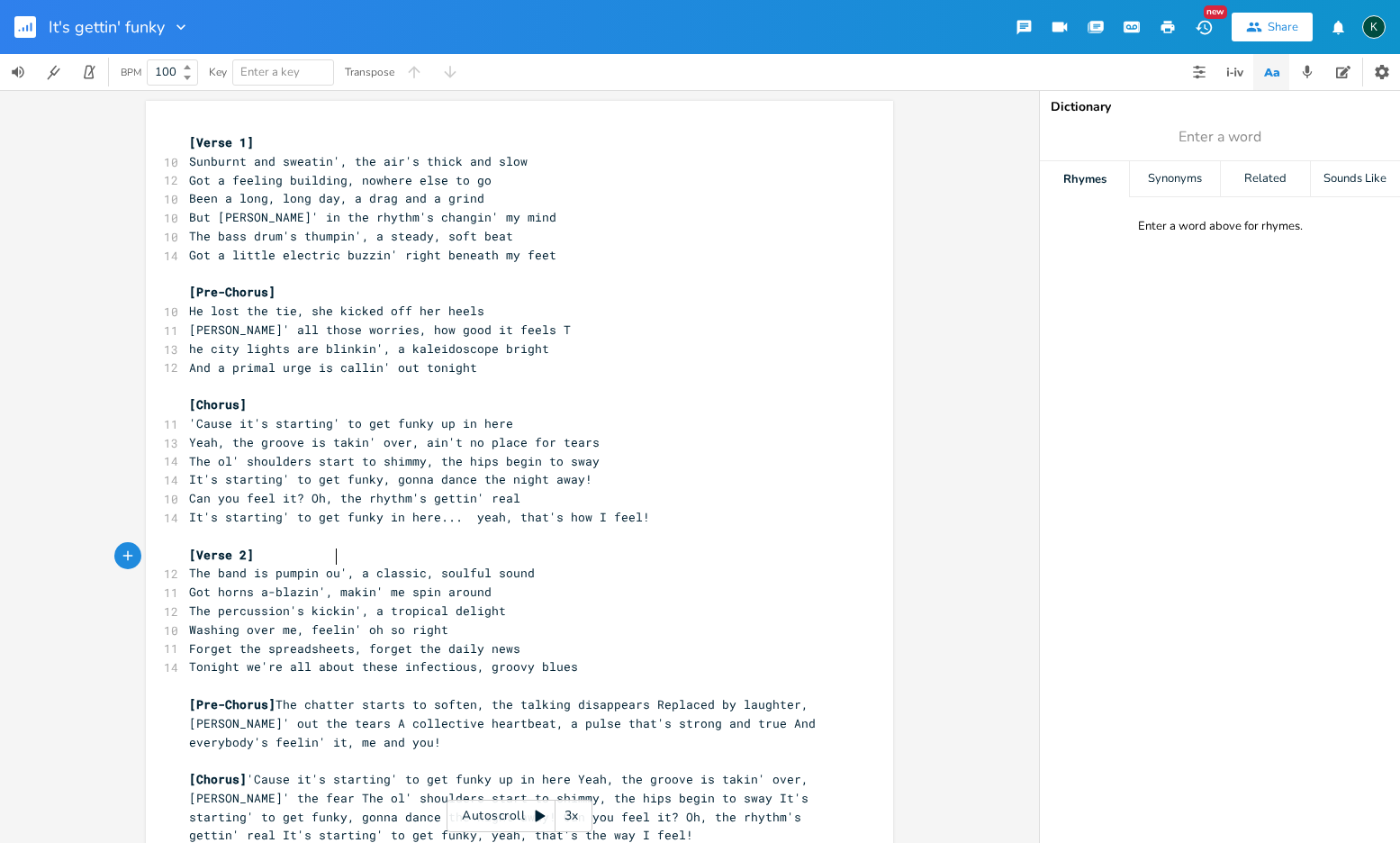
scroll to position [0, 85]
click at [311, 565] on span "The band is pumpin out', a classic, soulful sound" at bounding box center [366, 572] width 353 height 17
type textarea "'"
click at [354, 565] on span "The band is pumpin' out', a classic, soulful sound" at bounding box center [369, 572] width 360 height 17
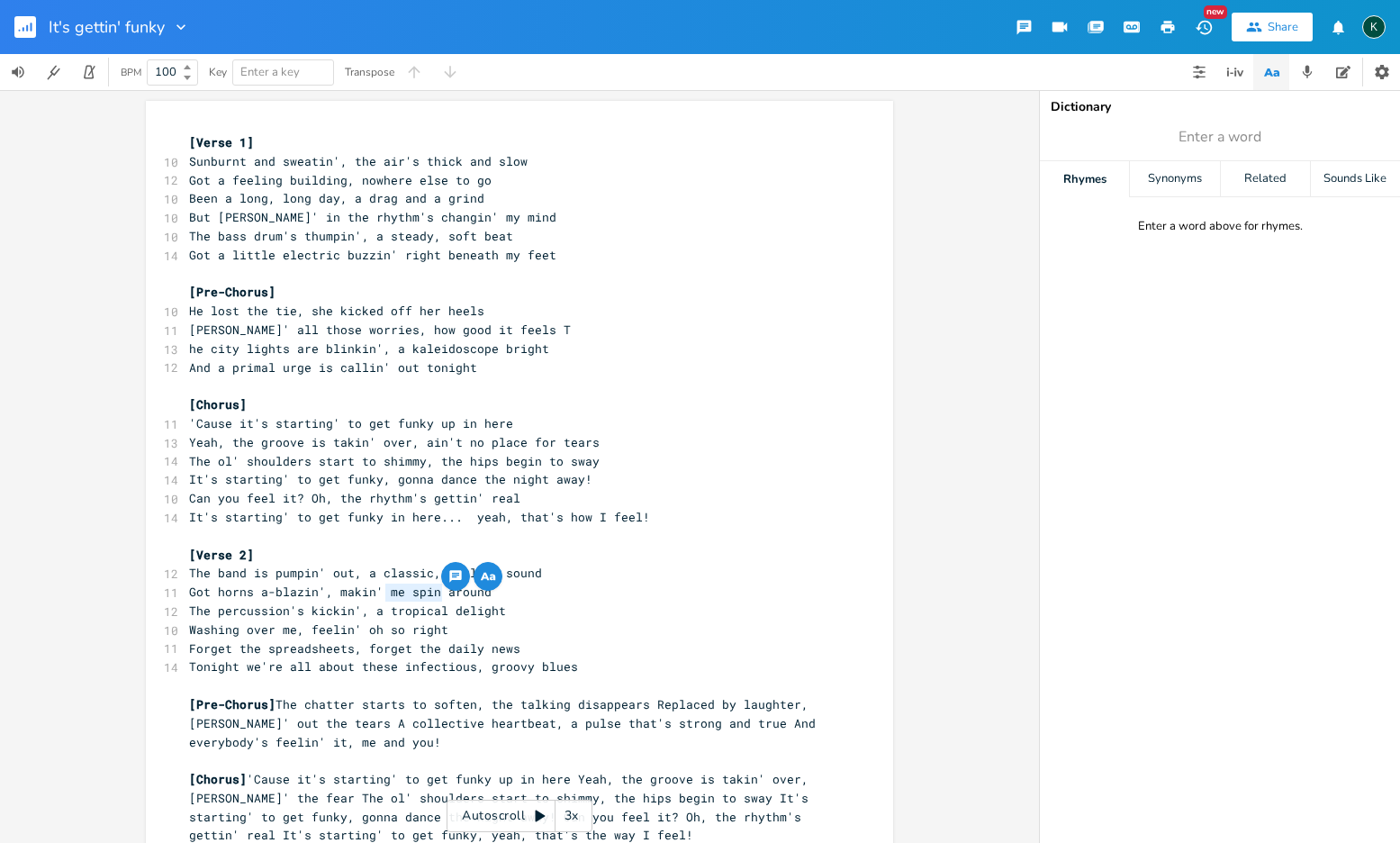
drag, startPoint x: 381, startPoint y: 595, endPoint x: 434, endPoint y: 599, distance: 53.2
click at [434, 602] on span "The percussion's kickin', a tropical delight" at bounding box center [347, 610] width 317 height 17
type textarea "tribal"
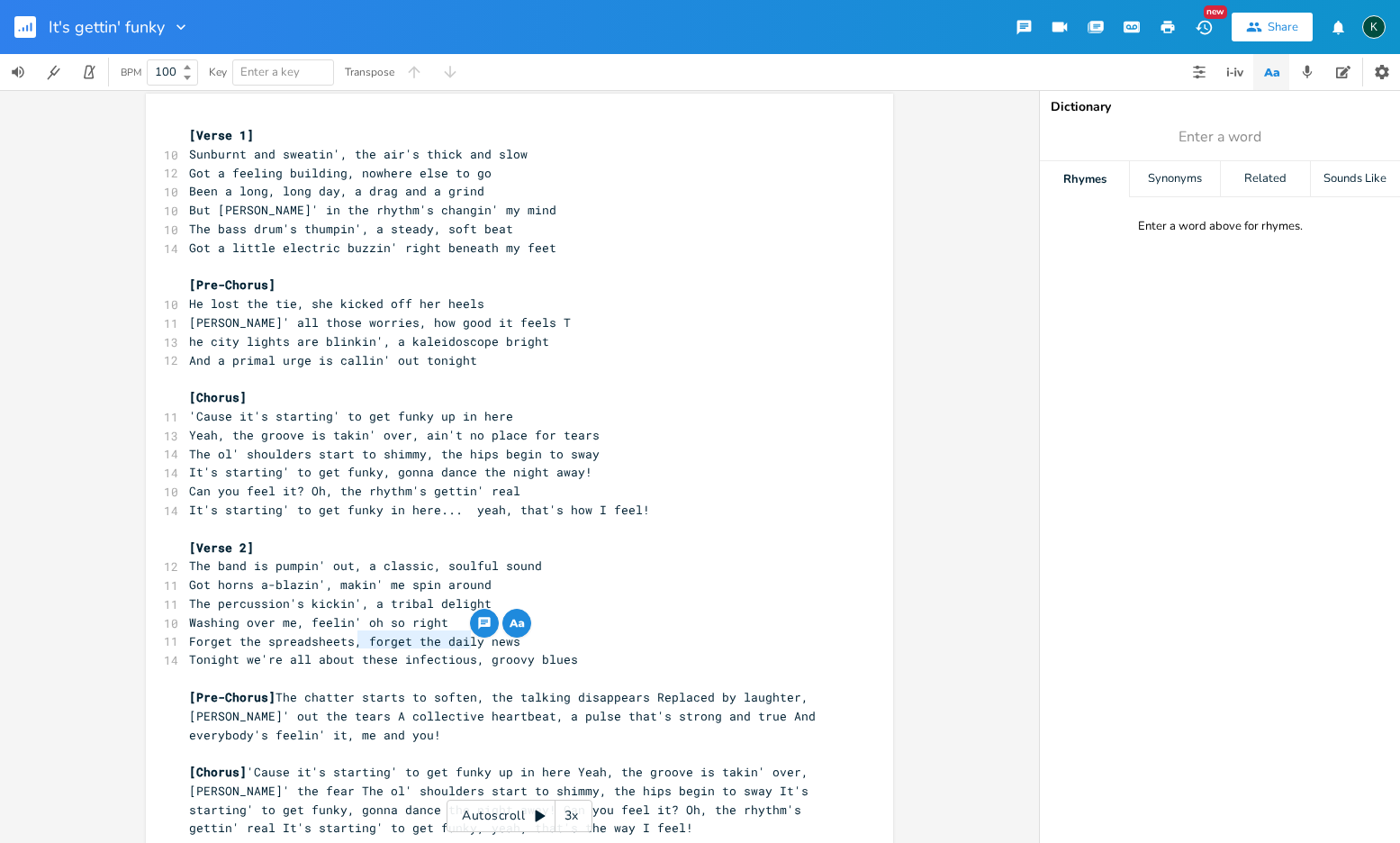
drag, startPoint x: 356, startPoint y: 642, endPoint x: 463, endPoint y: 646, distance: 107.1
click at [463, 651] on span "Tonight we're all about these infectious, groovy blues" at bounding box center [383, 659] width 389 height 17
type textarea "This"
type textarea "this funk... and some"
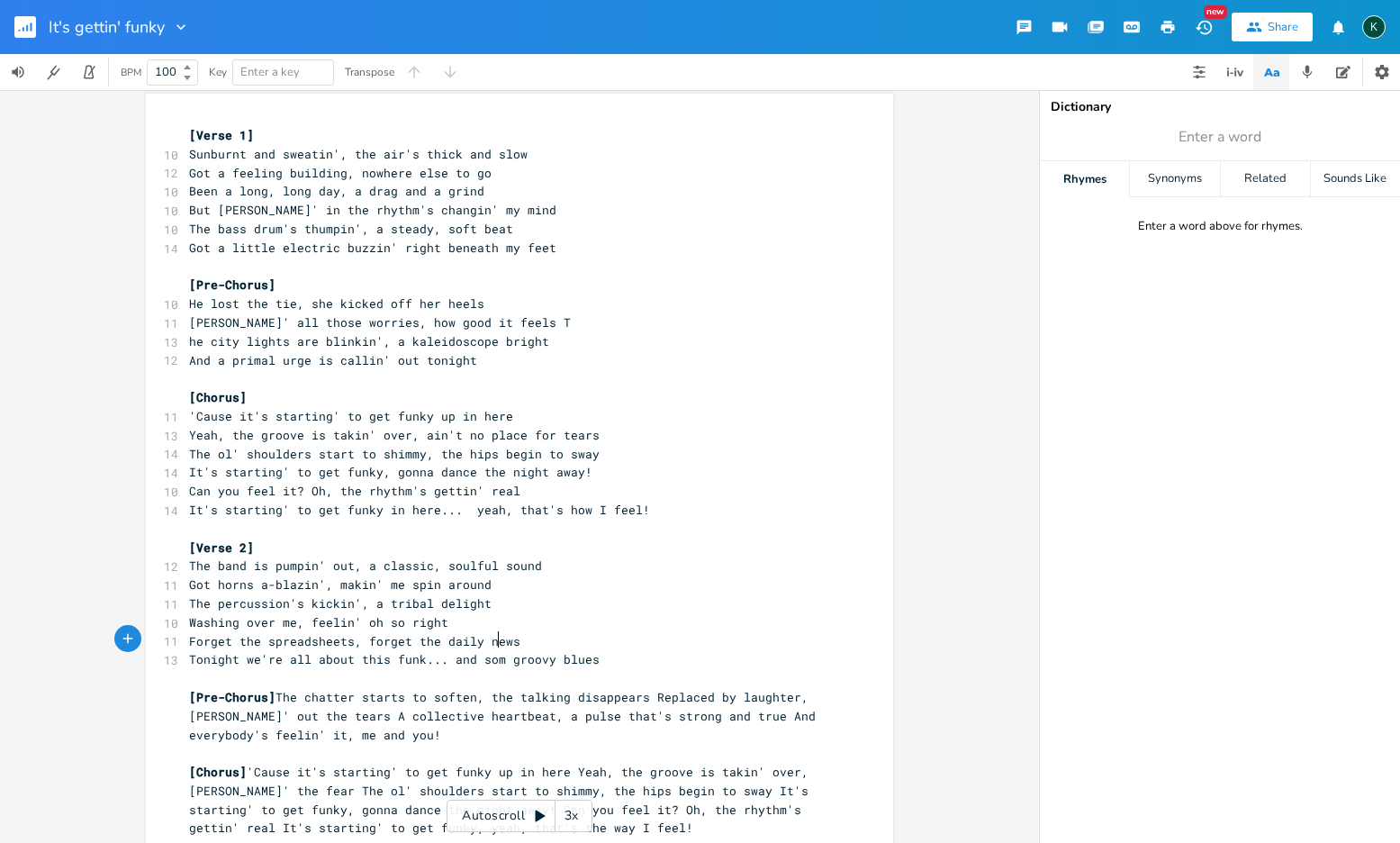
scroll to position [0, 91]
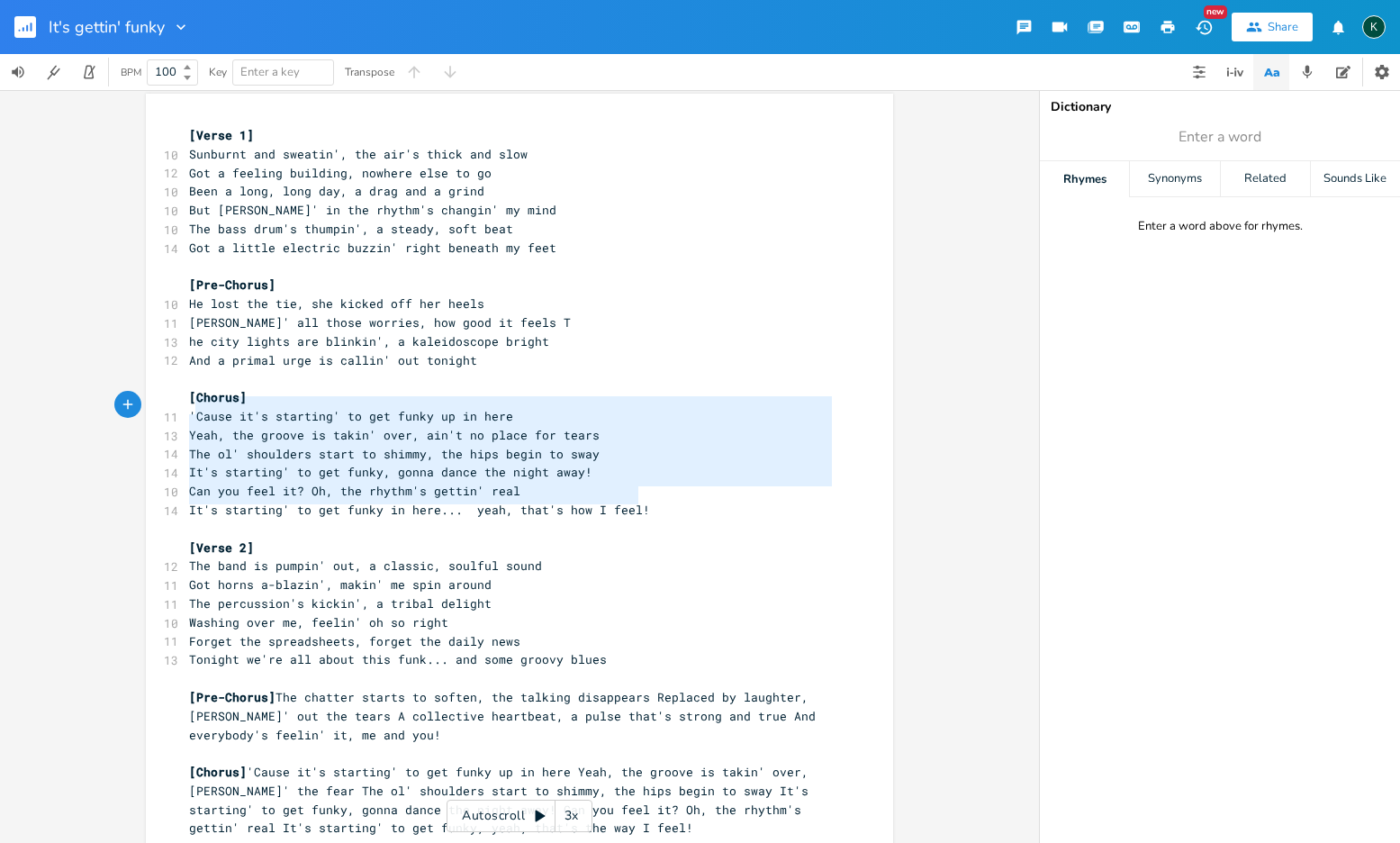
type textarea "[Chorus] 'Cause it's starting' to get funky up in here Yeah, the groove is taki…"
drag, startPoint x: 648, startPoint y: 491, endPoint x: 156, endPoint y: 378, distance: 504.8
click at [156, 378] on div "[Chorus] 'Cause it's starting' to get funky up in here Yeah, the groove is taki…" at bounding box center [520, 703] width 747 height 1218
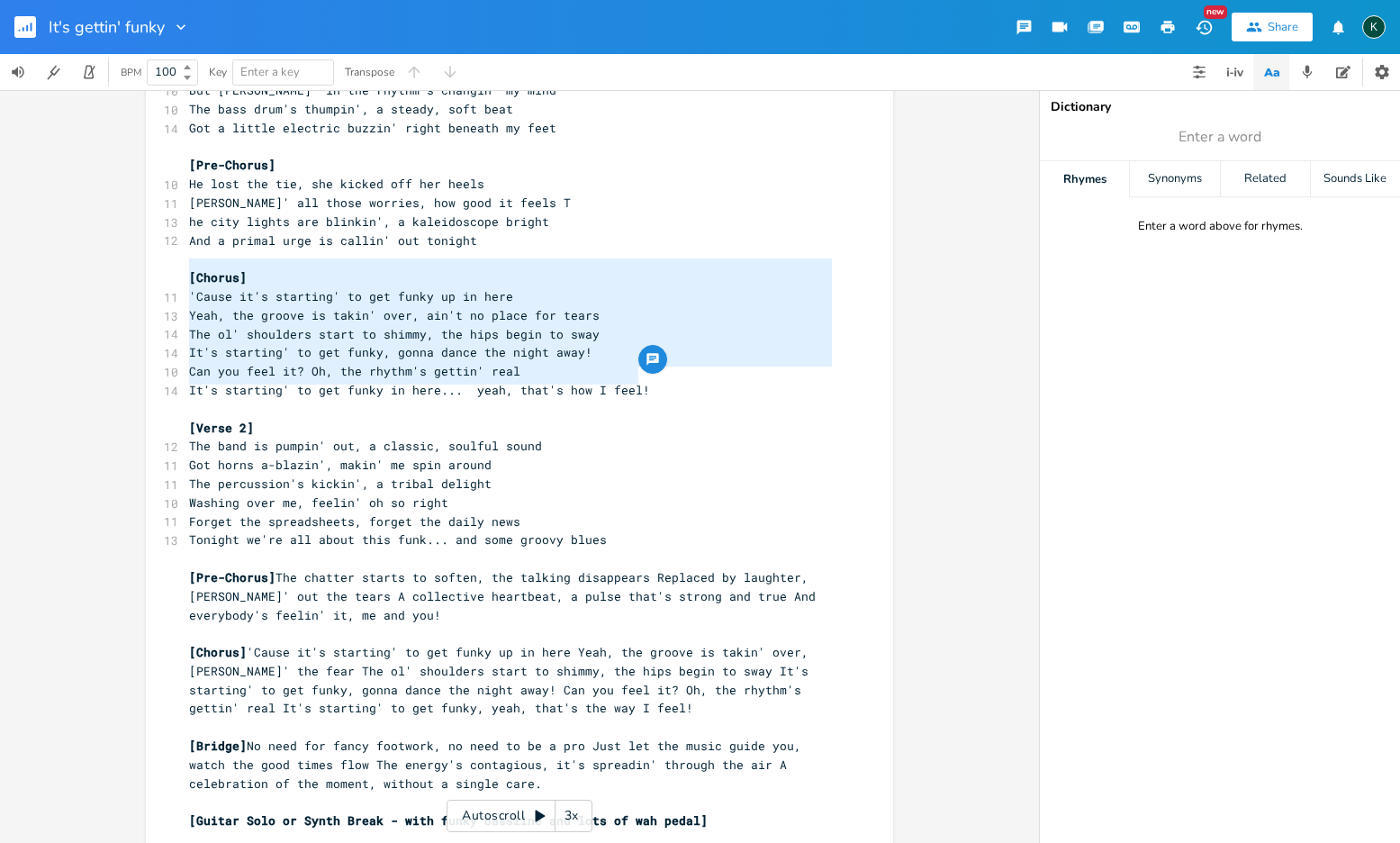
scroll to position [435, 0]
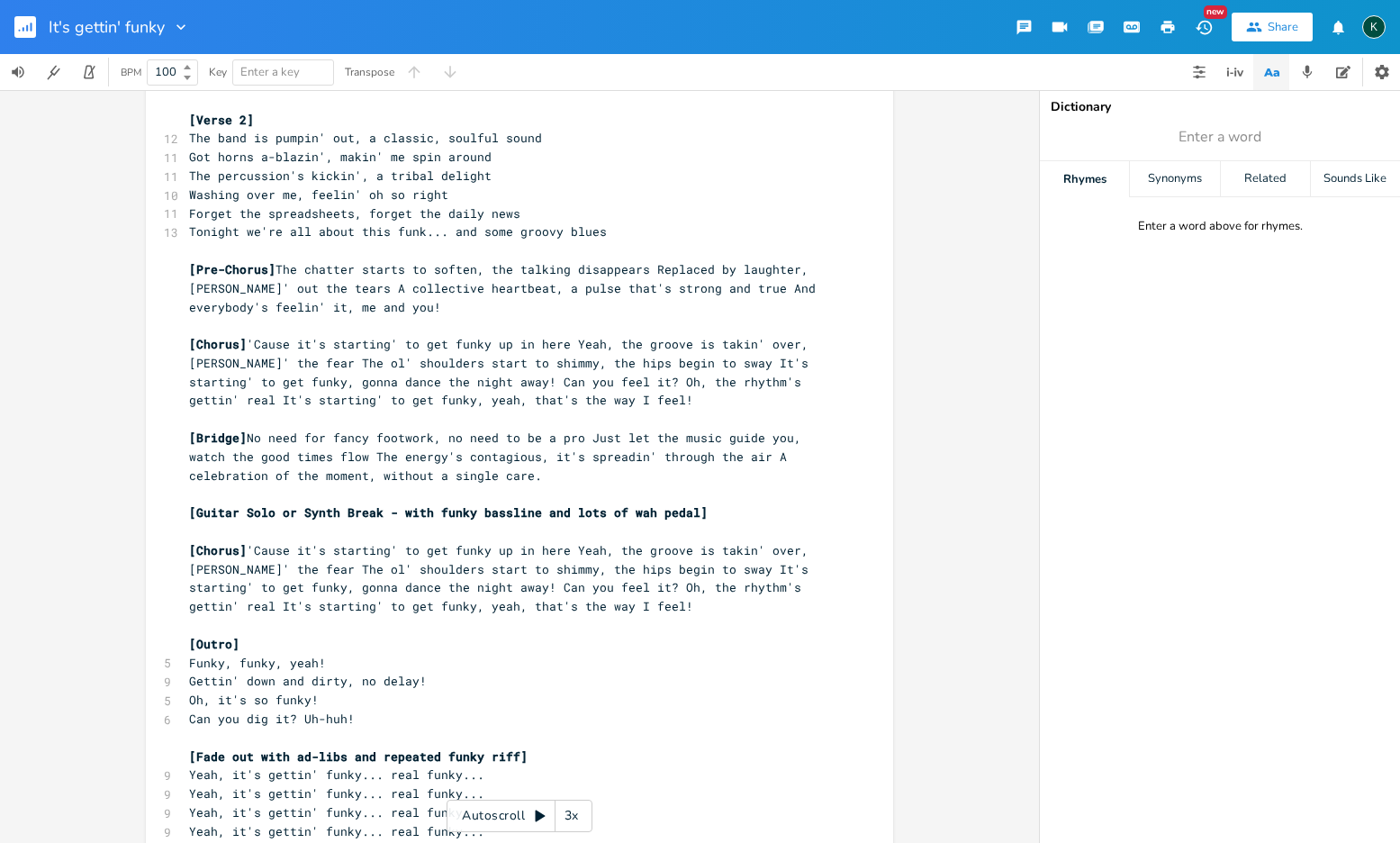
click at [279, 261] on span "[Pre-Chorus] The chatter starts to soften, the talking disappears Replaced by l…" at bounding box center [506, 287] width 634 height 54
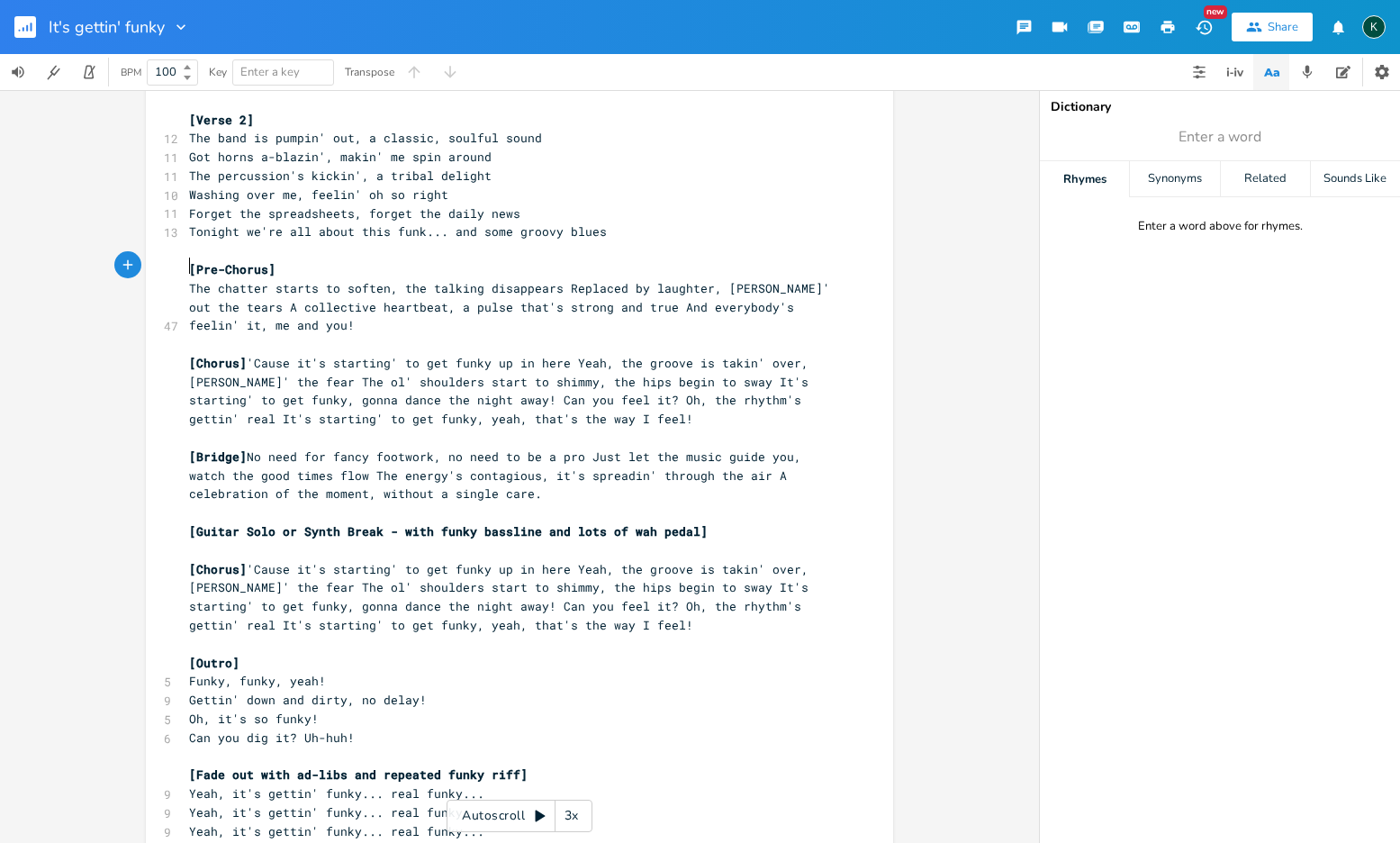
click at [558, 280] on span "The chatter starts to soften, the talking disappears Replaced by laughter, [PER…" at bounding box center [513, 307] width 648 height 54
click at [502, 299] on span "Replaced by laughter, [PERSON_NAME]' out the tears A collective heartbeat, a pu…" at bounding box center [513, 317] width 648 height 35
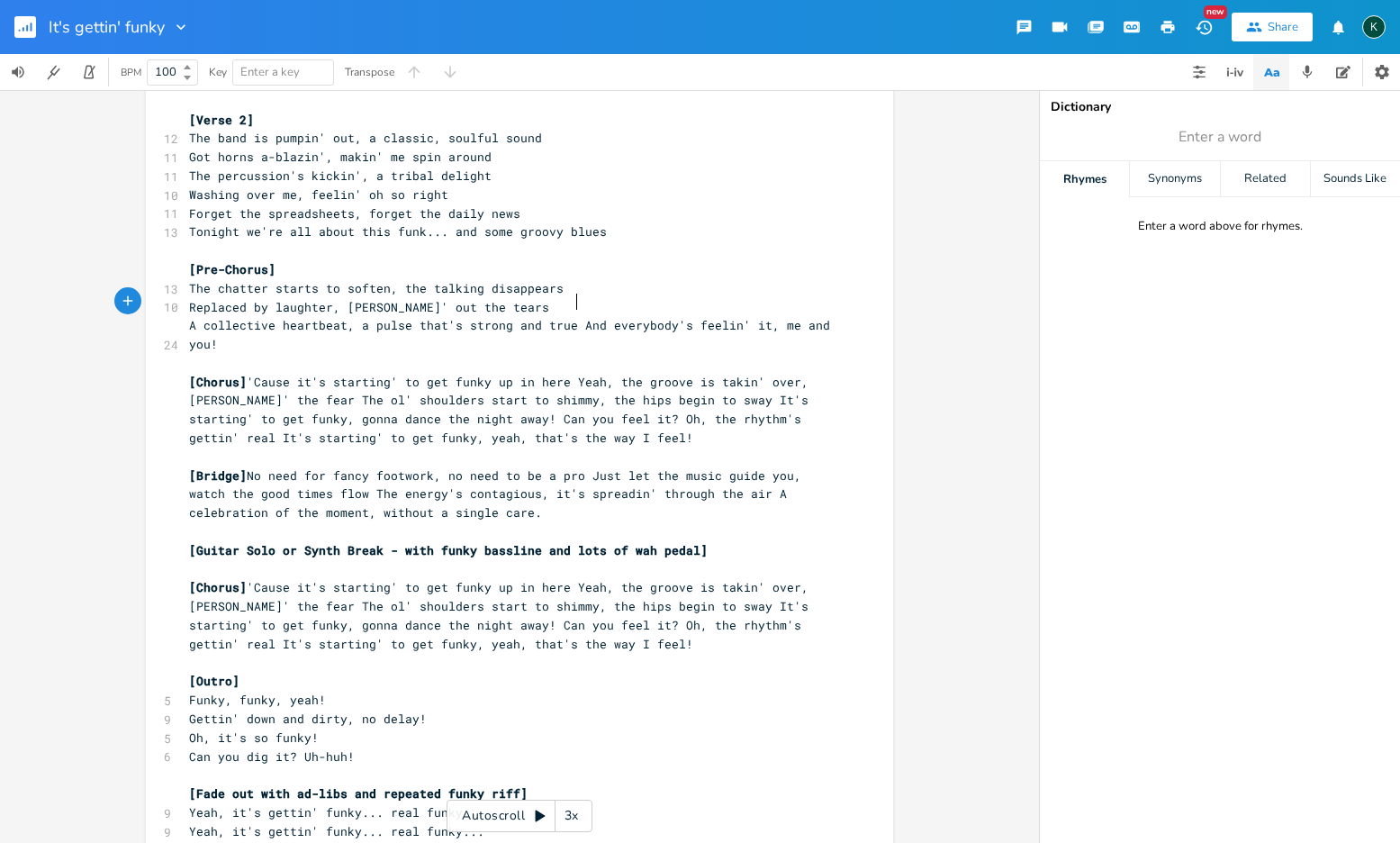
click at [570, 317] on span "A collective heartbeat, a pulse that's strong and true And everybody's feelin' …" at bounding box center [513, 334] width 648 height 35
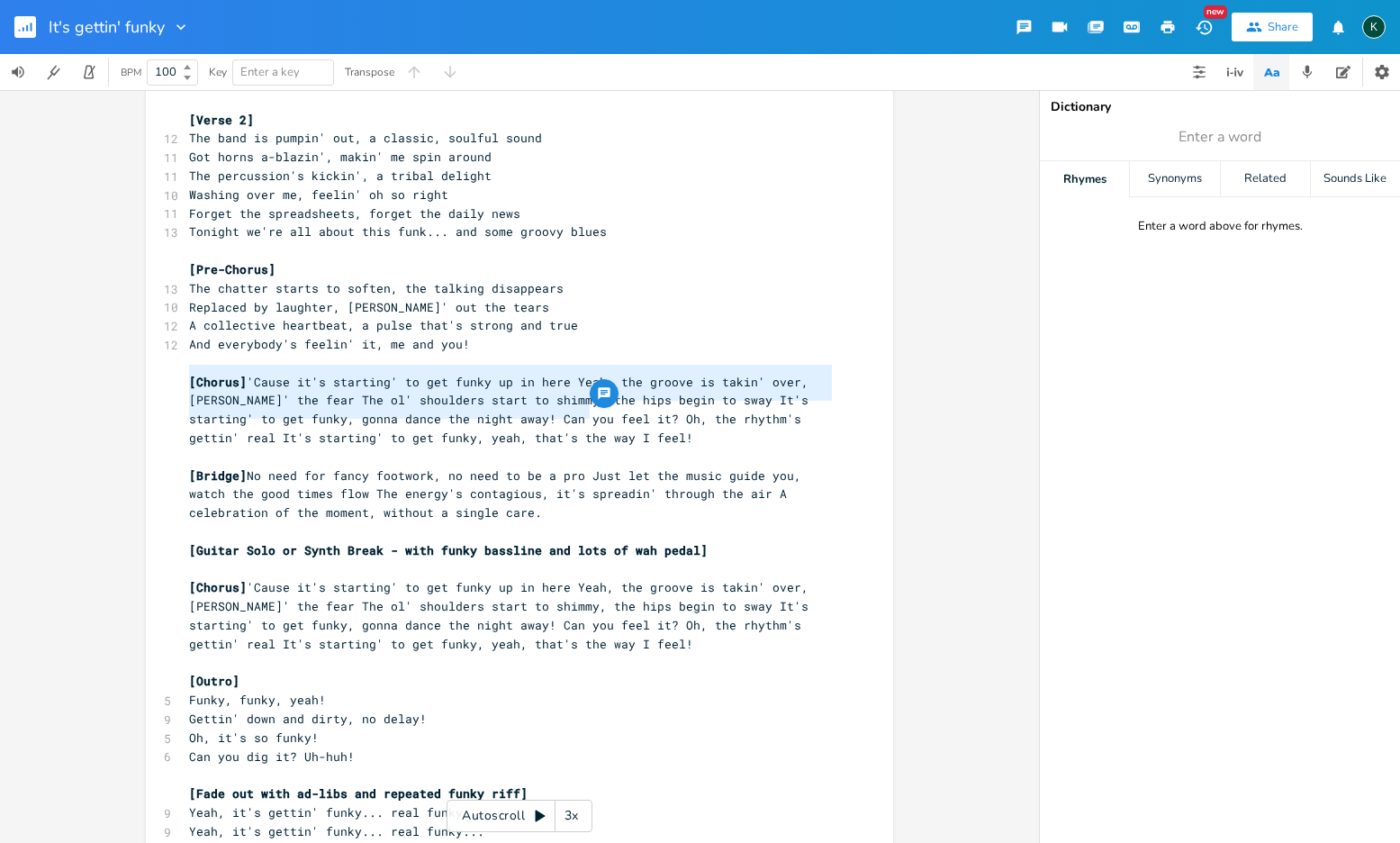
type textarea "[Chorus] 'Cause it's starting' to get funky up in here Yeah, the groove is taki…"
drag, startPoint x: 525, startPoint y: 411, endPoint x: 122, endPoint y: 358, distance: 406.5
click at [122, 358] on div "[Chorus] 'Cause it's starting' to get funky up in here Yeah, the groove is taki…" at bounding box center [520, 467] width 1039 height 753
paste textarea
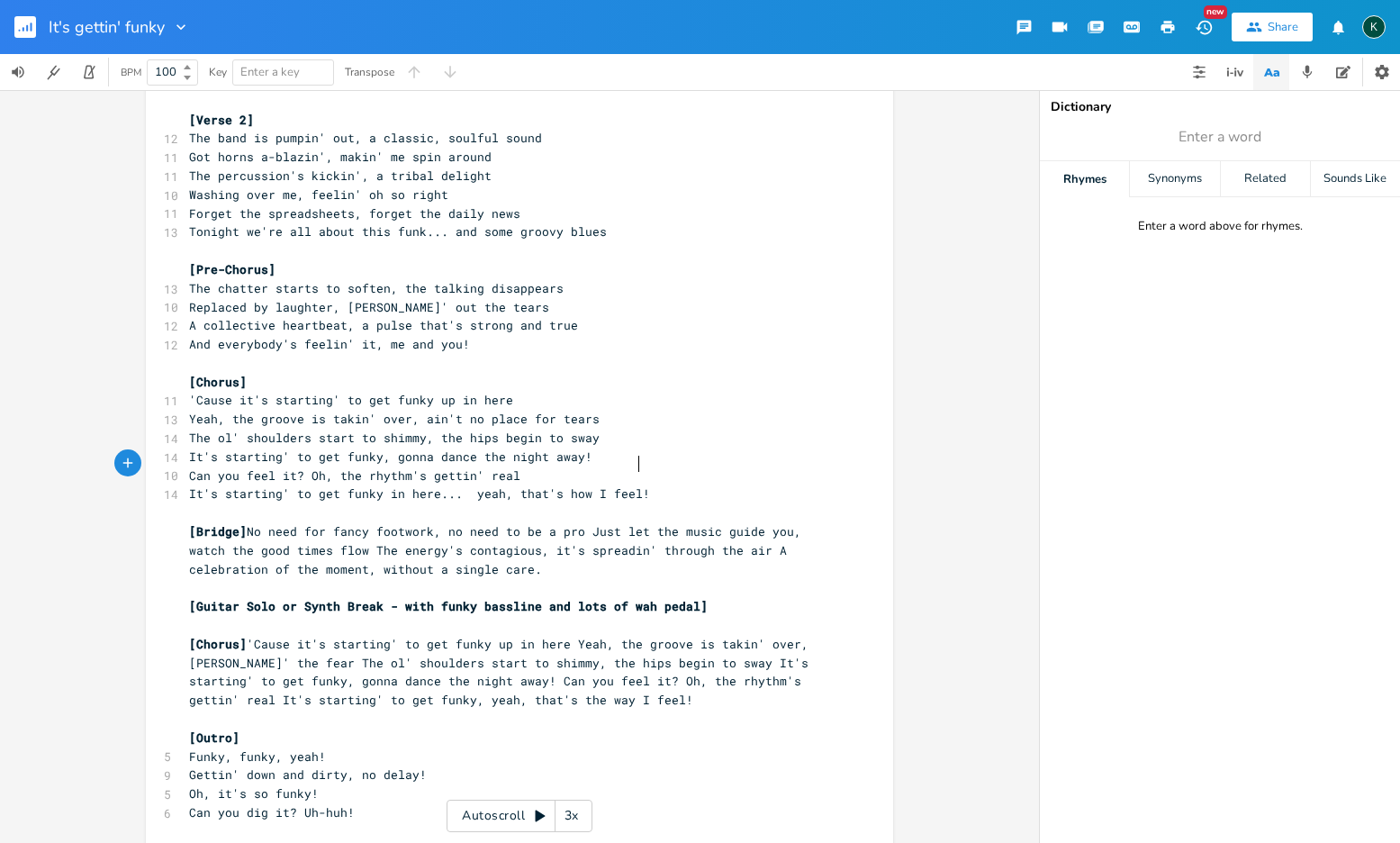
click at [250, 523] on span "[Bridge] No need for fancy footwork, no need to be a pro Just let the music gui…" at bounding box center [499, 550] width 620 height 54
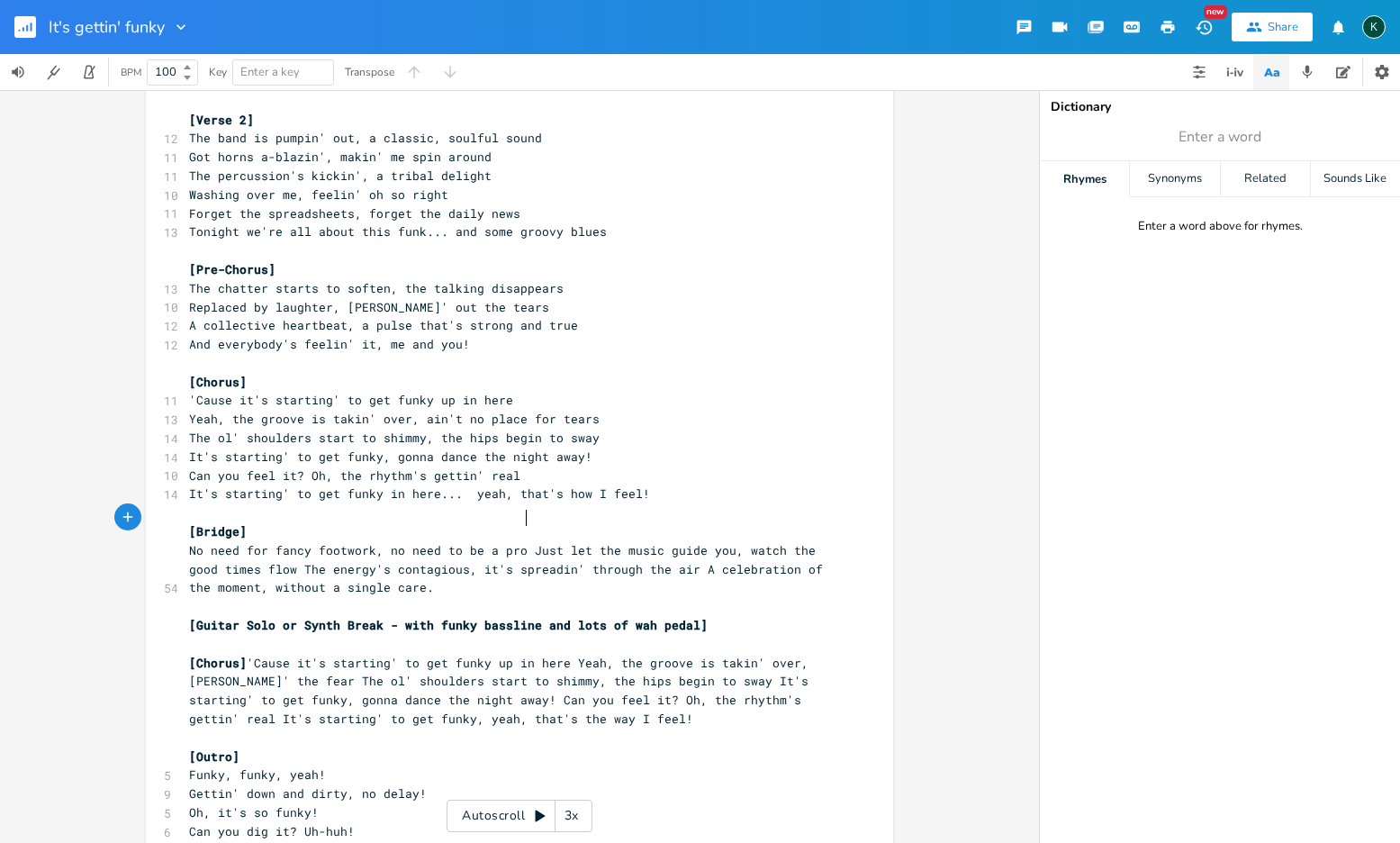
click at [525, 542] on span "No need for fancy footwork, no need to be a pro Just let the music guide you, w…" at bounding box center [510, 569] width 641 height 54
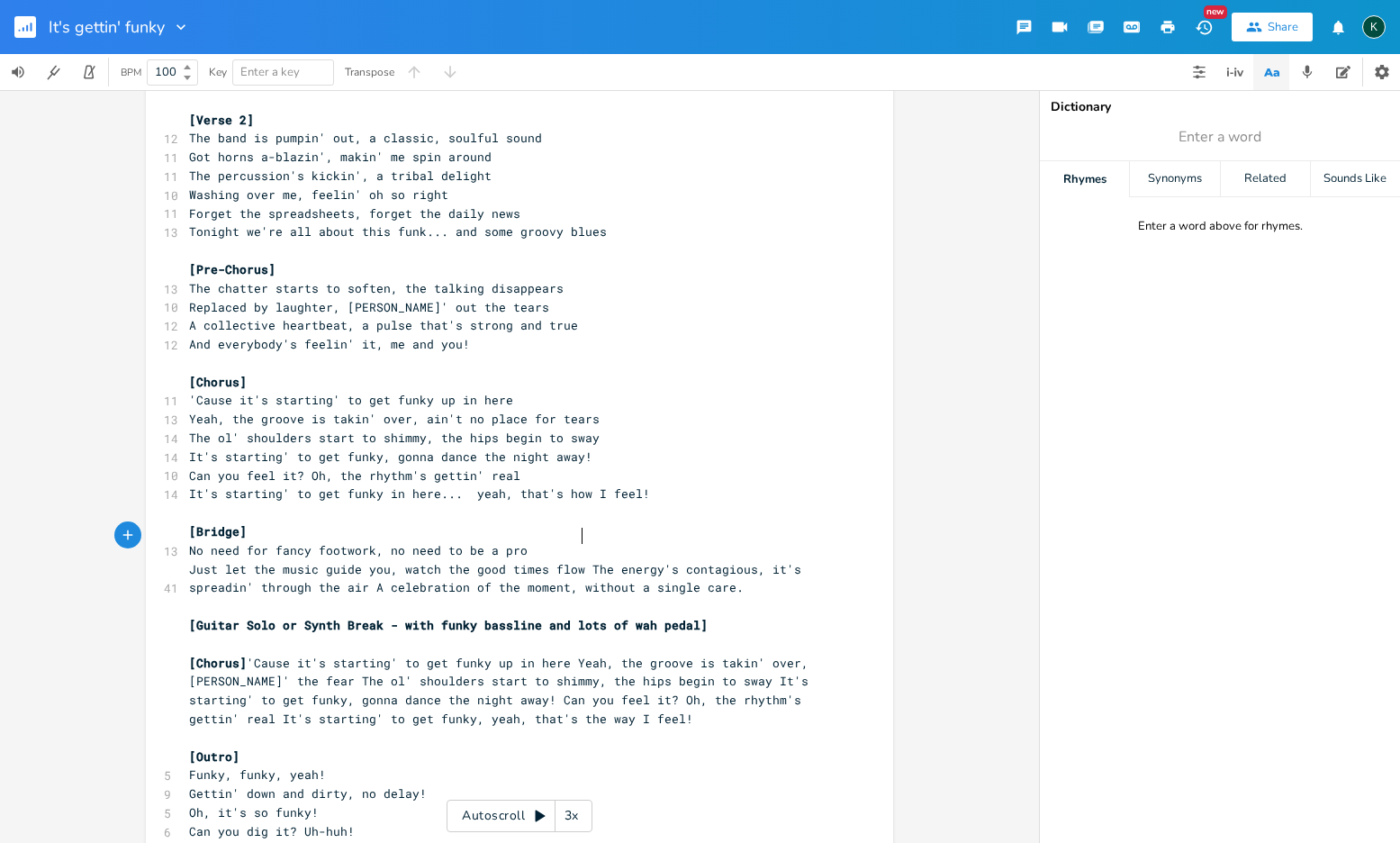
click at [577, 561] on span "Just let the music guide you, watch the good times flow The energy's contagious…" at bounding box center [499, 578] width 620 height 35
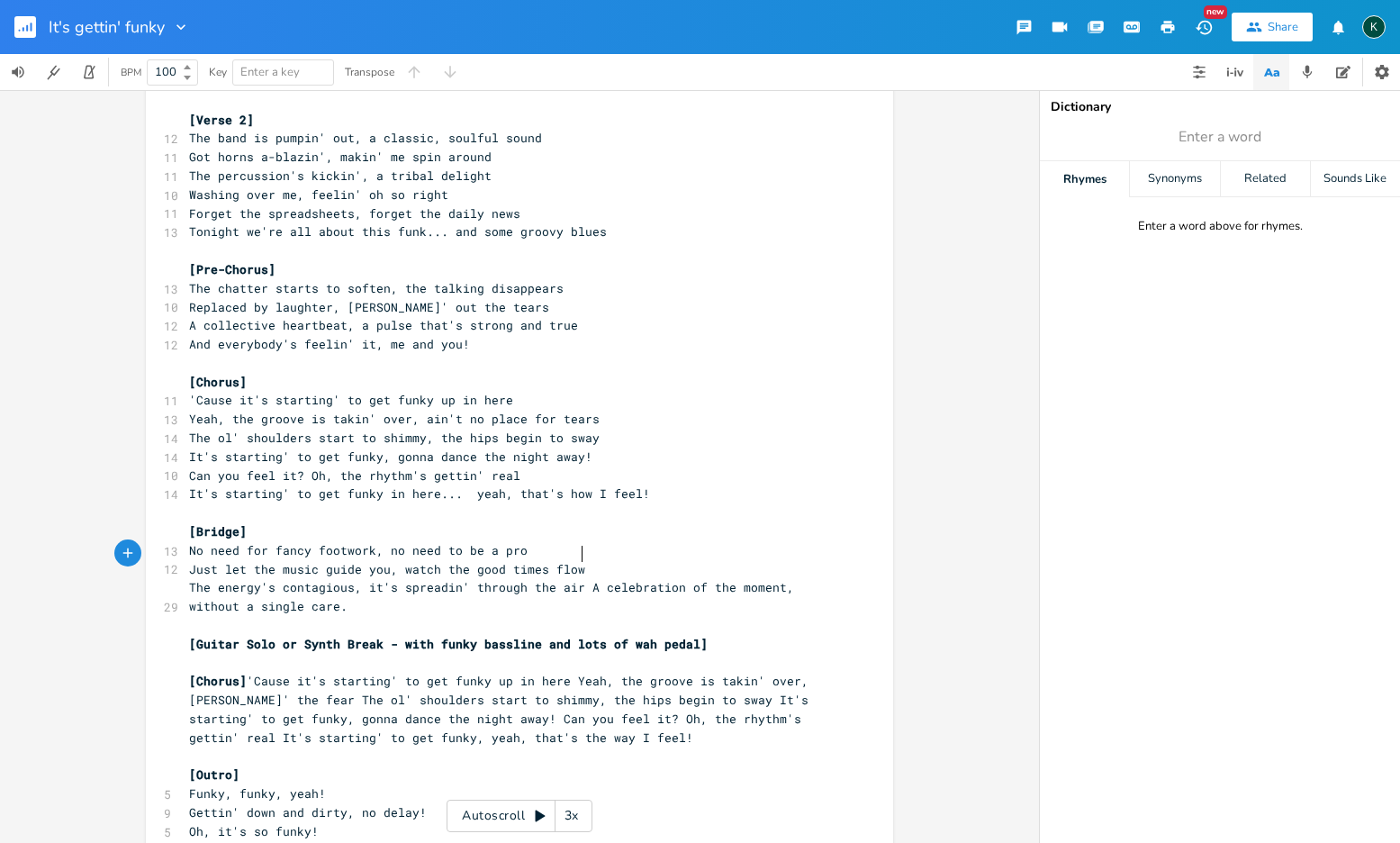
click at [578, 579] on span "The energy's contagious, it's spreadin' through the air A celebration of the mo…" at bounding box center [495, 597] width 613 height 35
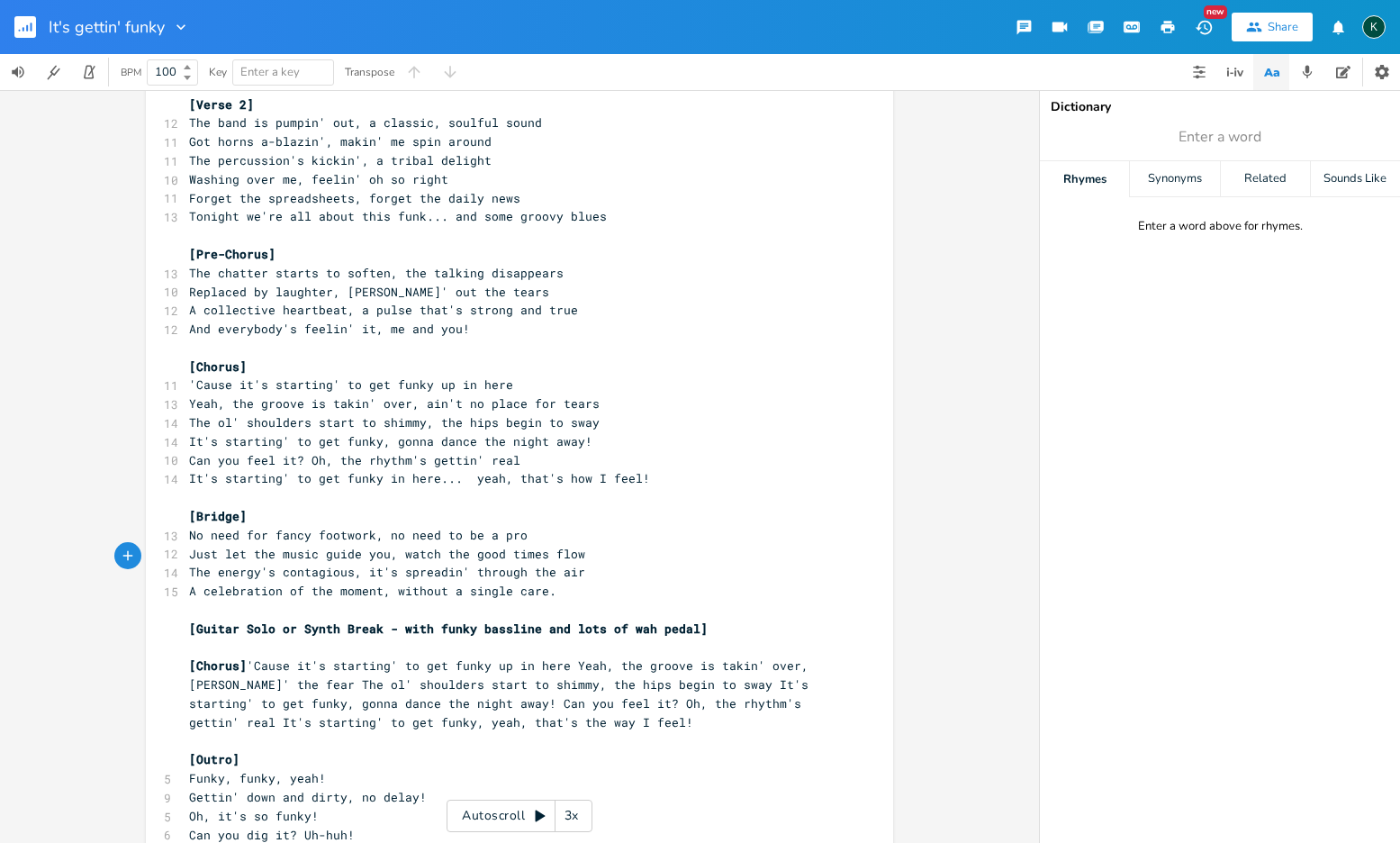
scroll to position [483, 0]
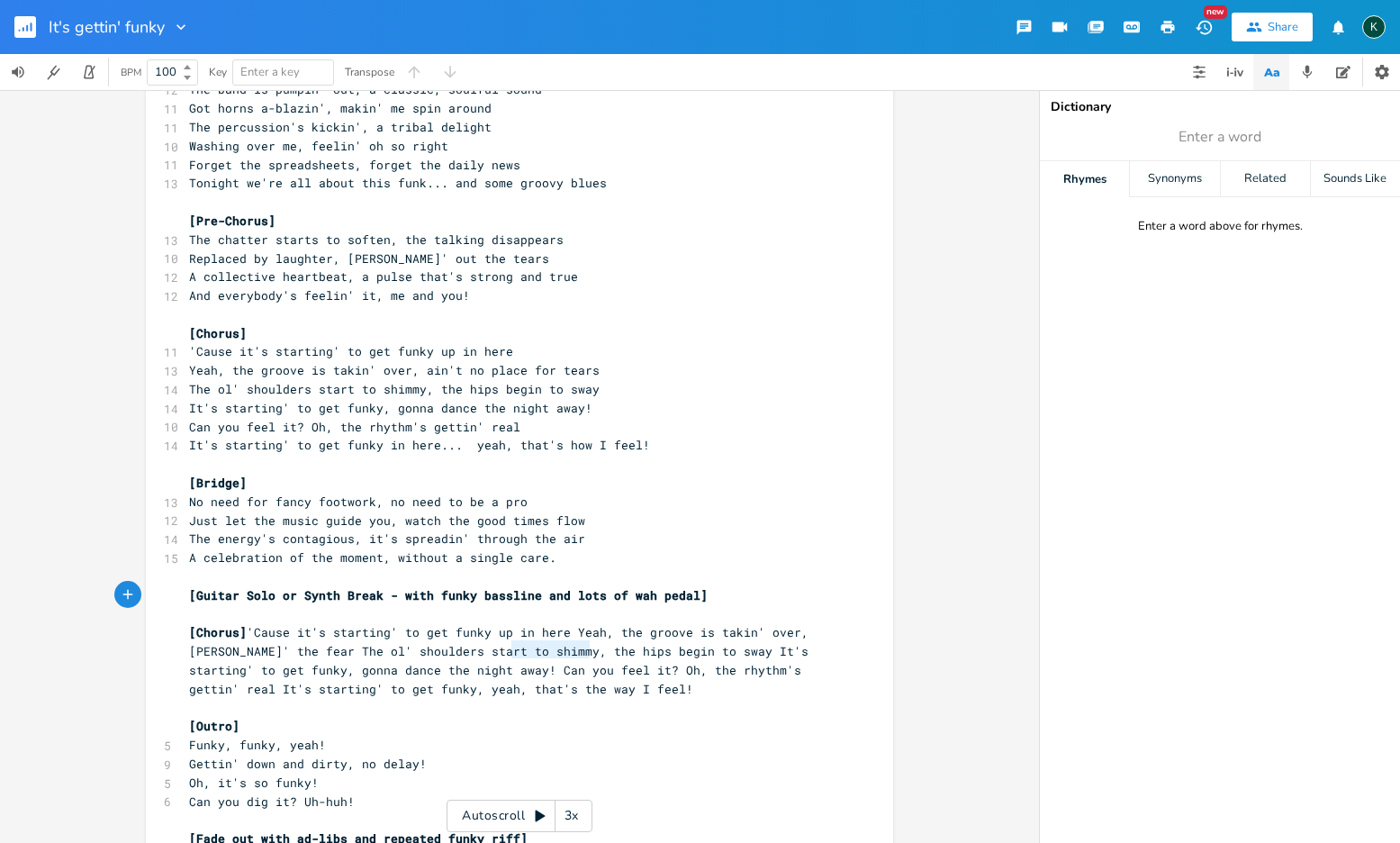
type textarea "[Chorus] 'Cause it's starting' to get funky up in here Yeah, the groove is taki…"
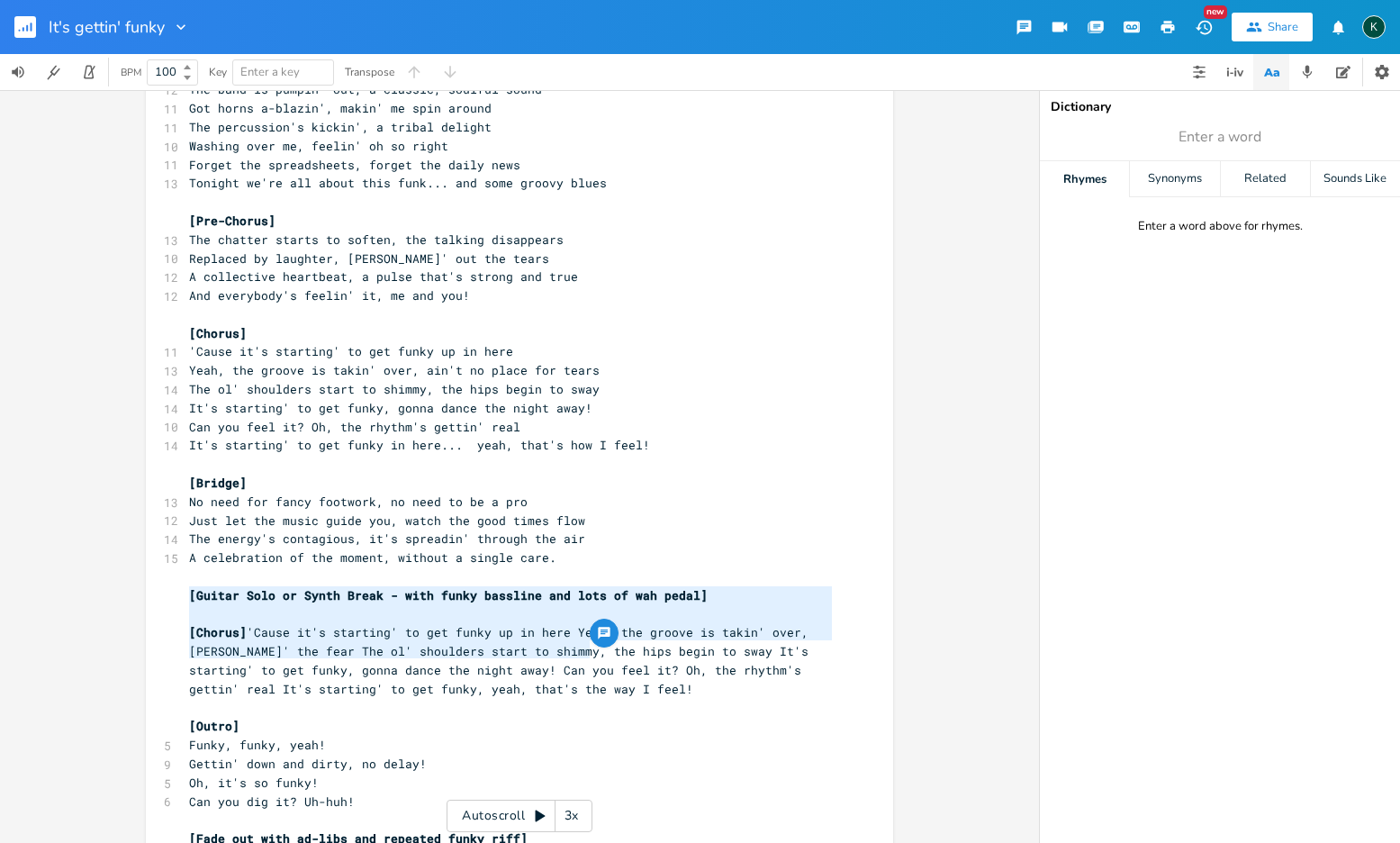
drag, startPoint x: 607, startPoint y: 651, endPoint x: -51, endPoint y: 599, distance: 660.1
click at [0, 599] on html "It's gettin' funky New Share K BPM 100 Key Enter a key Transpose [Chorus] 'Caus…" at bounding box center [700, 422] width 1400 height 843
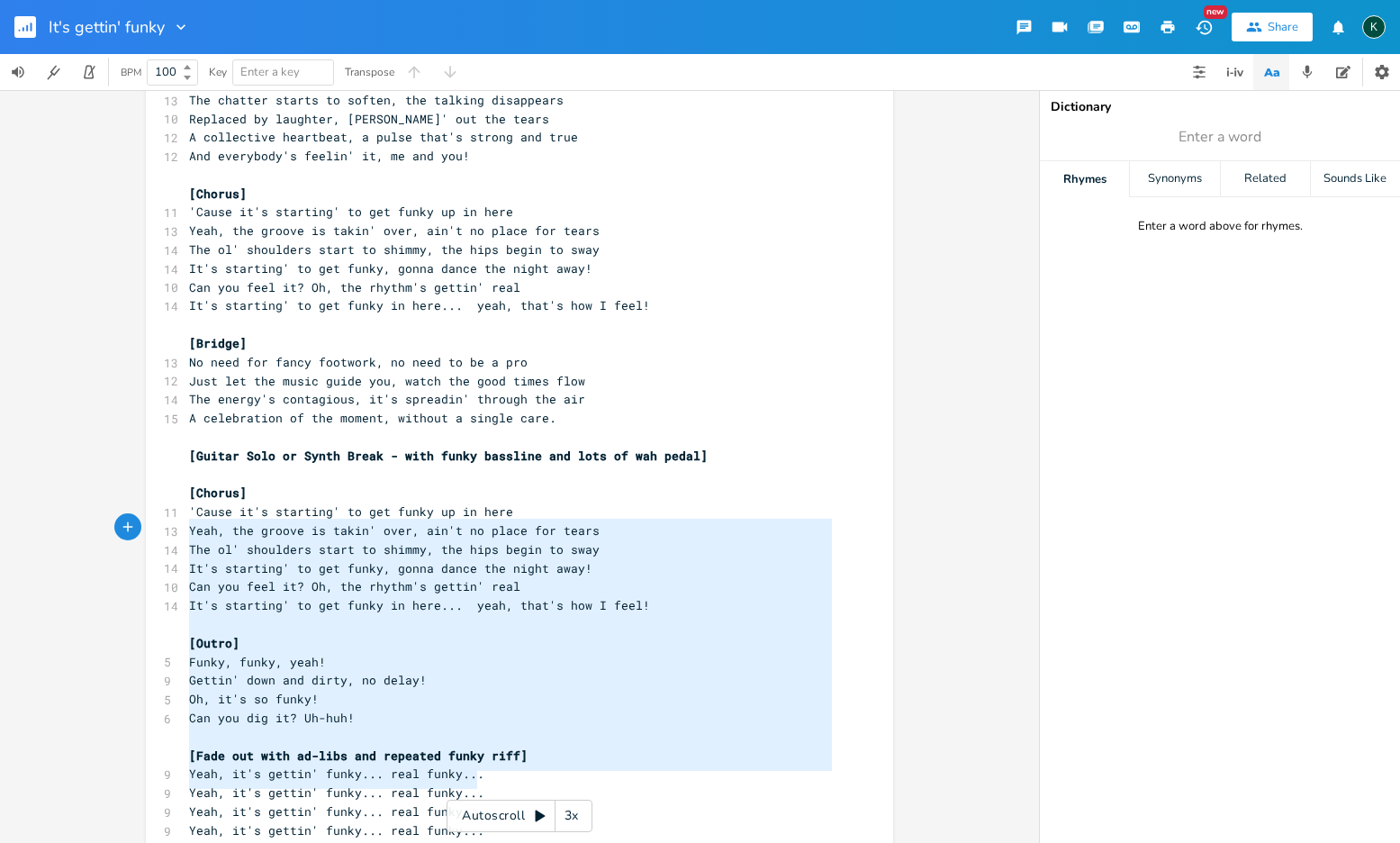
scroll to position [38, 0]
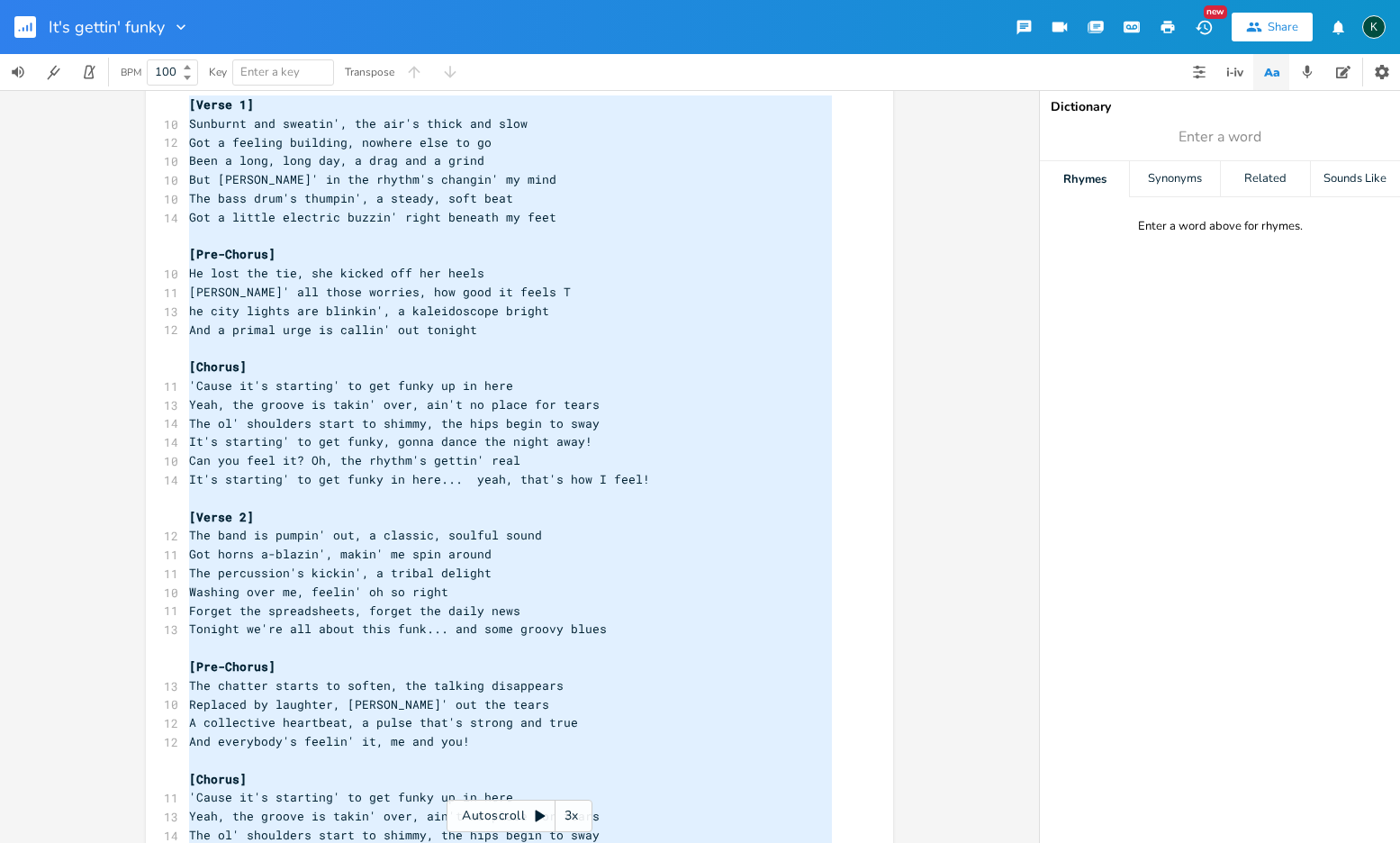
drag, startPoint x: 472, startPoint y: 782, endPoint x: -88, endPoint y: -116, distance: 1058.3
click at [0, 0] on html "It's gettin' funky New Share K BPM 100 Key Enter a key Transpose x [Verse 1] 10…" at bounding box center [700, 422] width 1400 height 843
type textarea "[Verse 1] Sunburnt and sweatin', the air's thick and slow Got a feeling buildin…"
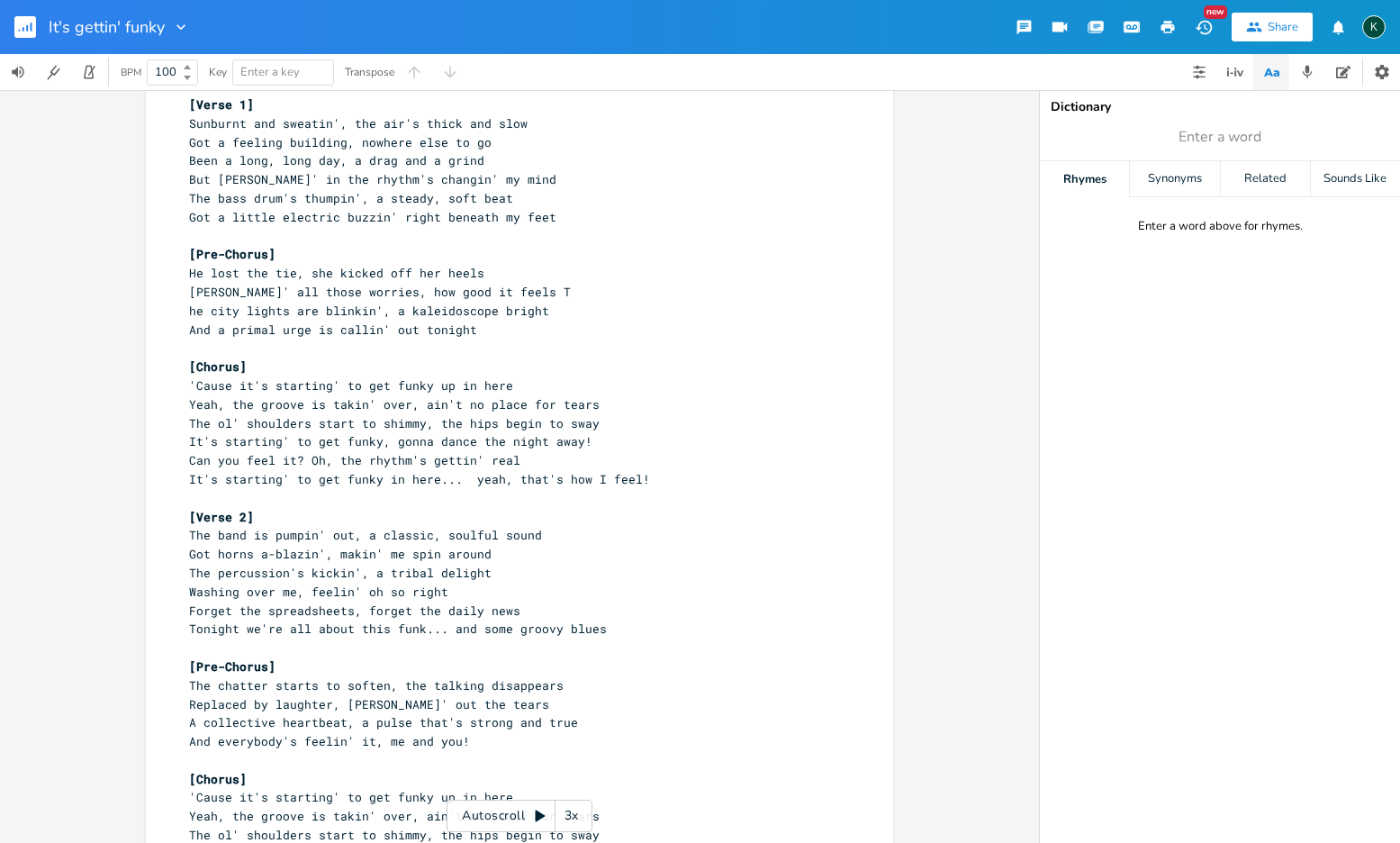
scroll to position [613, 0]
